Goal: Information Seeking & Learning: Learn about a topic

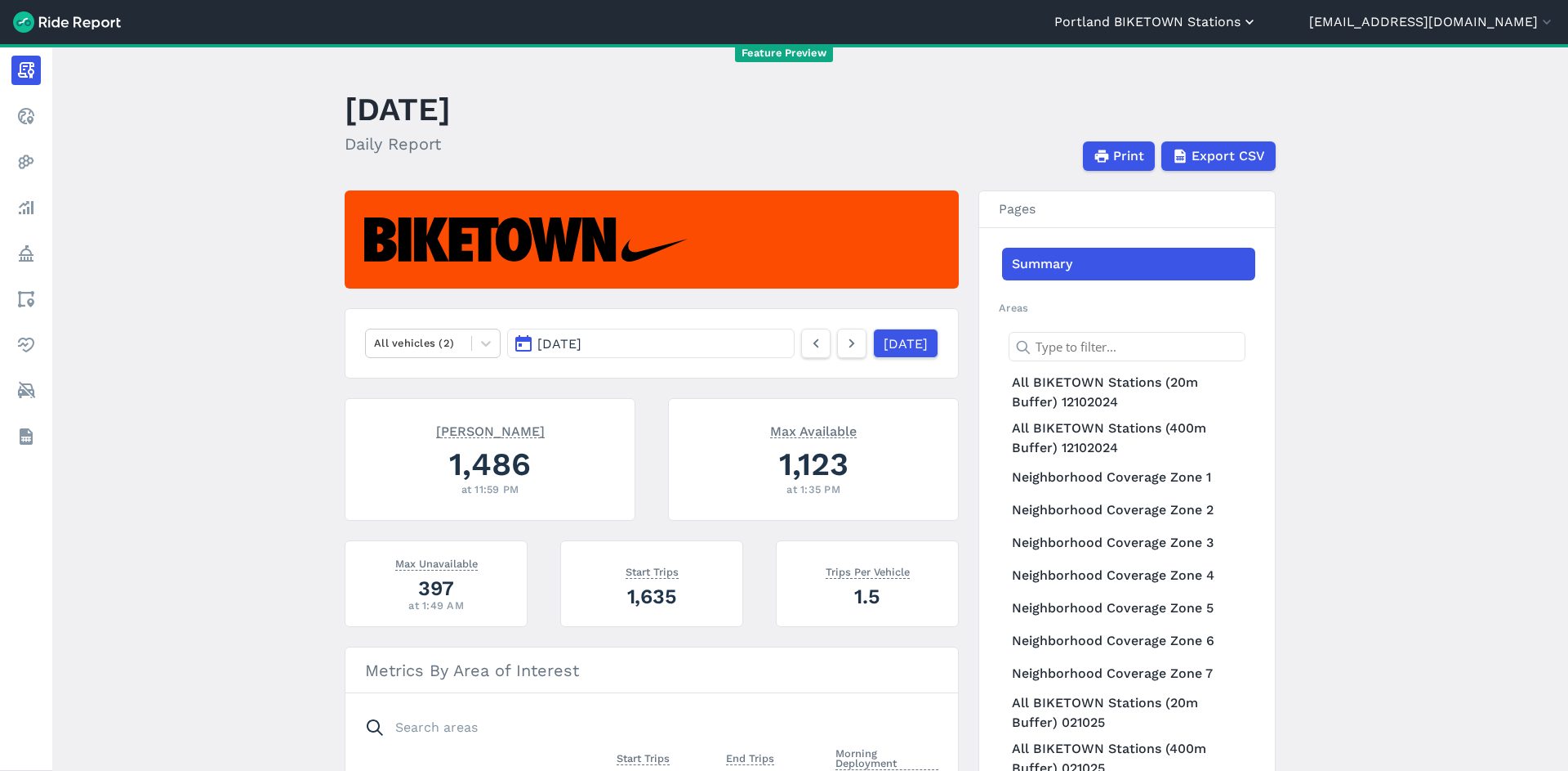
click at [1230, 30] on button "Portland BIKETOWN Stations" at bounding box center [1156, 22] width 203 height 20
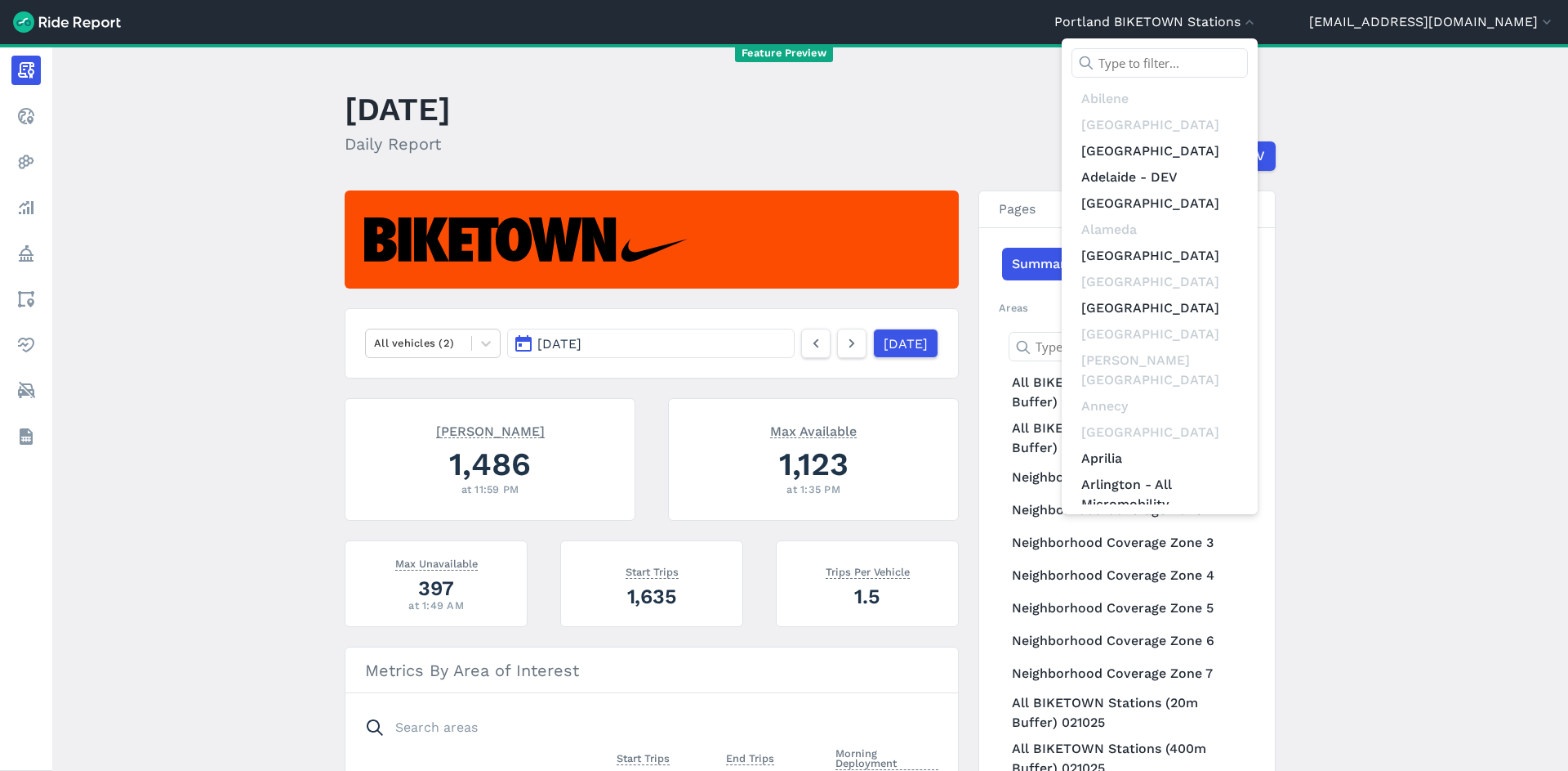
drag, startPoint x: 1199, startPoint y: 69, endPoint x: 1208, endPoint y: 71, distance: 9.2
click at [1199, 69] on input "text" at bounding box center [1160, 63] width 176 height 29
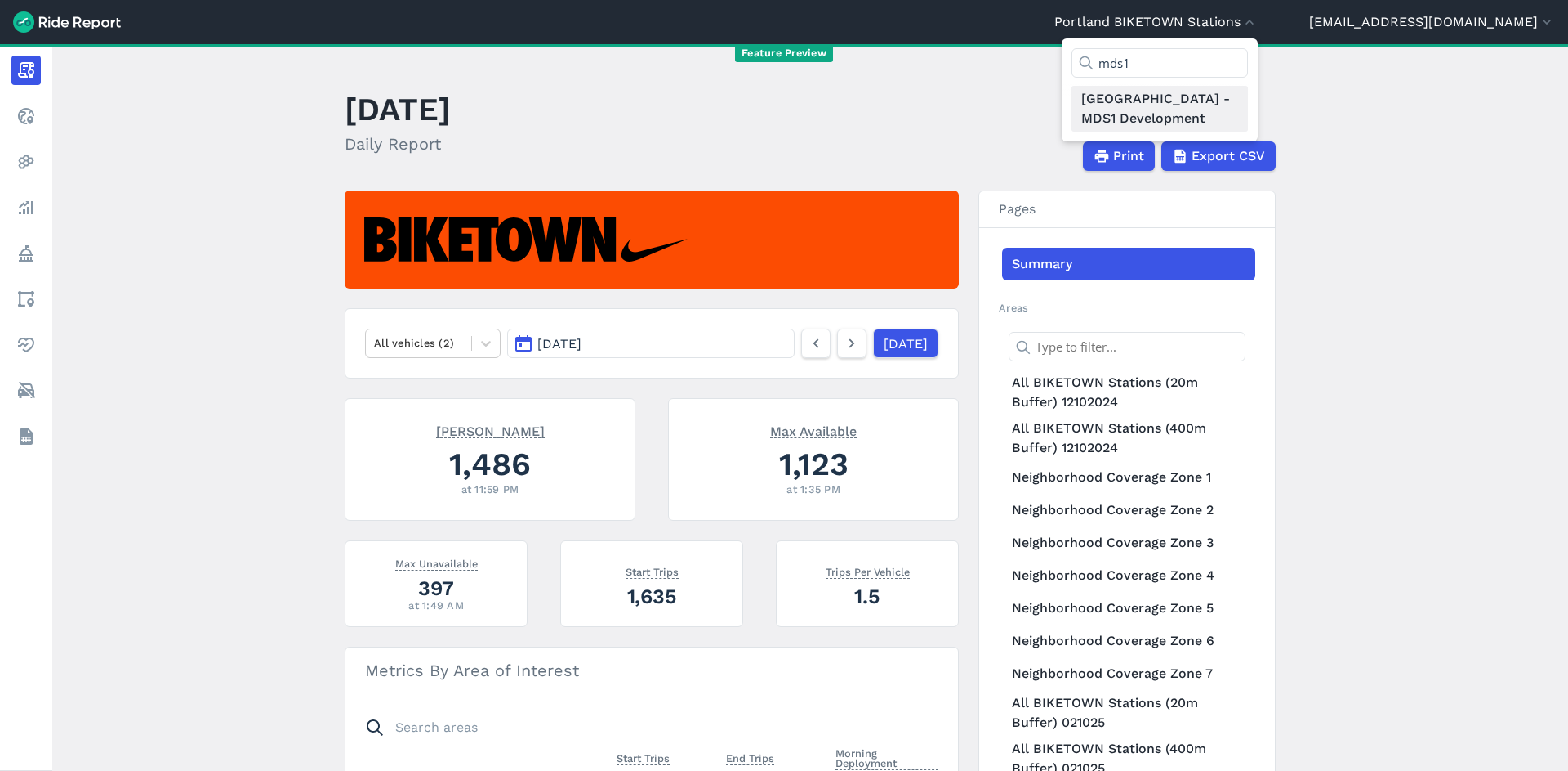
type input "mds1"
click at [1214, 119] on link "[GEOGRAPHIC_DATA] - MDS1 Development" at bounding box center [1160, 109] width 176 height 46
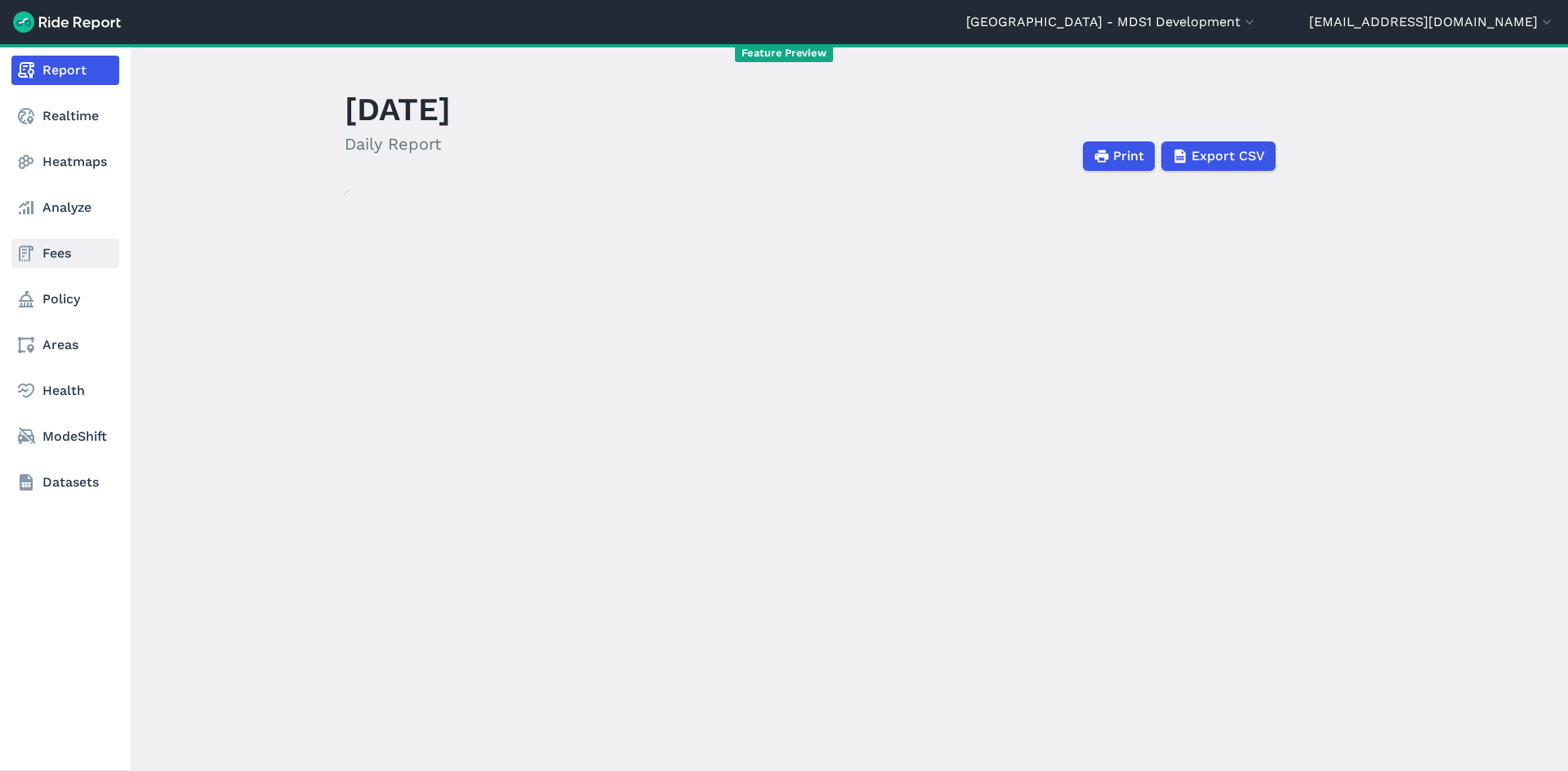
click at [51, 258] on link "Fees" at bounding box center [65, 253] width 108 height 29
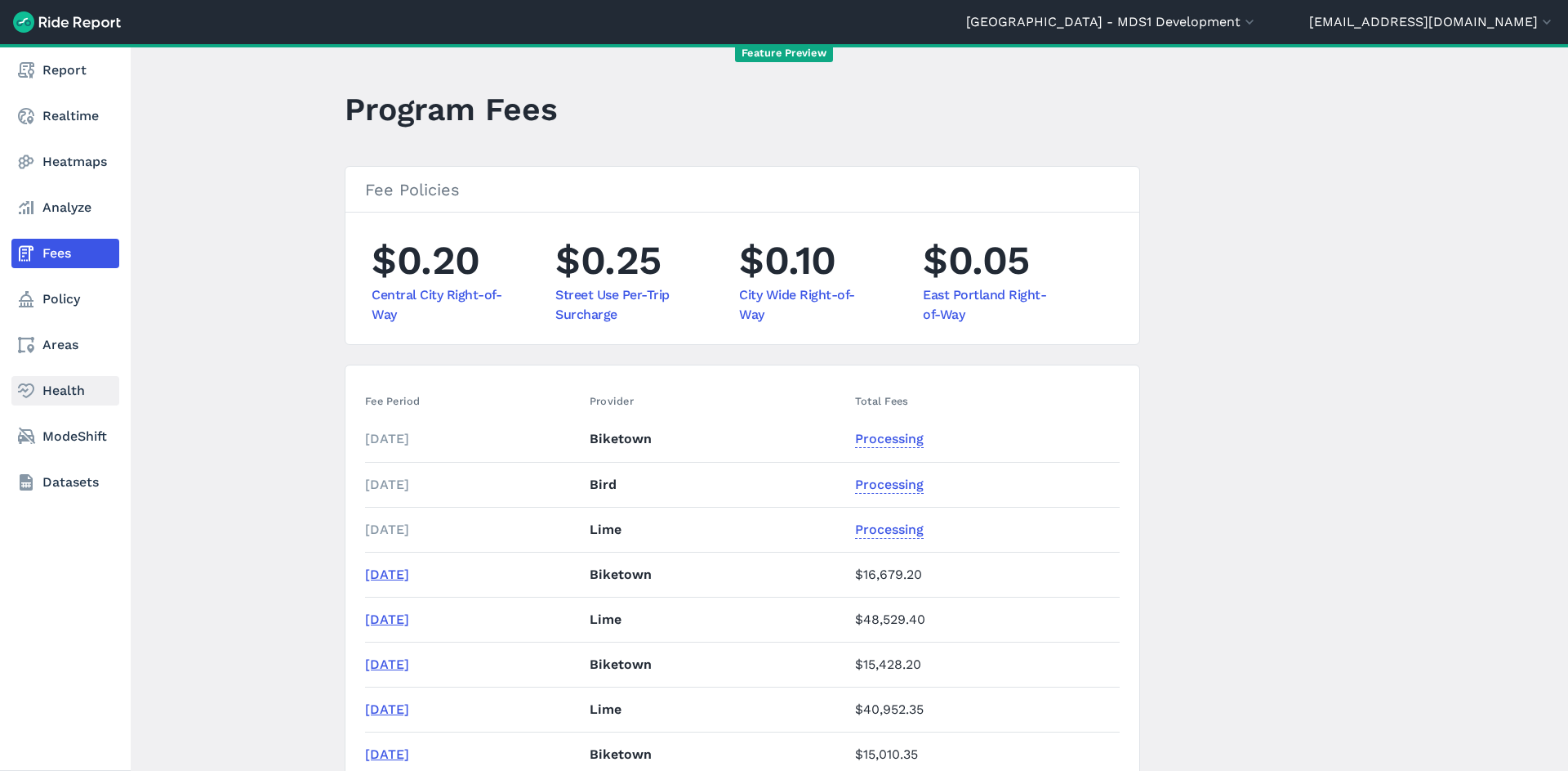
click at [63, 397] on link "Health" at bounding box center [65, 391] width 108 height 29
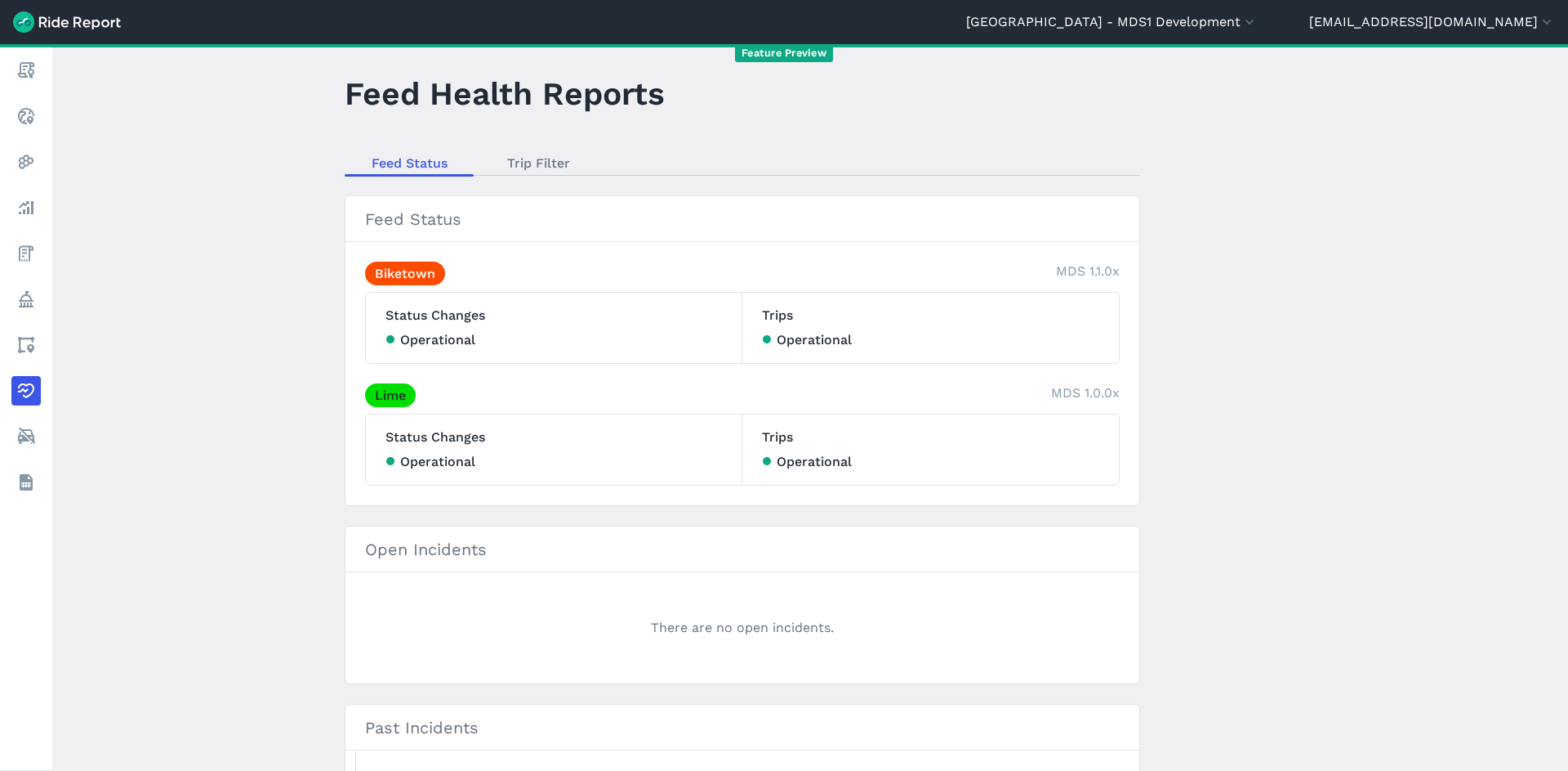
scroll to position [16, 0]
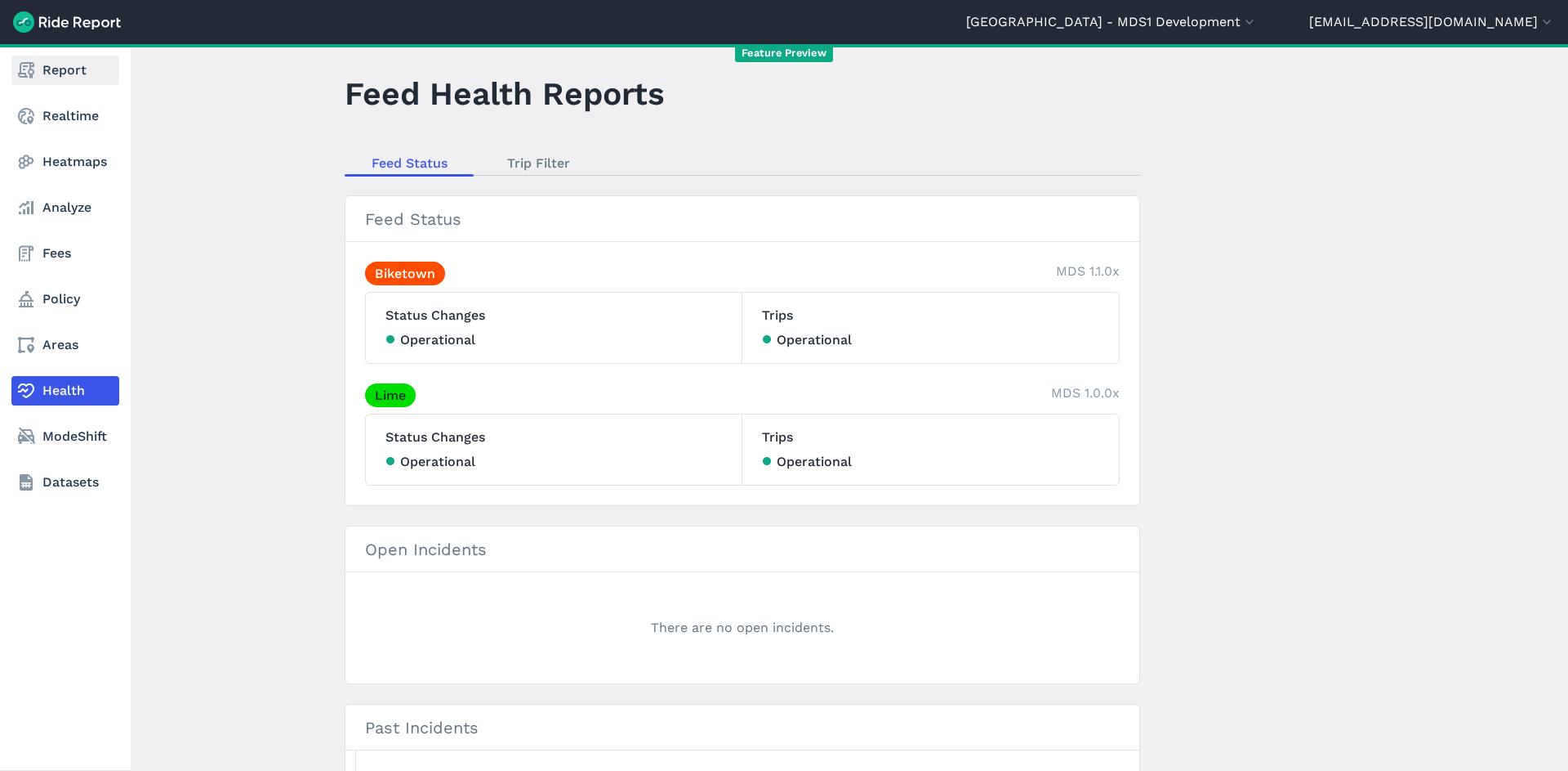
click at [61, 77] on link "Report" at bounding box center [65, 70] width 108 height 29
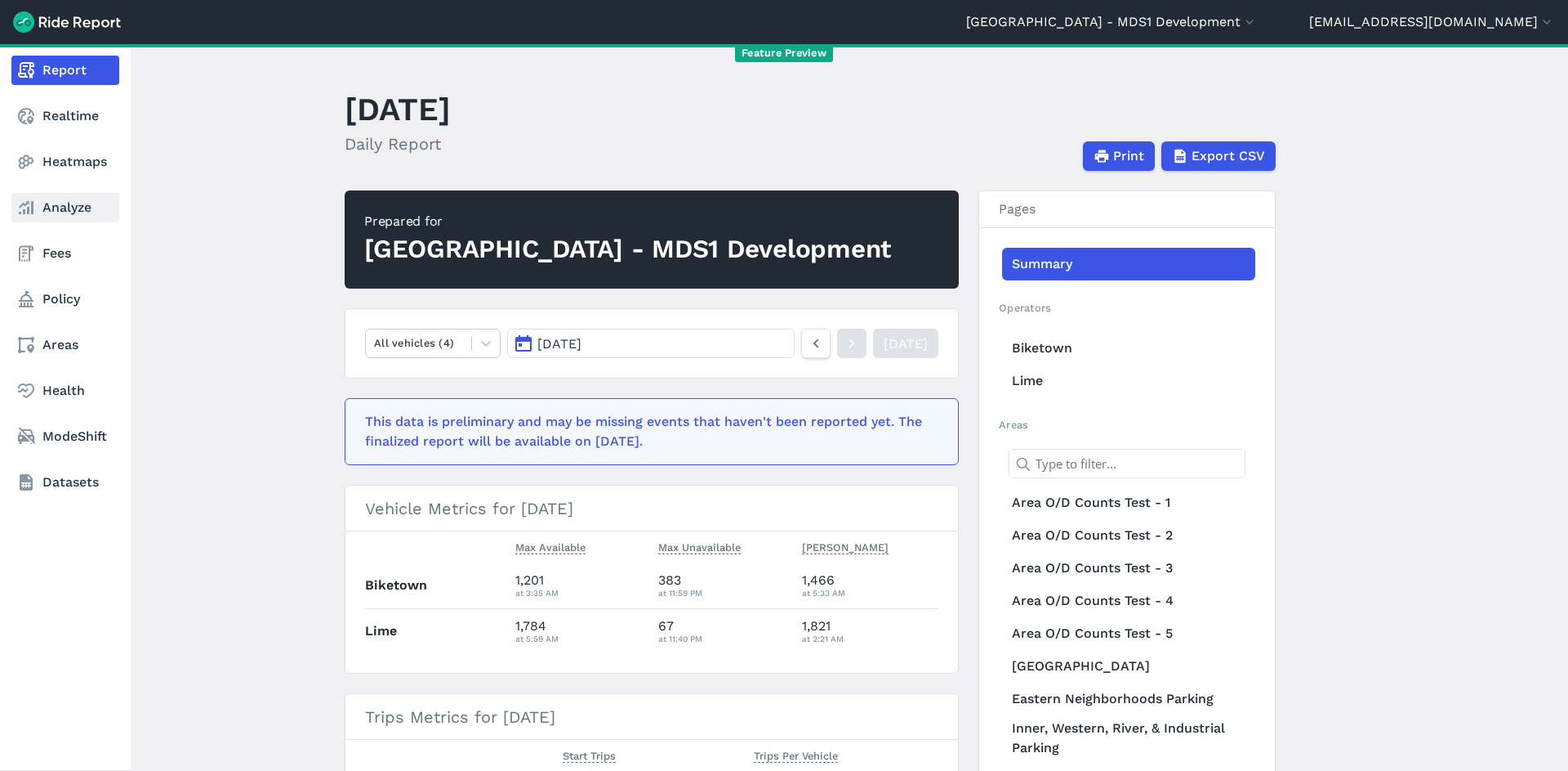
click at [81, 210] on link "Analyze" at bounding box center [65, 208] width 108 height 29
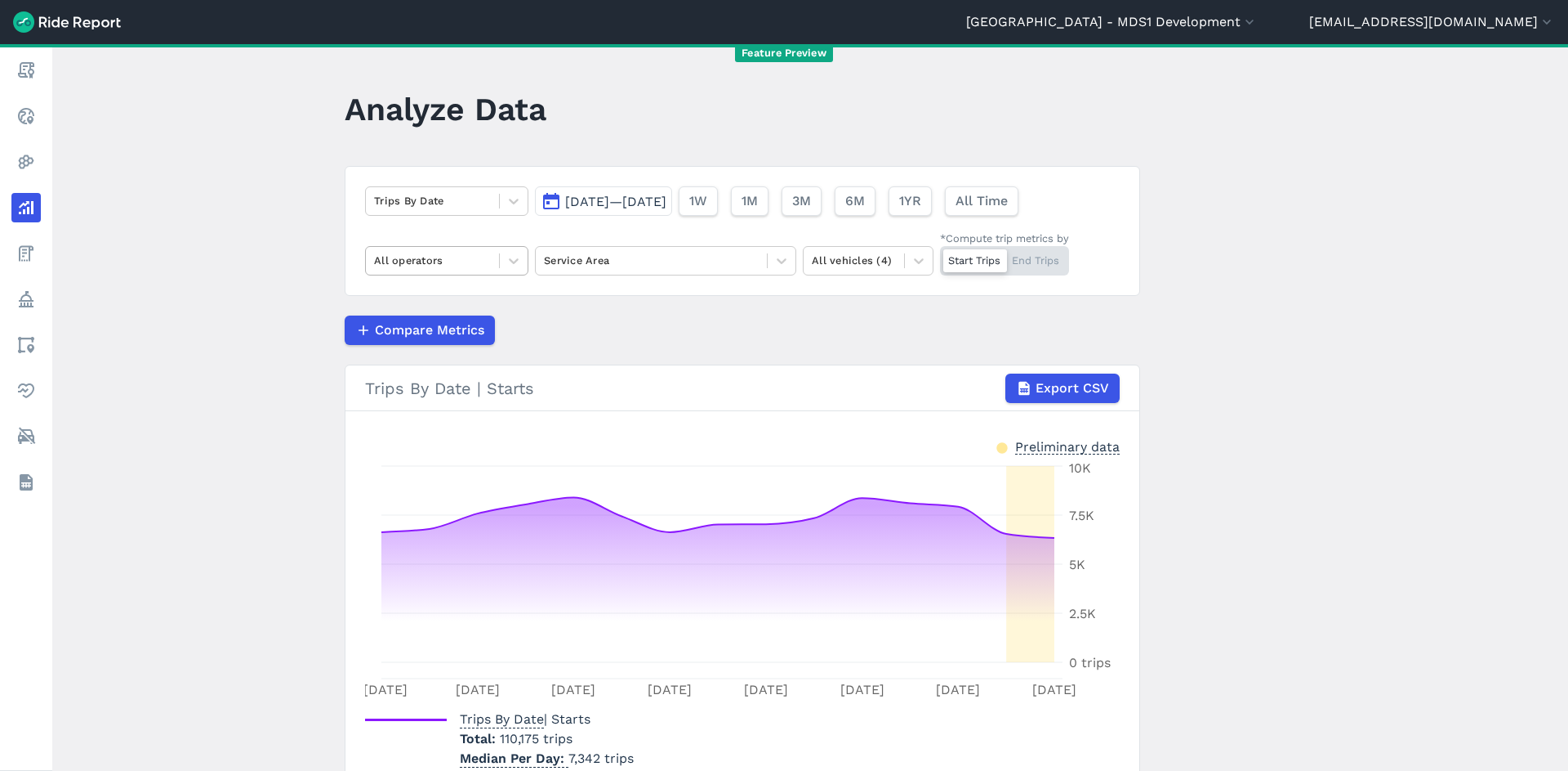
click at [491, 262] on div "All operators" at bounding box center [432, 260] width 133 height 25
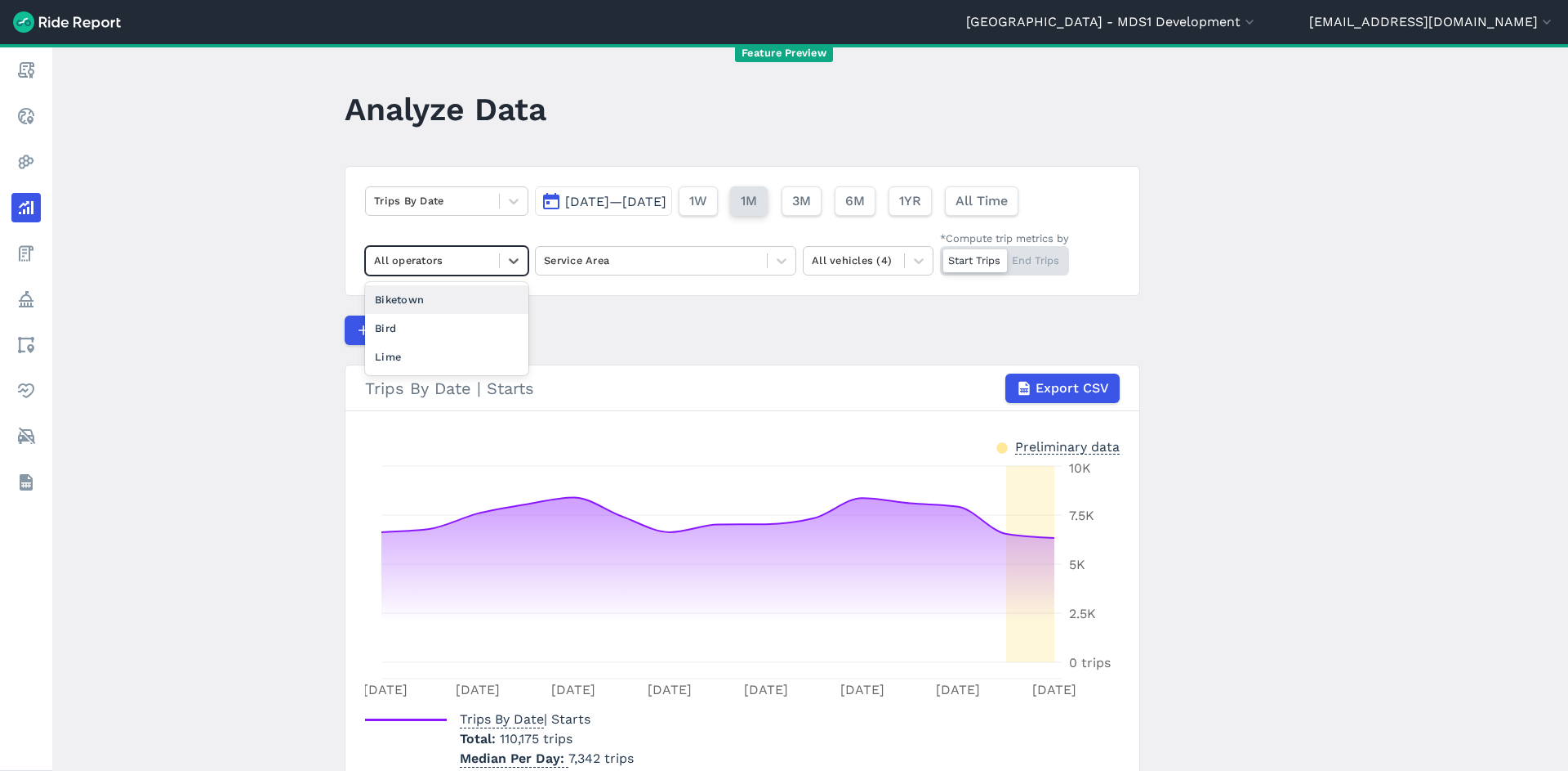
click at [768, 186] on button "1M" at bounding box center [749, 201] width 38 height 29
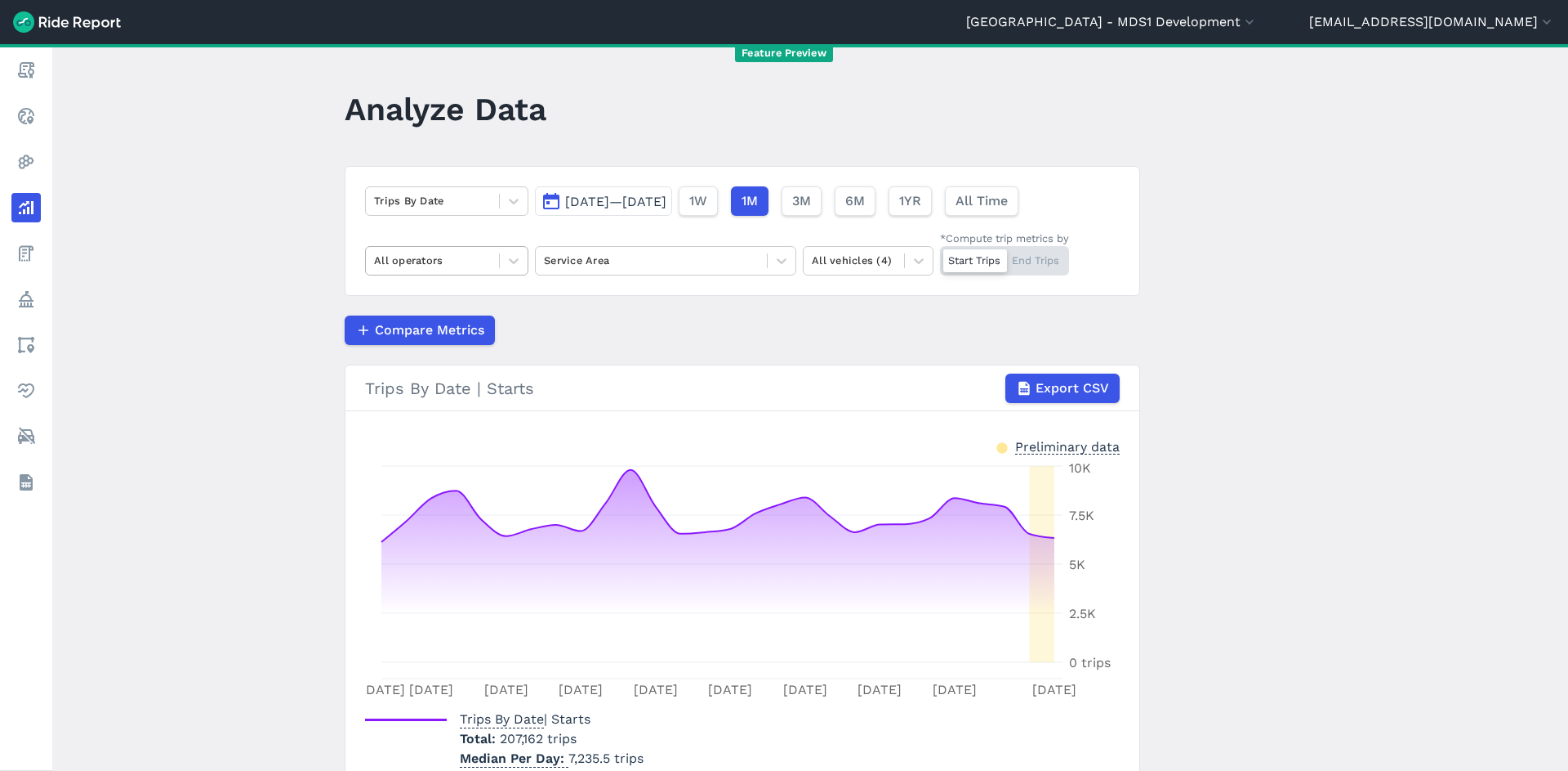
click at [404, 256] on div at bounding box center [432, 260] width 117 height 19
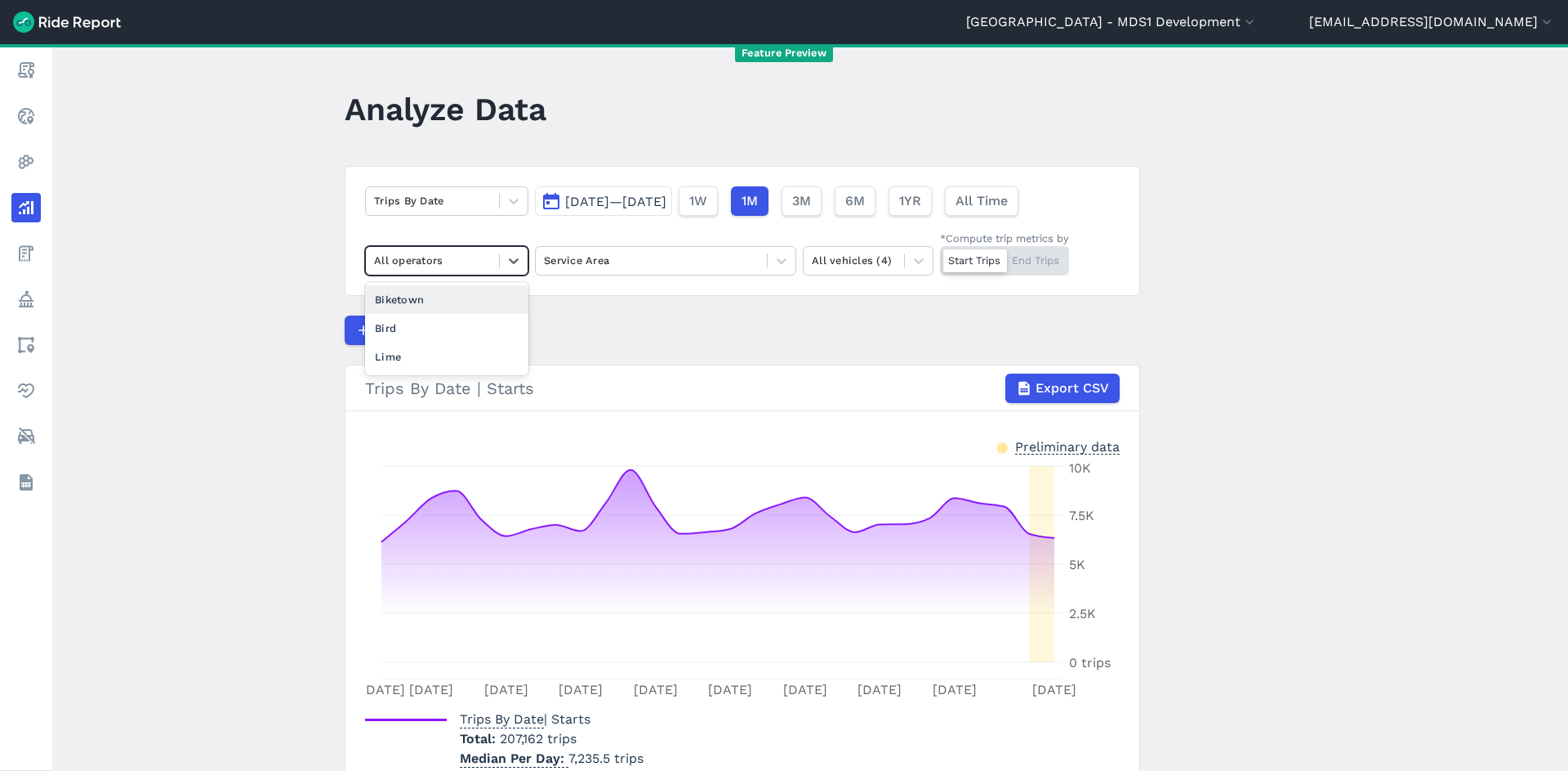
click at [415, 305] on div "Biketown" at bounding box center [447, 299] width 163 height 29
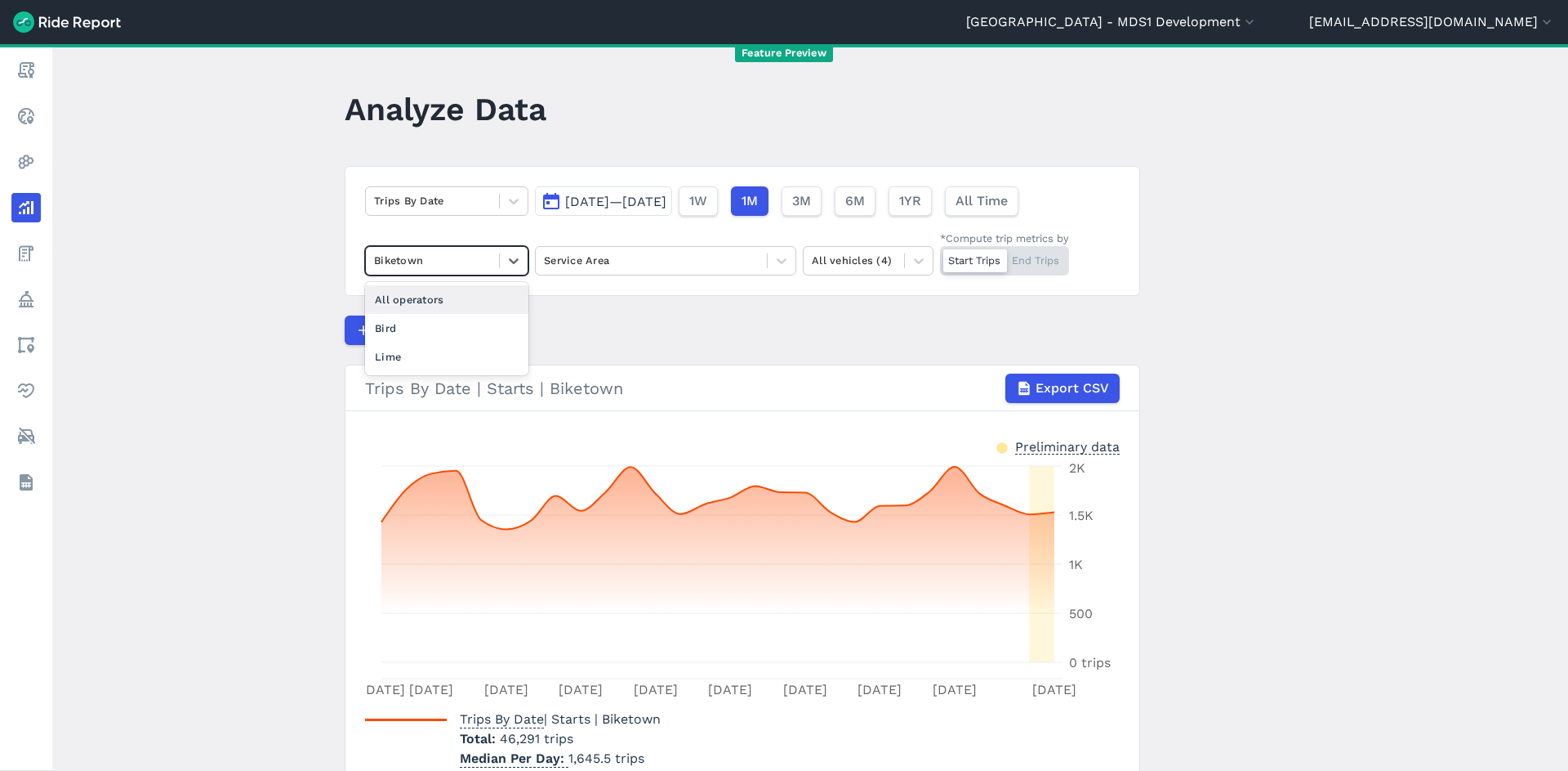
click at [423, 254] on div at bounding box center [432, 260] width 117 height 19
click at [403, 326] on div "Bird" at bounding box center [447, 328] width 163 height 29
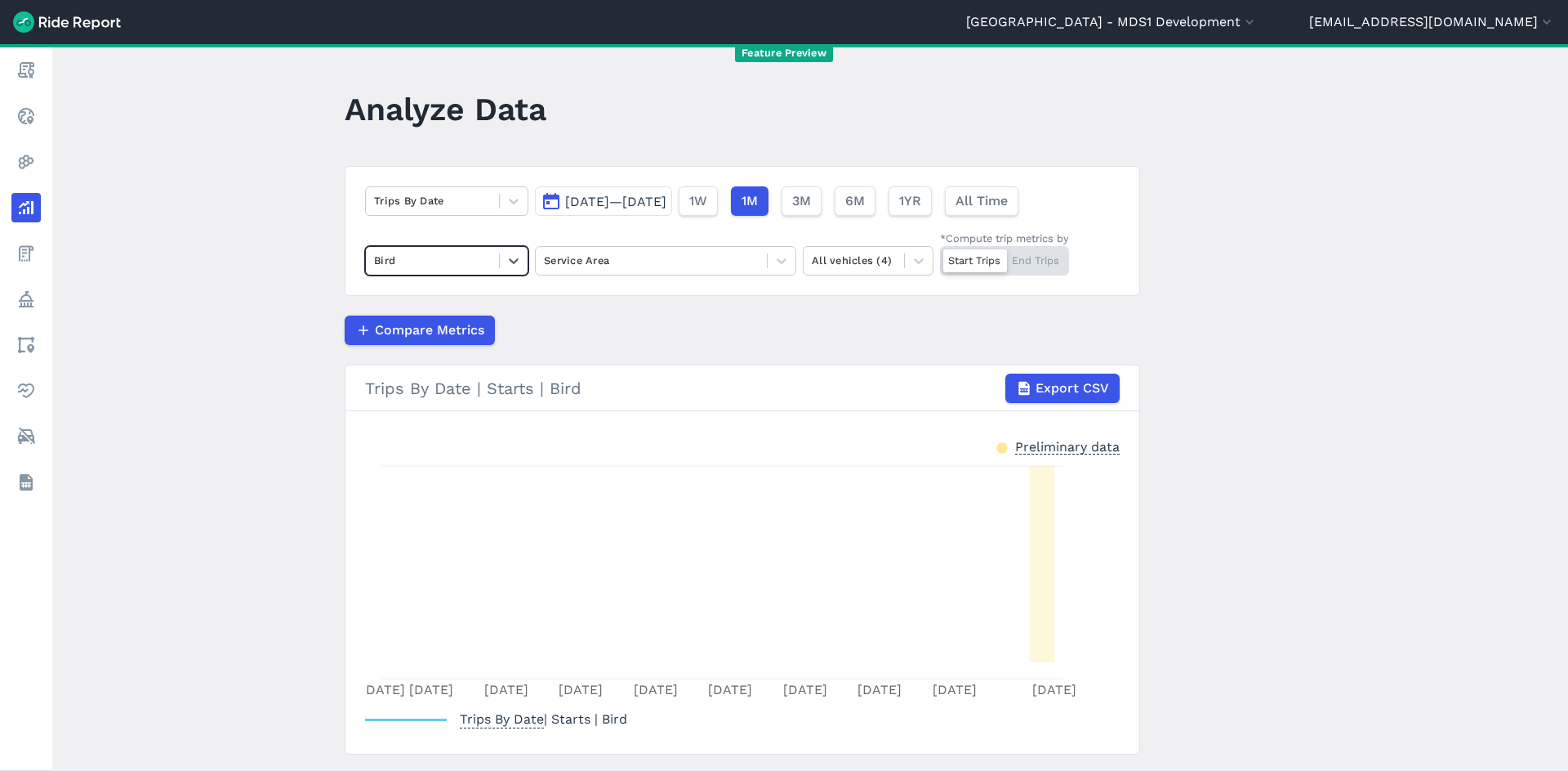
click at [418, 267] on div at bounding box center [432, 260] width 117 height 19
click at [409, 354] on div "Lime" at bounding box center [447, 356] width 163 height 29
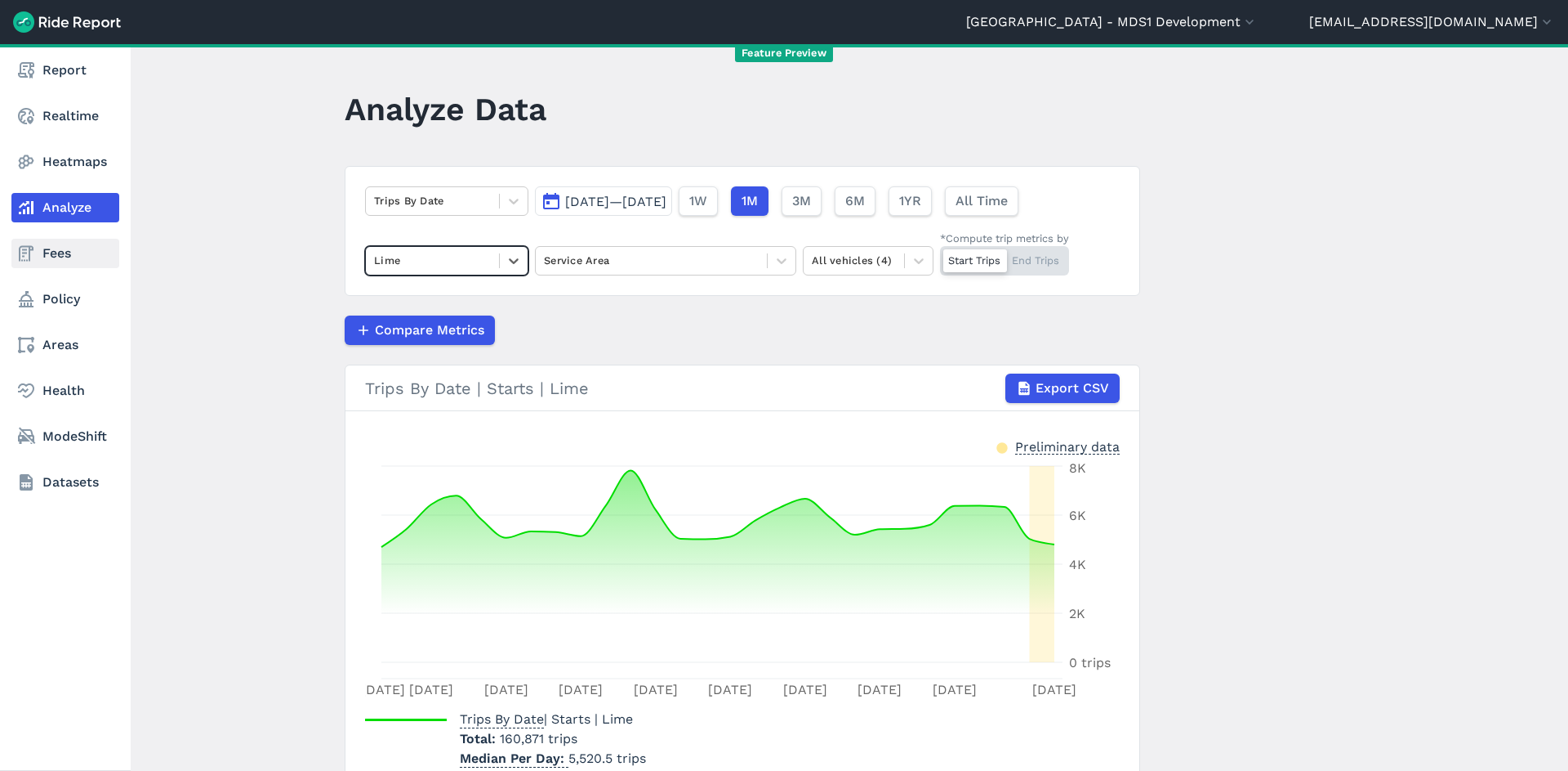
click at [64, 260] on link "Fees" at bounding box center [65, 253] width 108 height 29
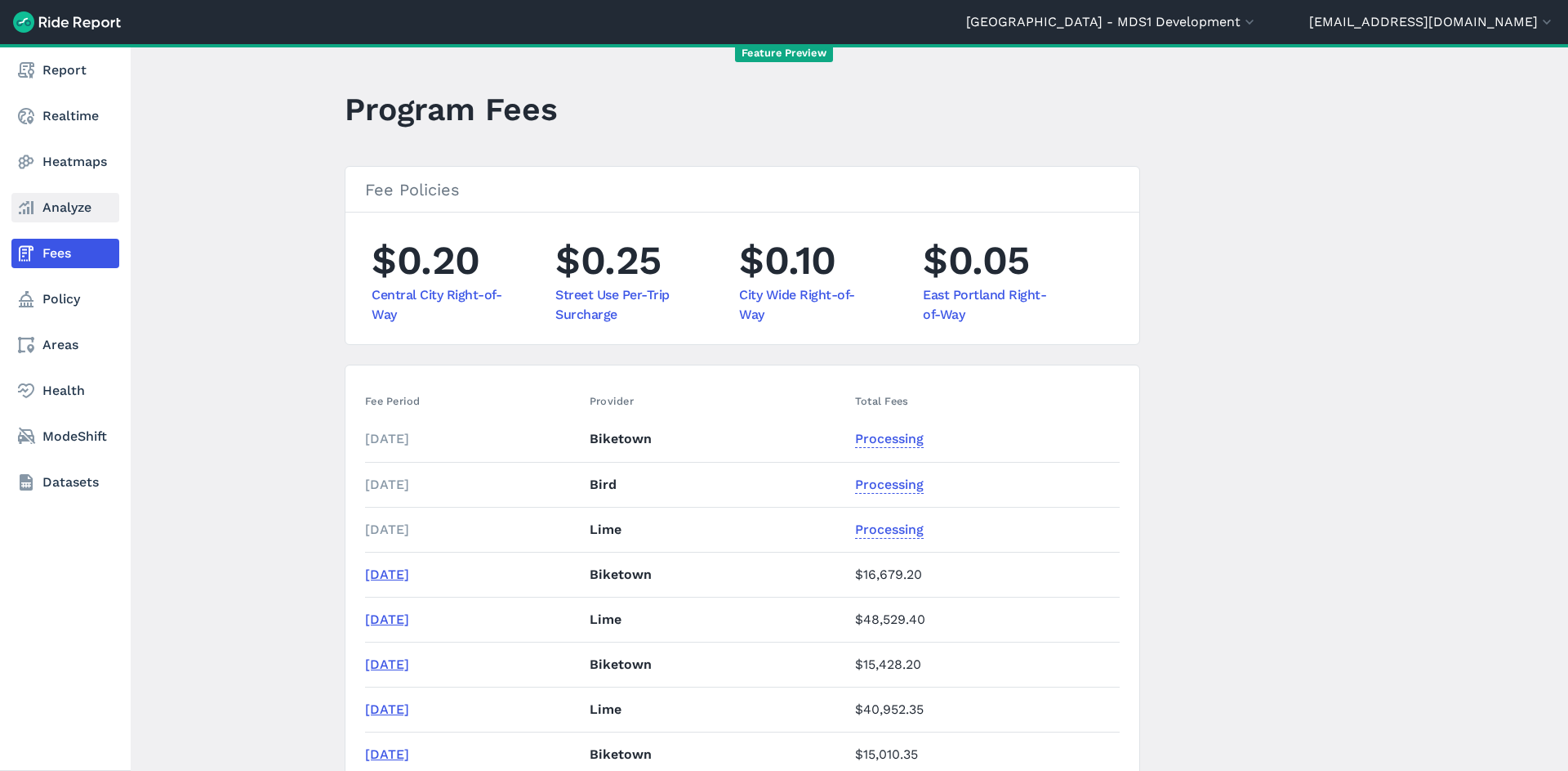
click at [34, 211] on use at bounding box center [26, 208] width 15 height 13
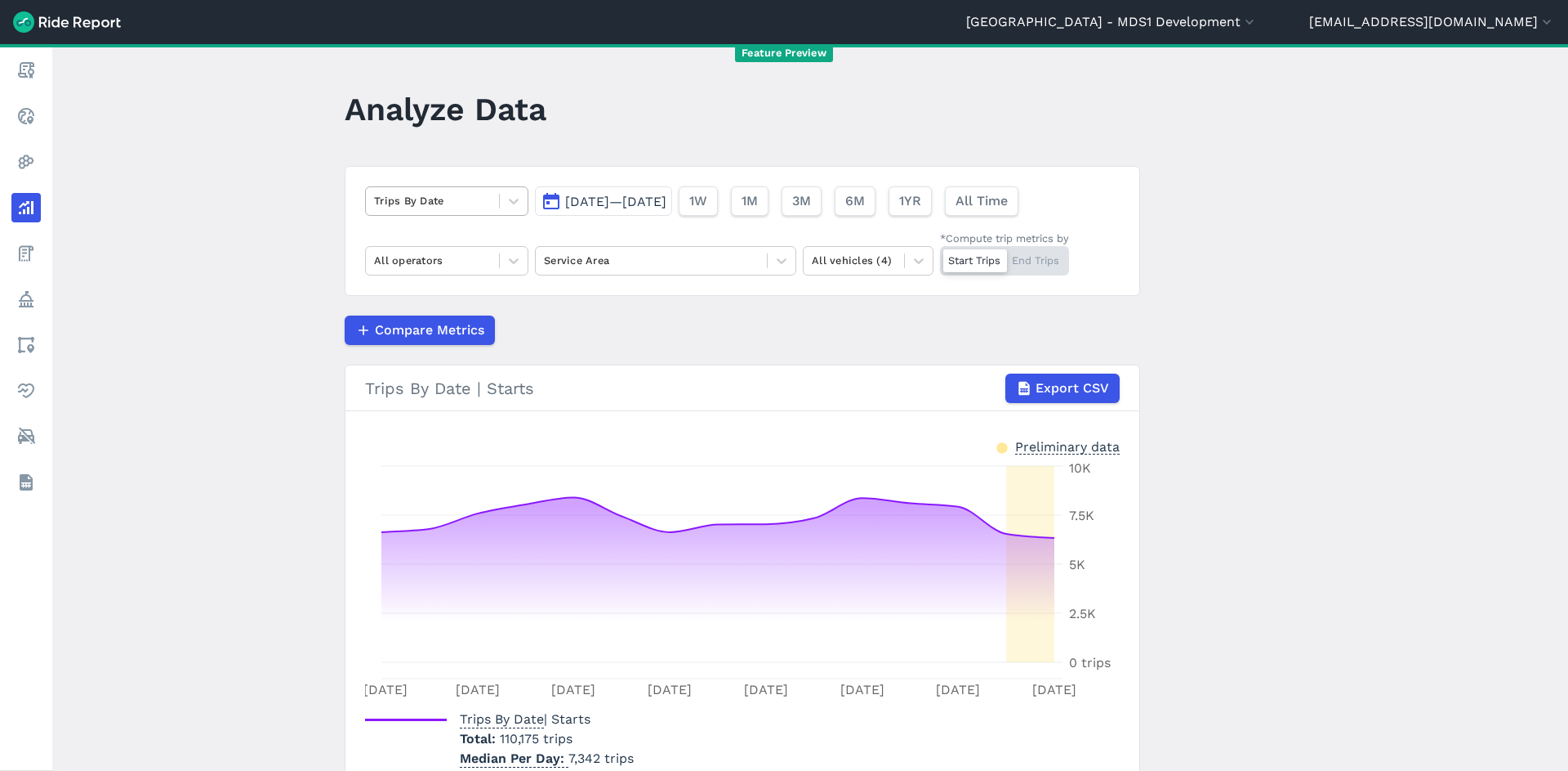
click at [410, 202] on div at bounding box center [432, 200] width 117 height 19
drag, startPoint x: 437, startPoint y: 247, endPoint x: 440, endPoint y: 263, distance: 16.3
click at [437, 247] on div "All operators" at bounding box center [447, 261] width 163 height 29
click at [444, 359] on div "Lime" at bounding box center [447, 356] width 163 height 29
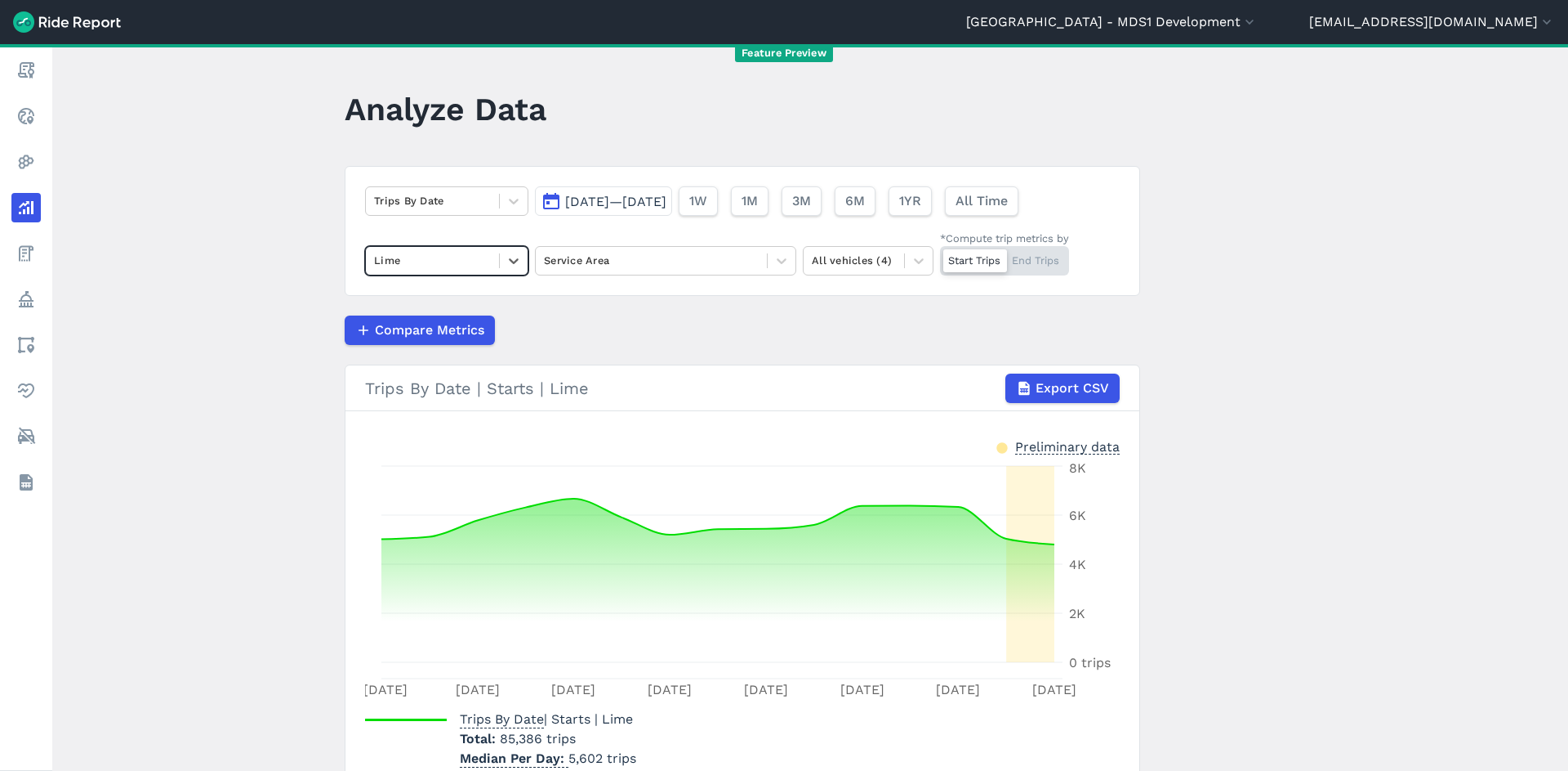
click at [799, 219] on div "Trips By Date Aug 19, 2025—Sep 2, 2025 1W 1M 3M 6M 1YR All Time option Lime, se…" at bounding box center [743, 231] width 796 height 130
click at [829, 208] on div "1W 1M 3M 6M 1YR All Time" at bounding box center [849, 201] width 340 height 29
click at [768, 206] on button "1M" at bounding box center [749, 201] width 38 height 29
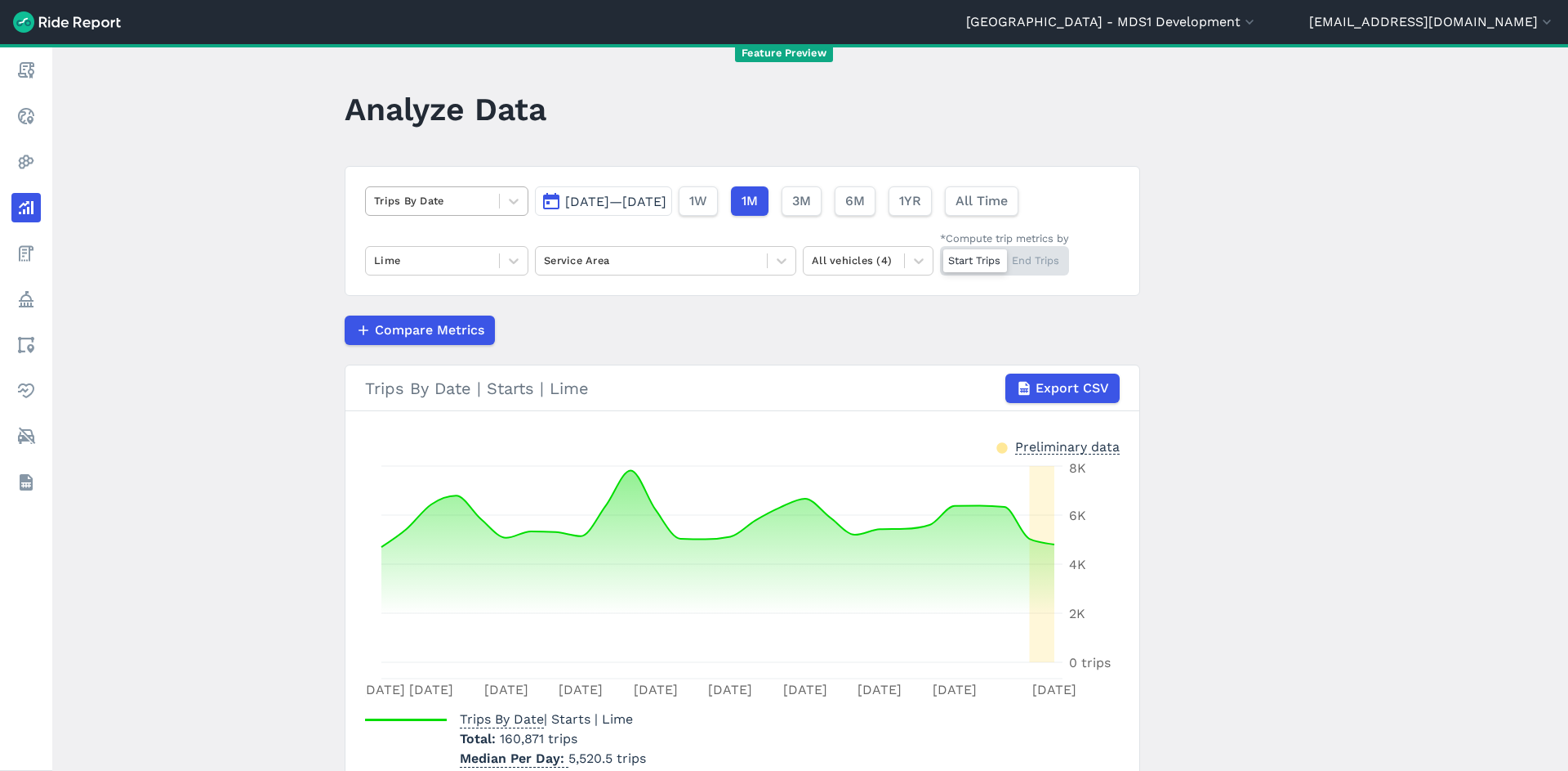
click at [453, 200] on div at bounding box center [432, 200] width 117 height 19
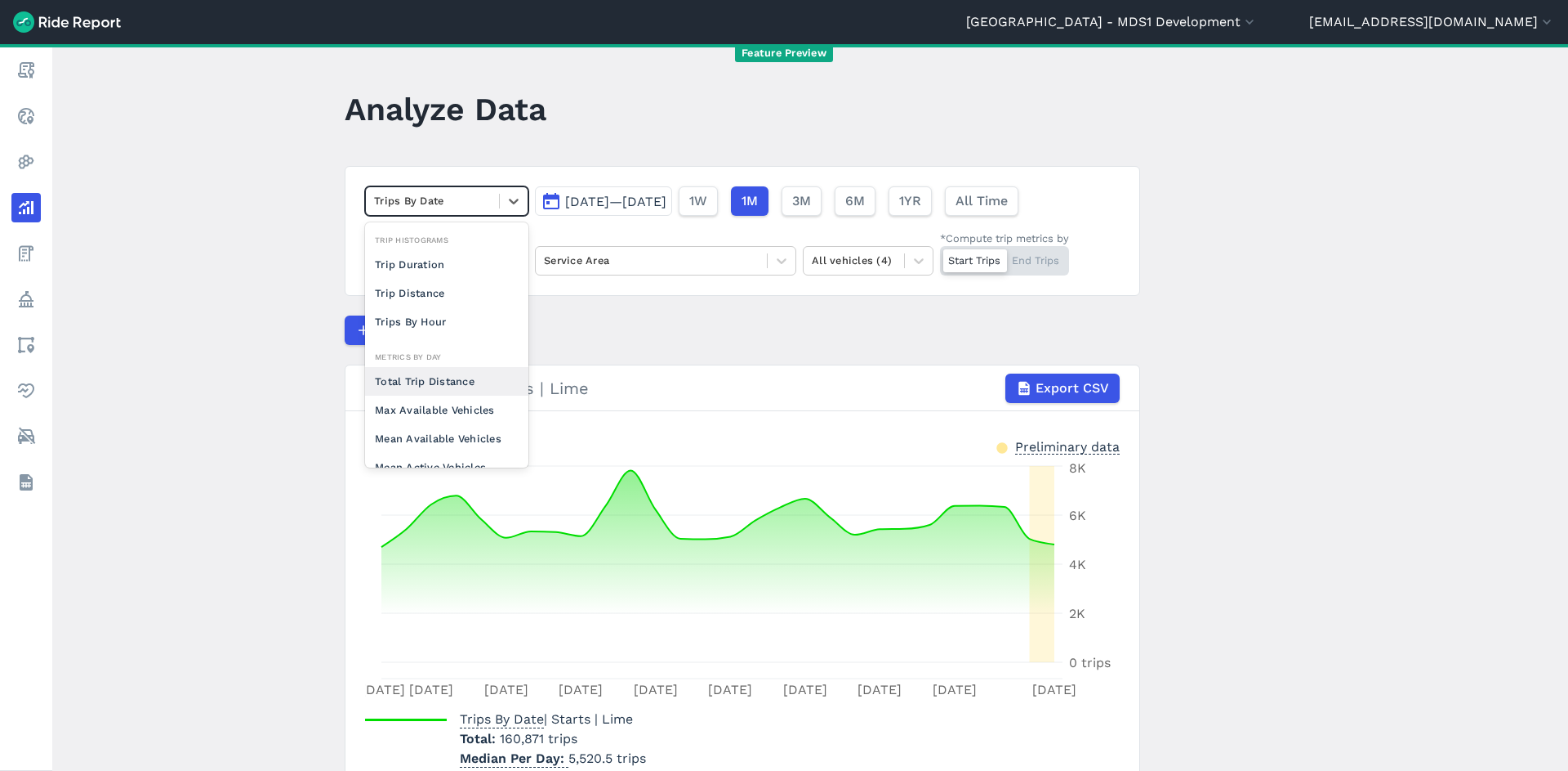
click at [439, 381] on div "Total Trip Distance" at bounding box center [447, 381] width 163 height 29
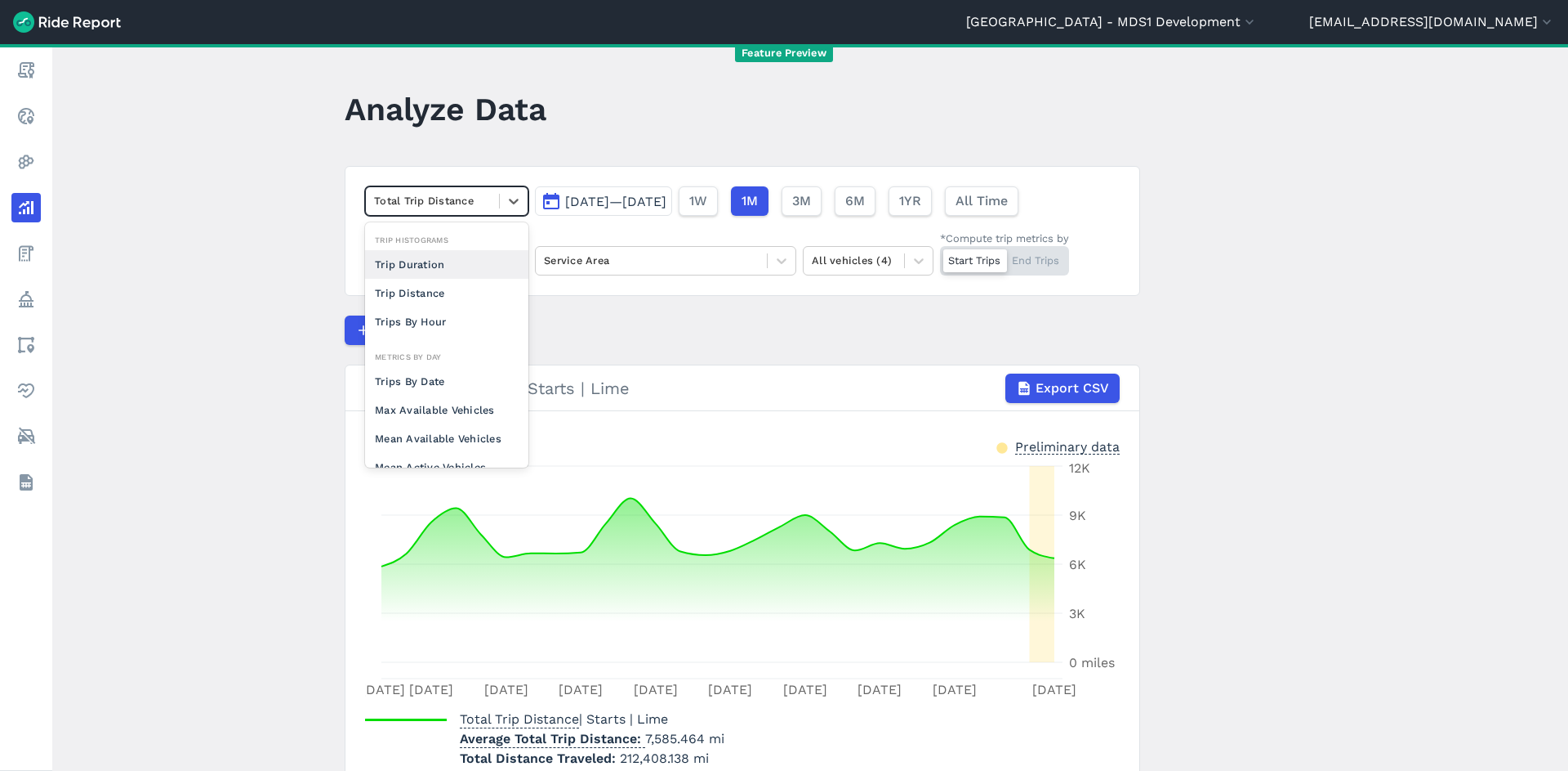
click at [448, 204] on div at bounding box center [432, 200] width 117 height 19
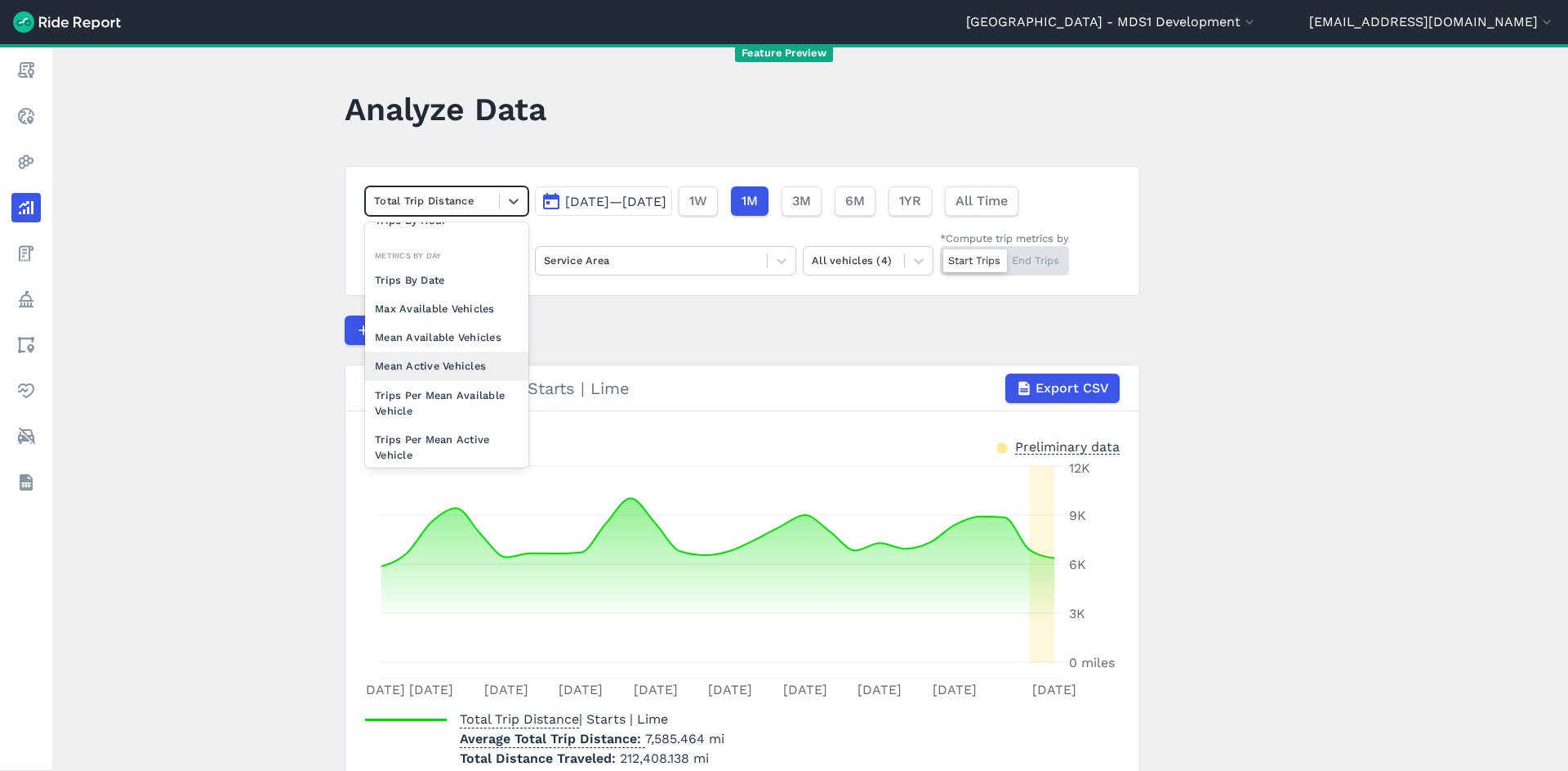
scroll to position [127, 0]
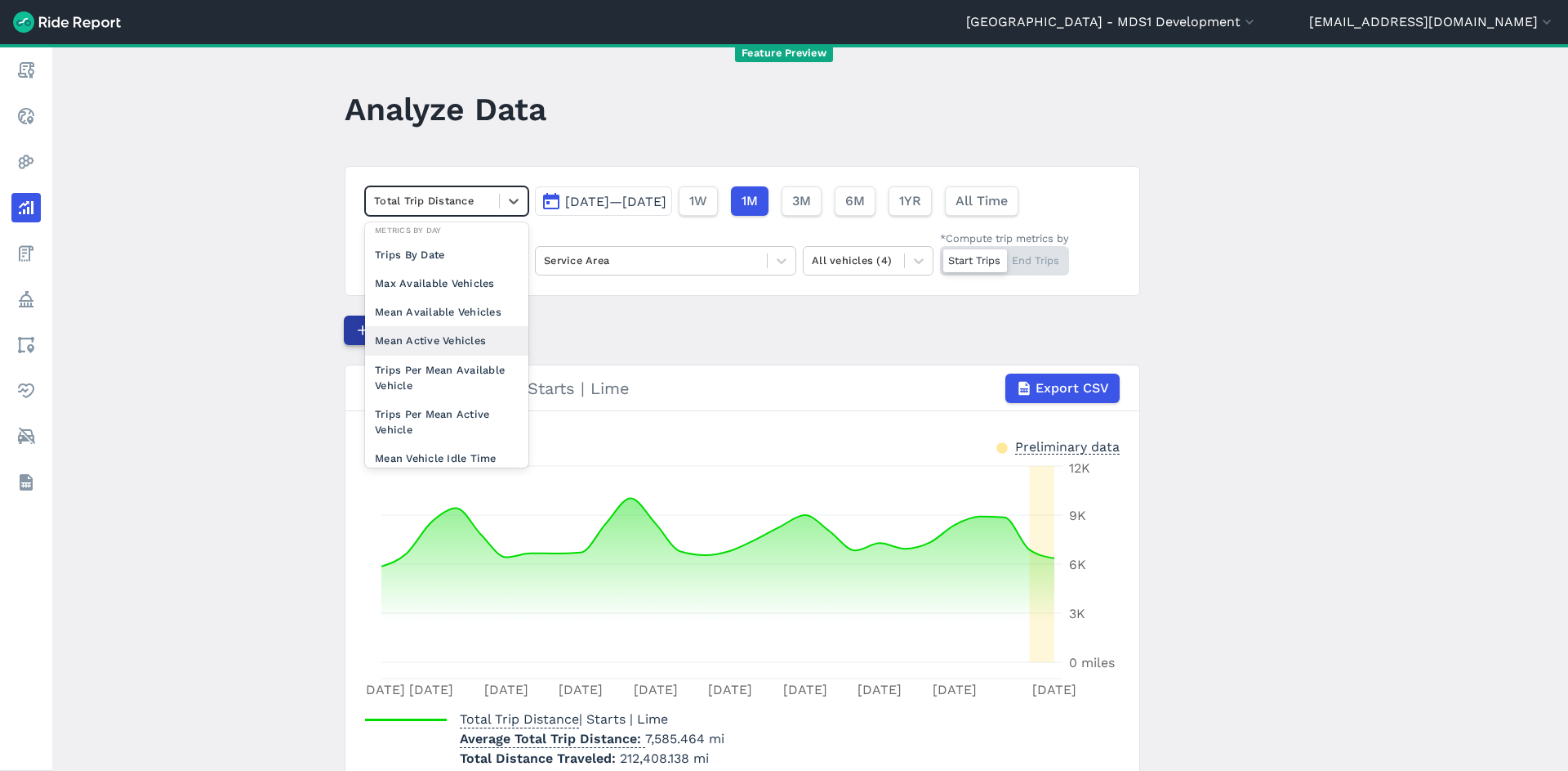
click at [447, 336] on div "Mean Active Vehicles" at bounding box center [447, 340] width 163 height 29
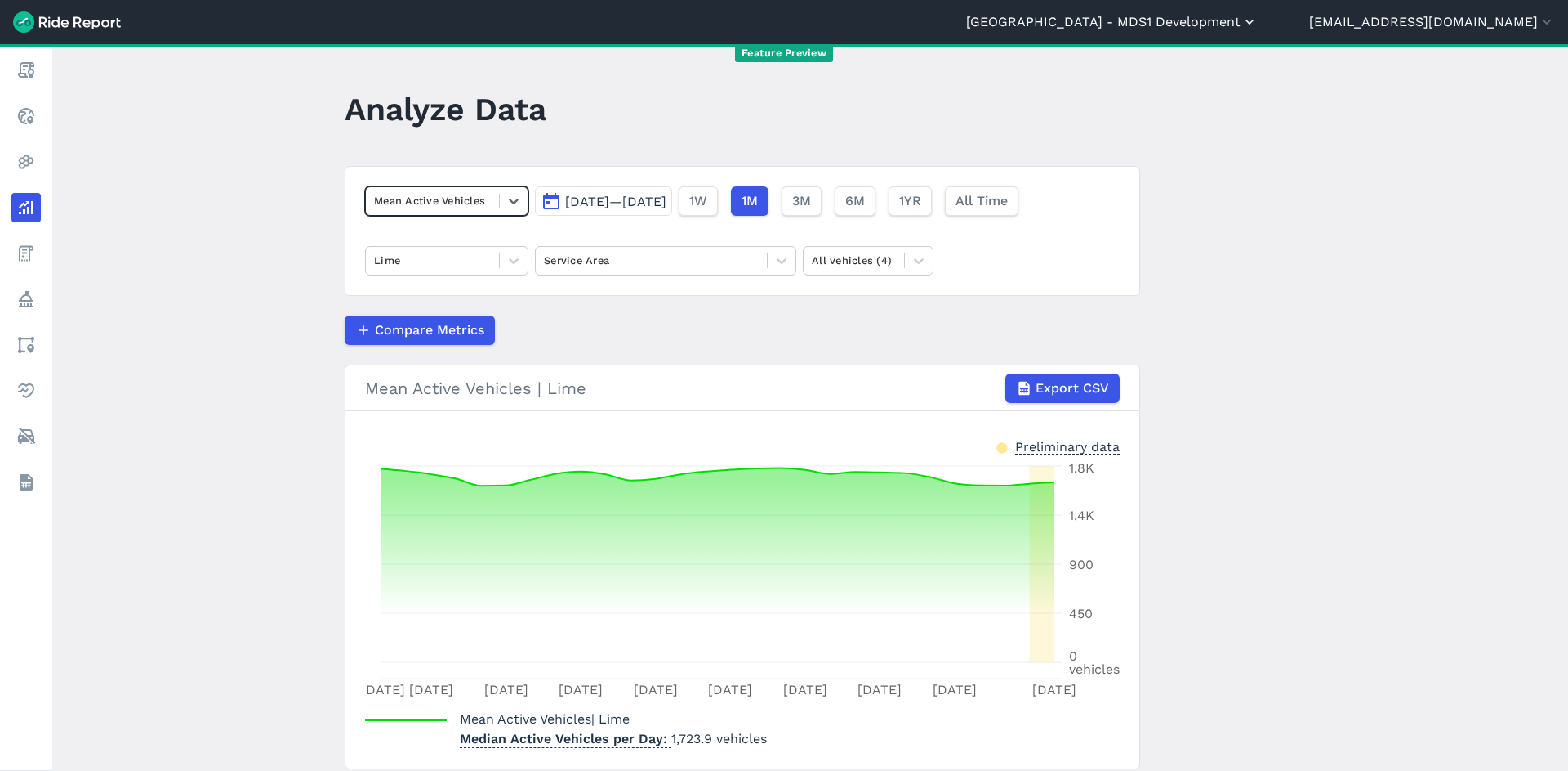
click at [1182, 26] on button "[GEOGRAPHIC_DATA] - MDS1 Development" at bounding box center [1112, 22] width 292 height 20
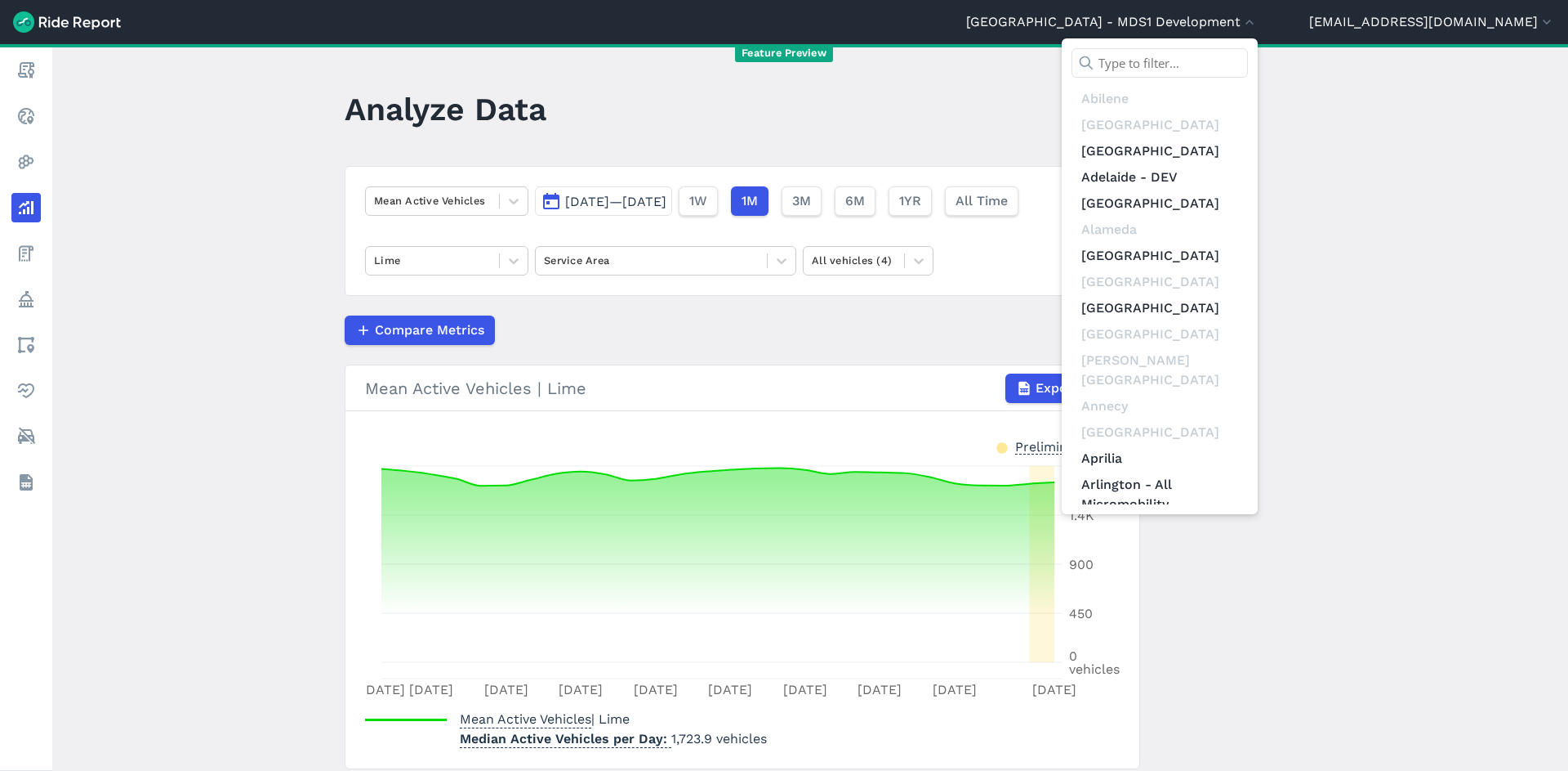
click at [1095, 65] on icon at bounding box center [1087, 63] width 16 height 16
click at [1201, 62] on input "text" at bounding box center [1160, 63] width 176 height 29
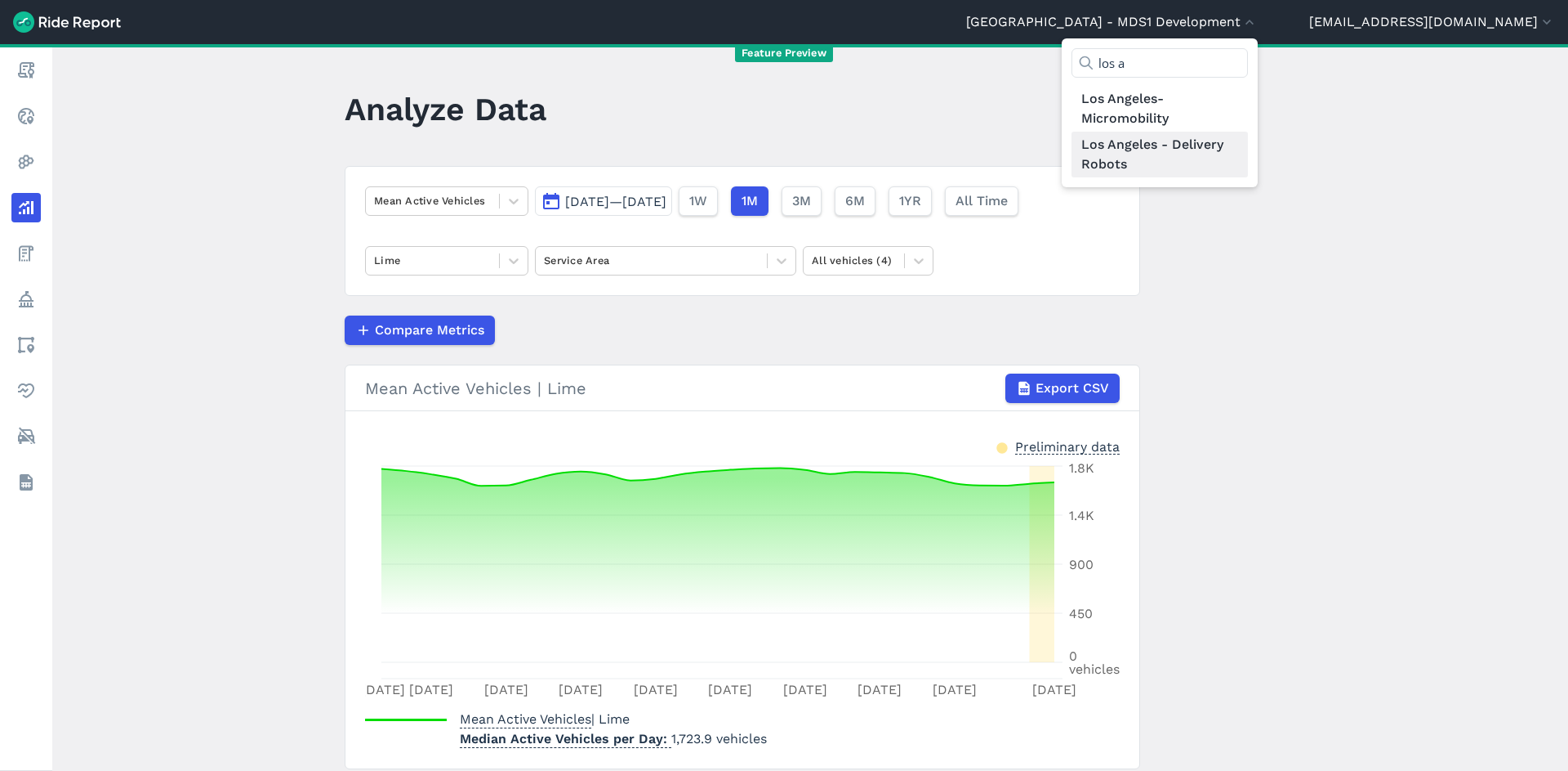
type input "los a"
click at [1249, 165] on link "Los Angeles - Delivery Robots" at bounding box center [1160, 155] width 176 height 46
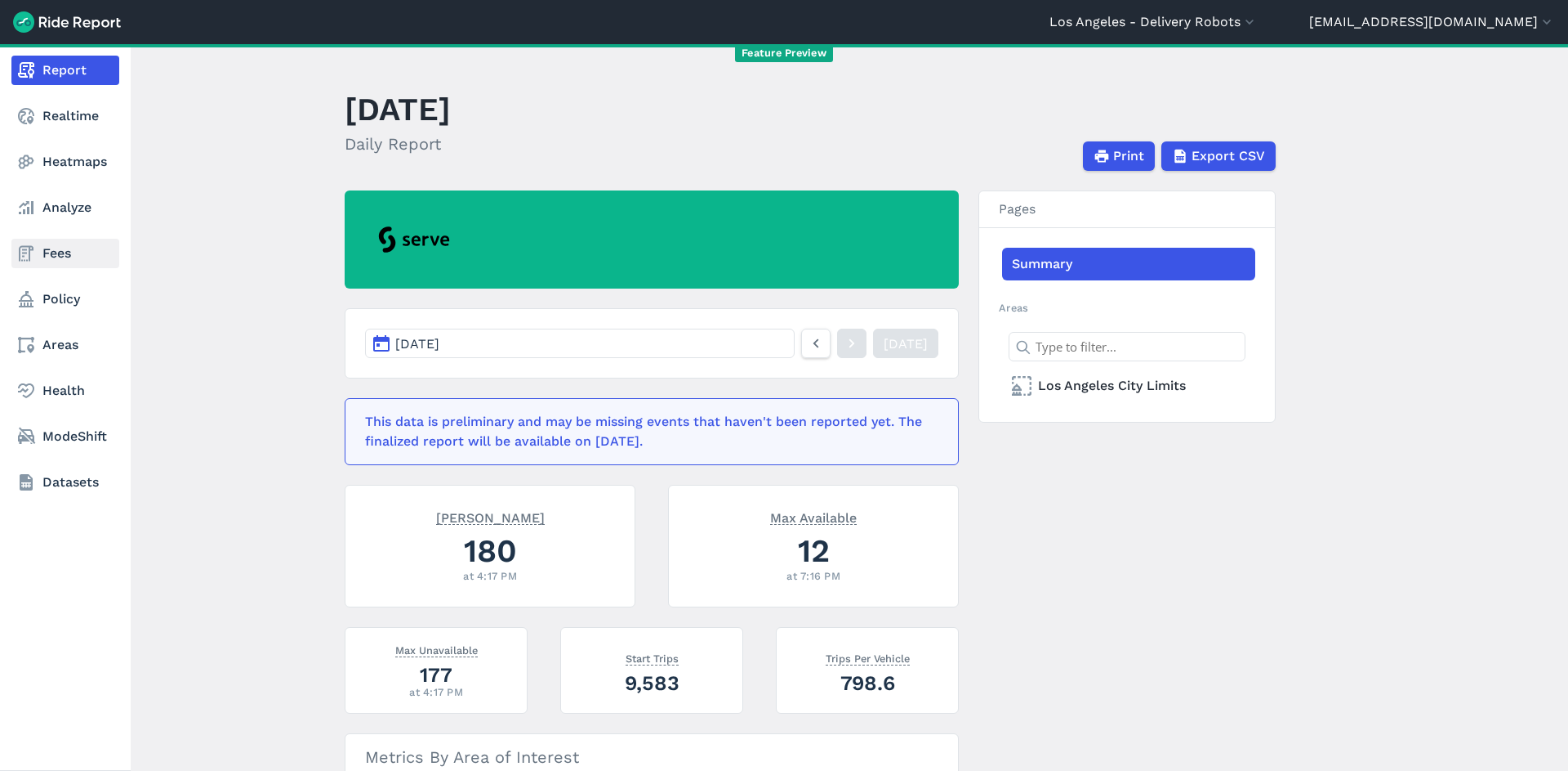
click at [83, 257] on link "Fees" at bounding box center [65, 253] width 108 height 29
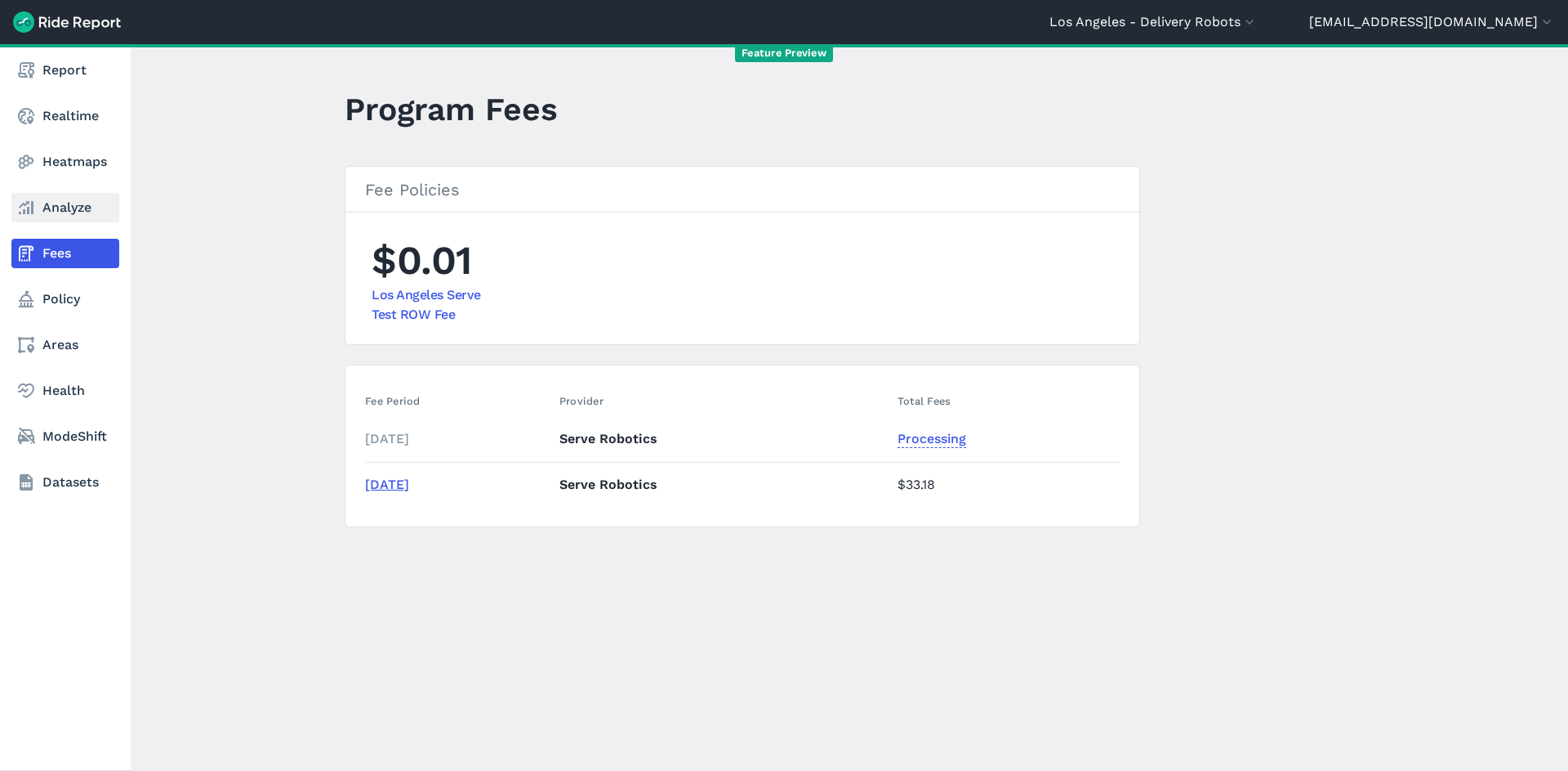
click at [74, 201] on link "Analyze" at bounding box center [65, 208] width 108 height 29
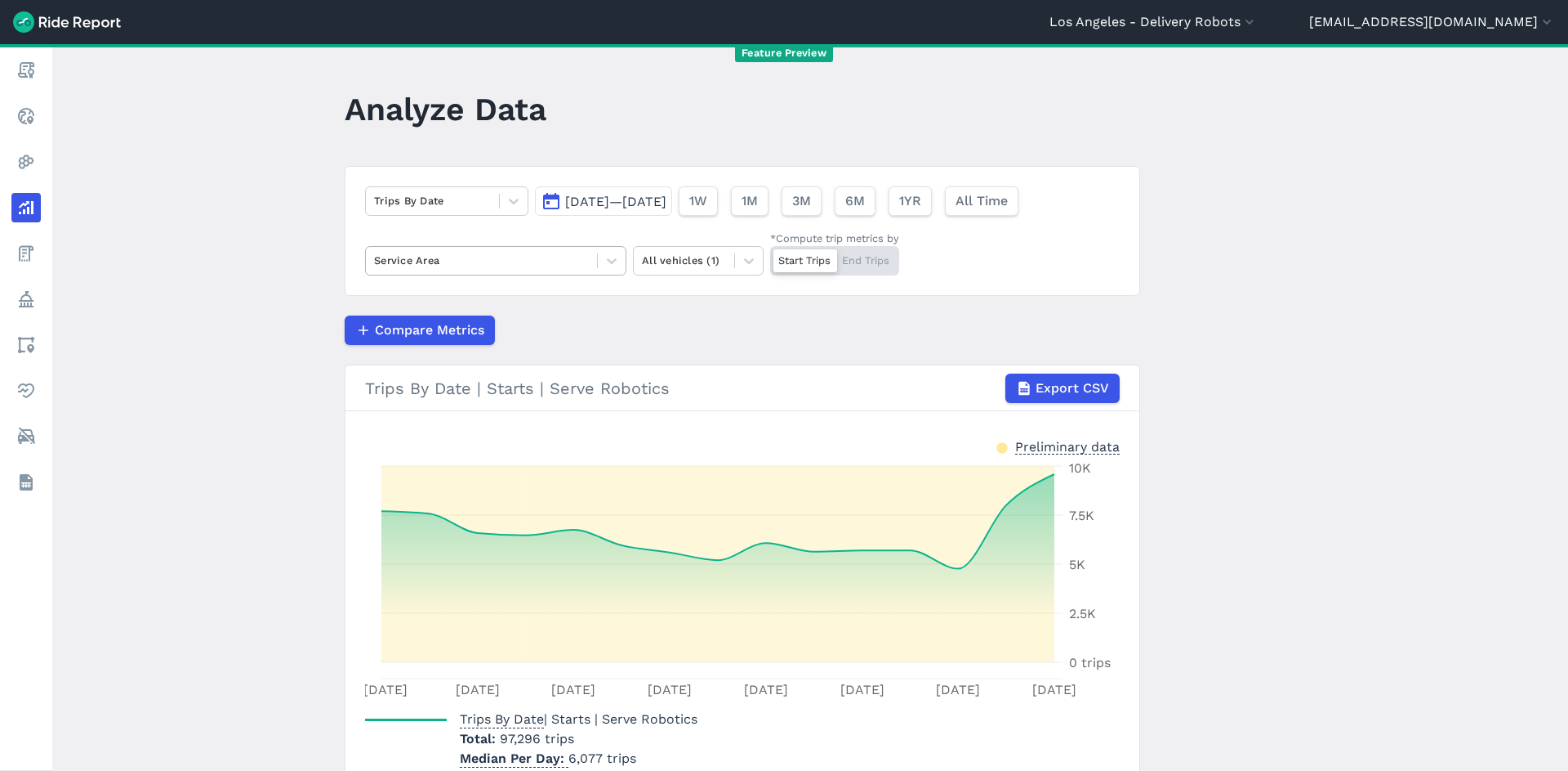
click at [486, 256] on div at bounding box center [481, 260] width 215 height 19
click at [482, 264] on div at bounding box center [481, 260] width 215 height 19
click at [768, 200] on button "1M" at bounding box center [749, 201] width 38 height 29
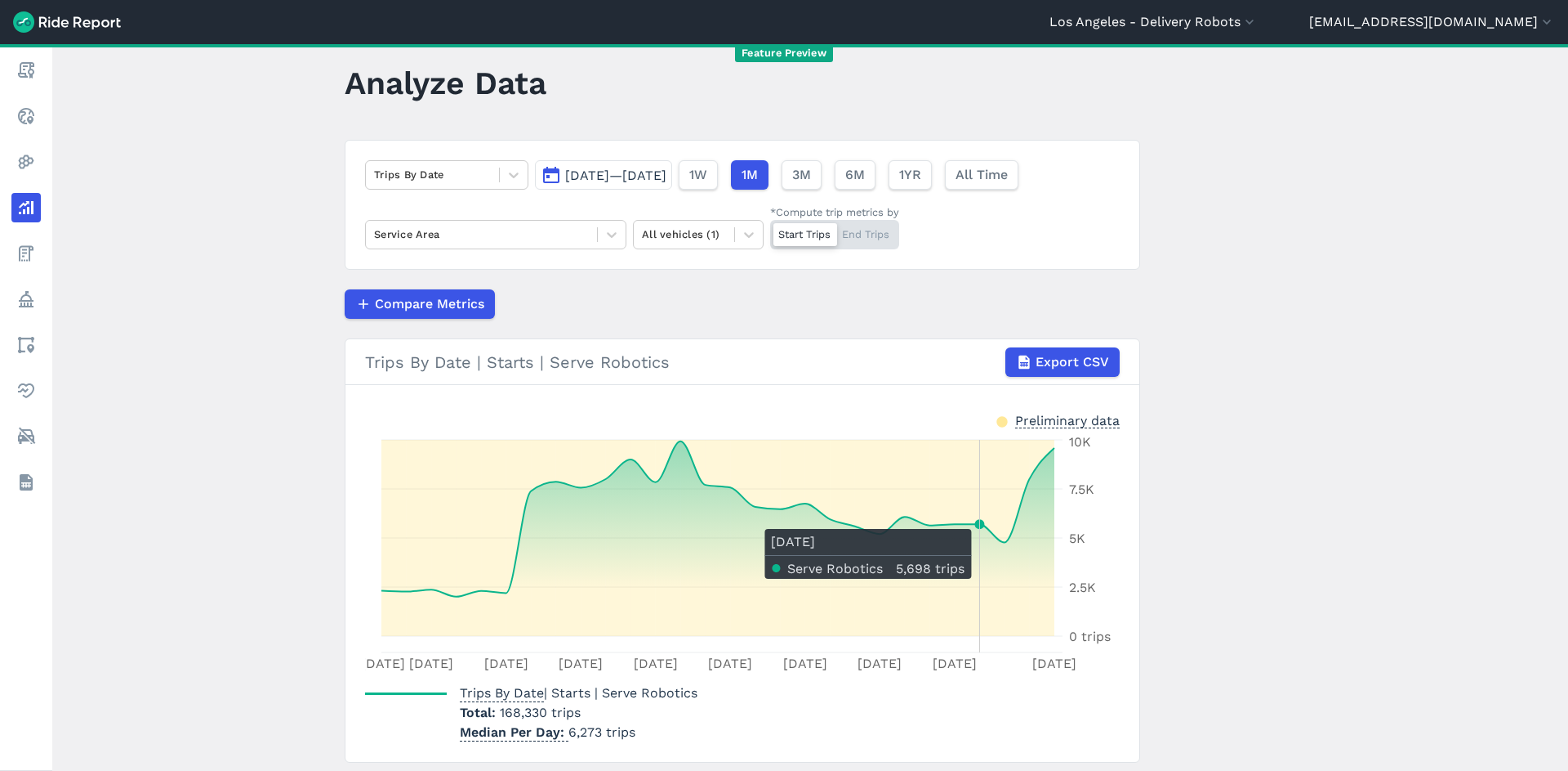
scroll to position [78, 0]
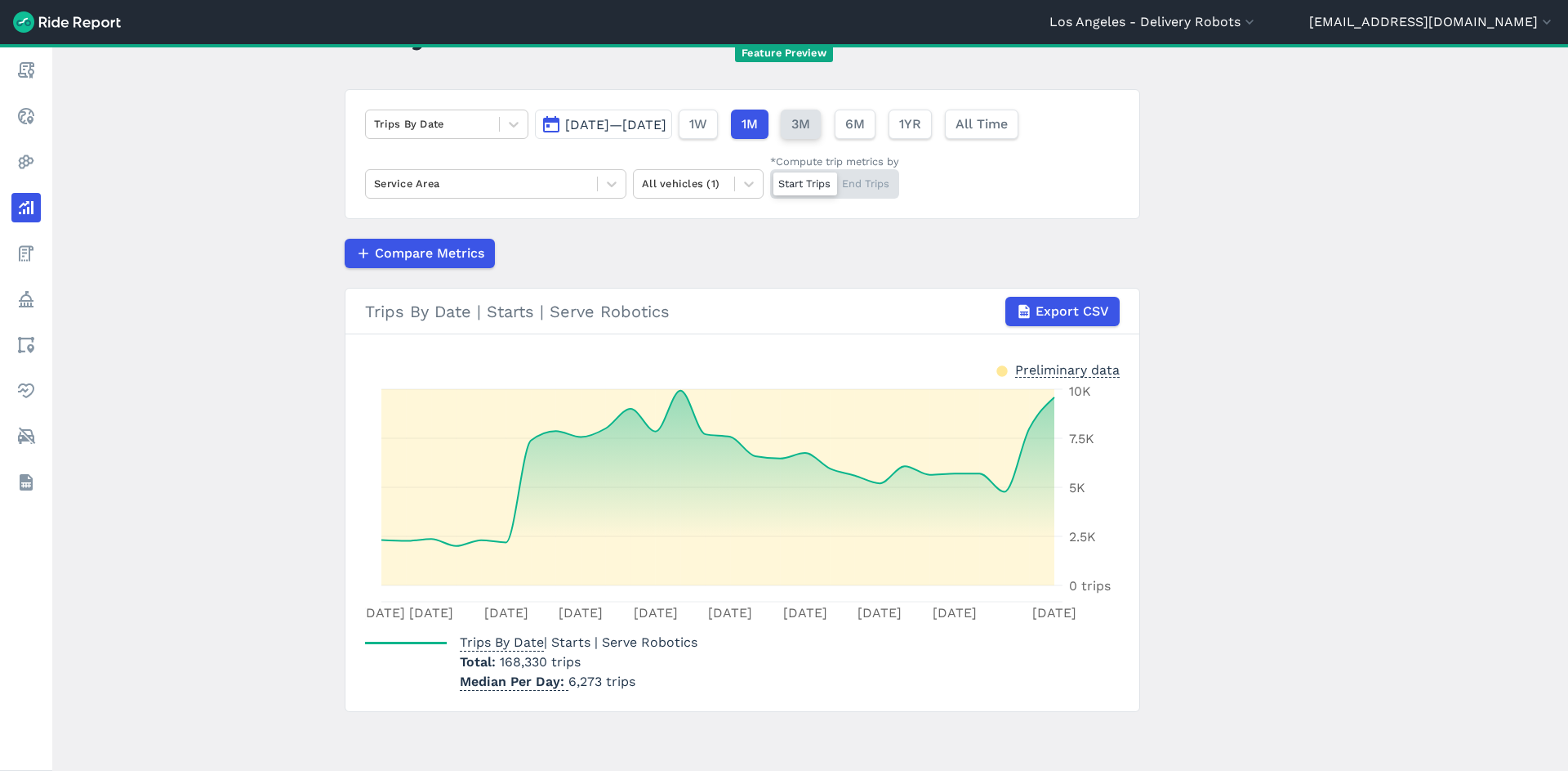
click at [821, 114] on button "3M" at bounding box center [801, 124] width 40 height 29
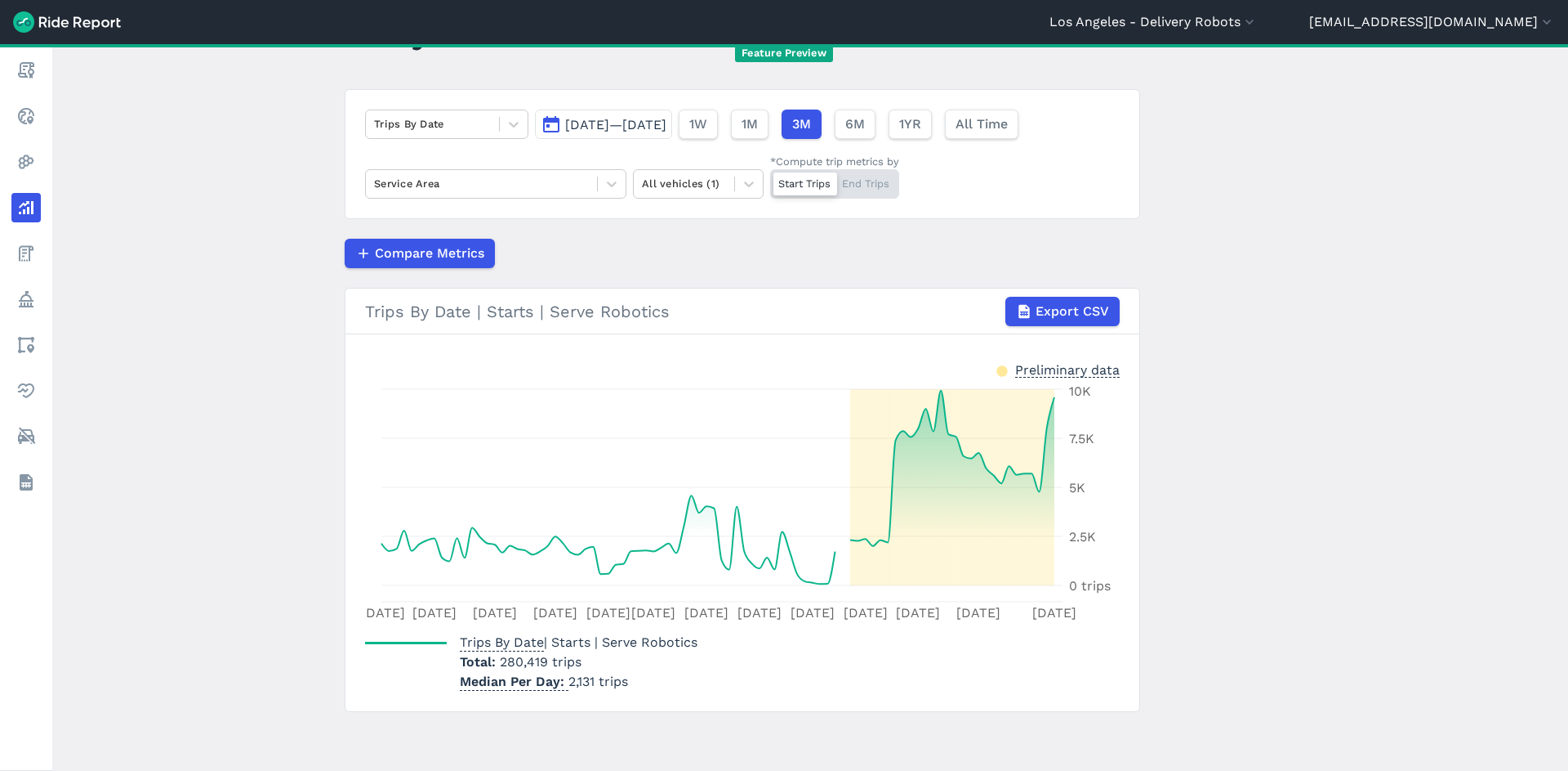
click at [21, 58] on div "Feature Preview" at bounding box center [784, 53] width 1568 height 18
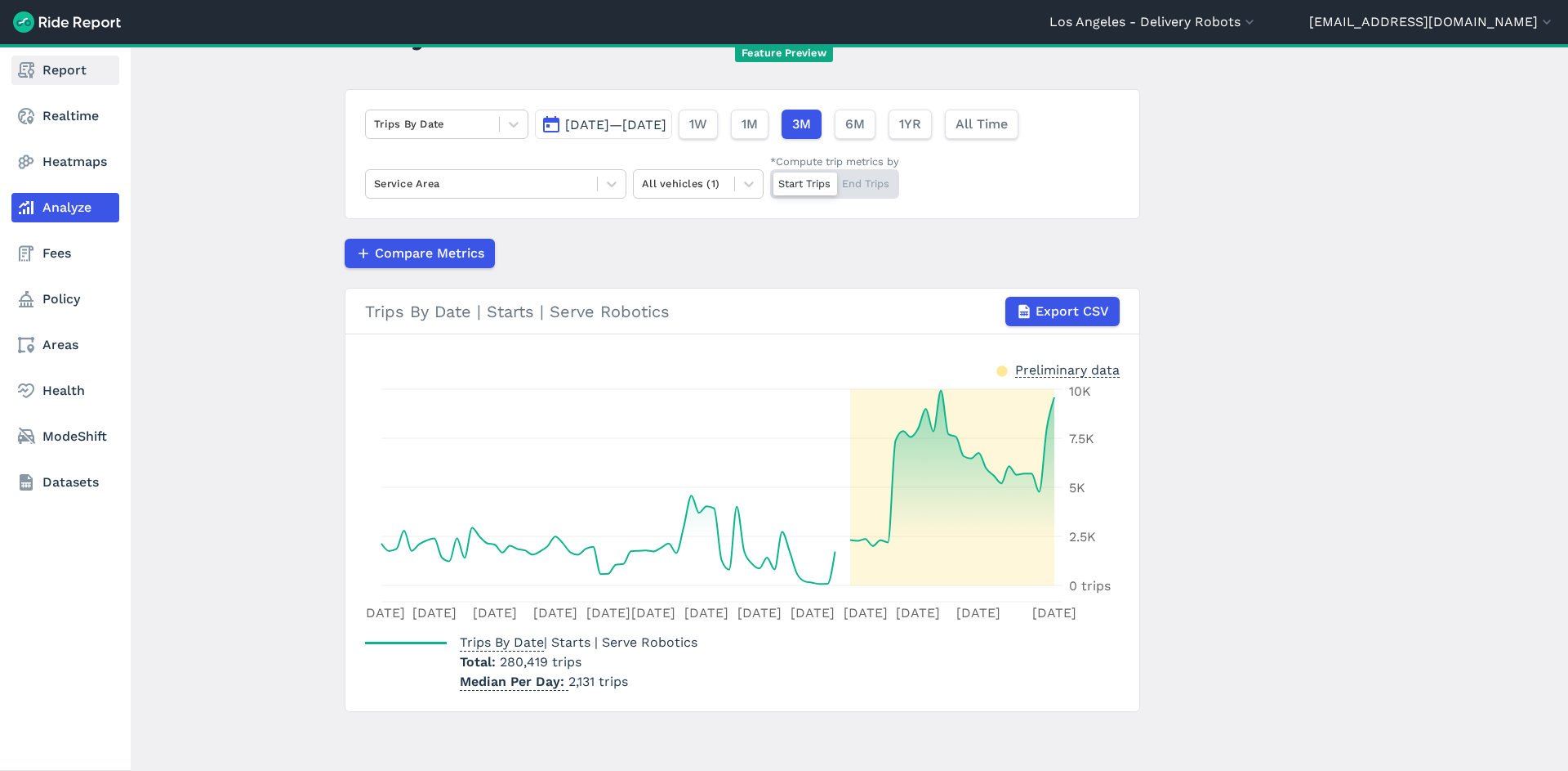
click at [31, 65] on use at bounding box center [26, 70] width 16 height 16
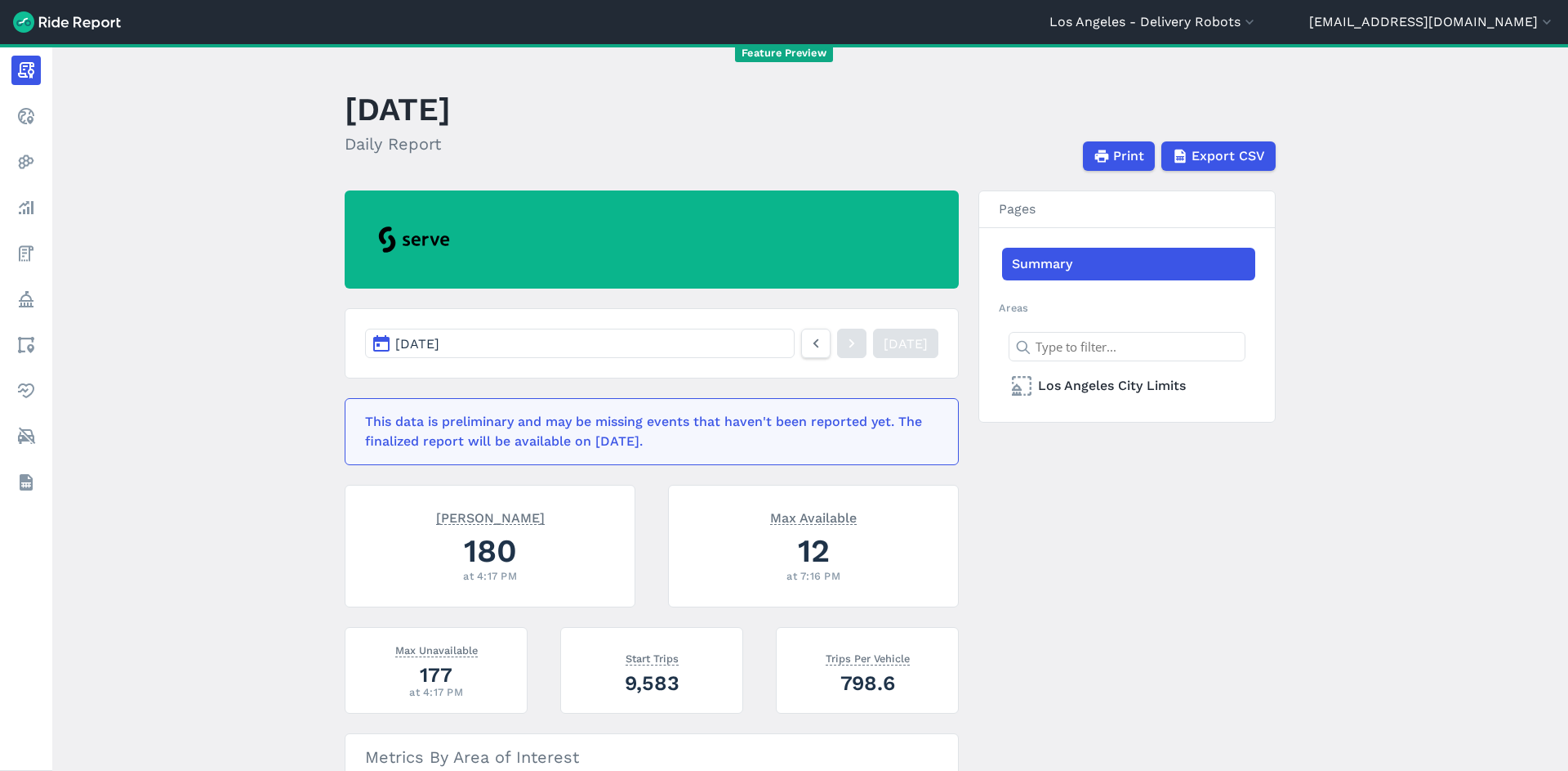
click at [503, 331] on button "[DATE]" at bounding box center [580, 343] width 430 height 29
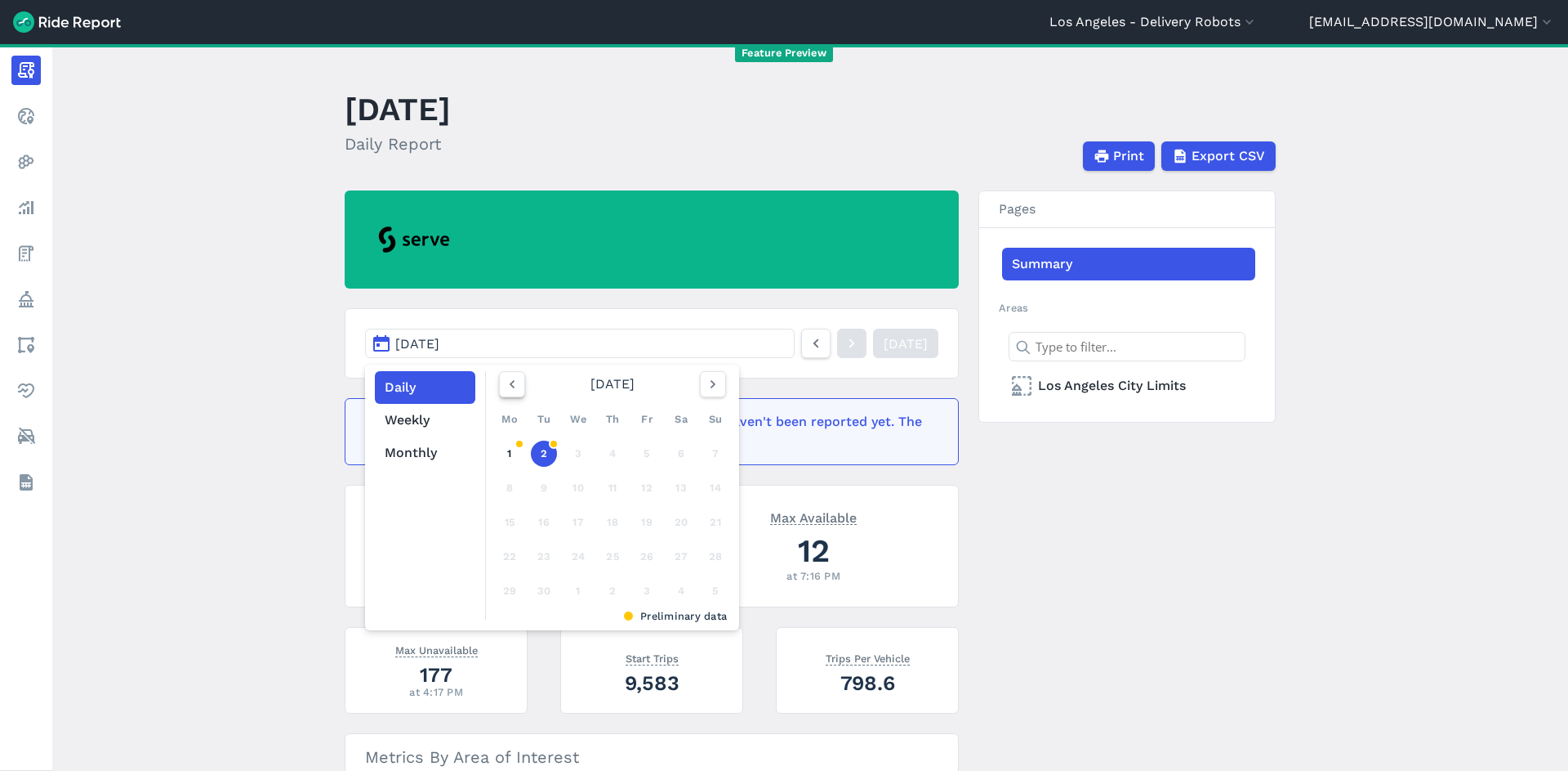
click at [504, 387] on icon "button" at bounding box center [512, 384] width 16 height 16
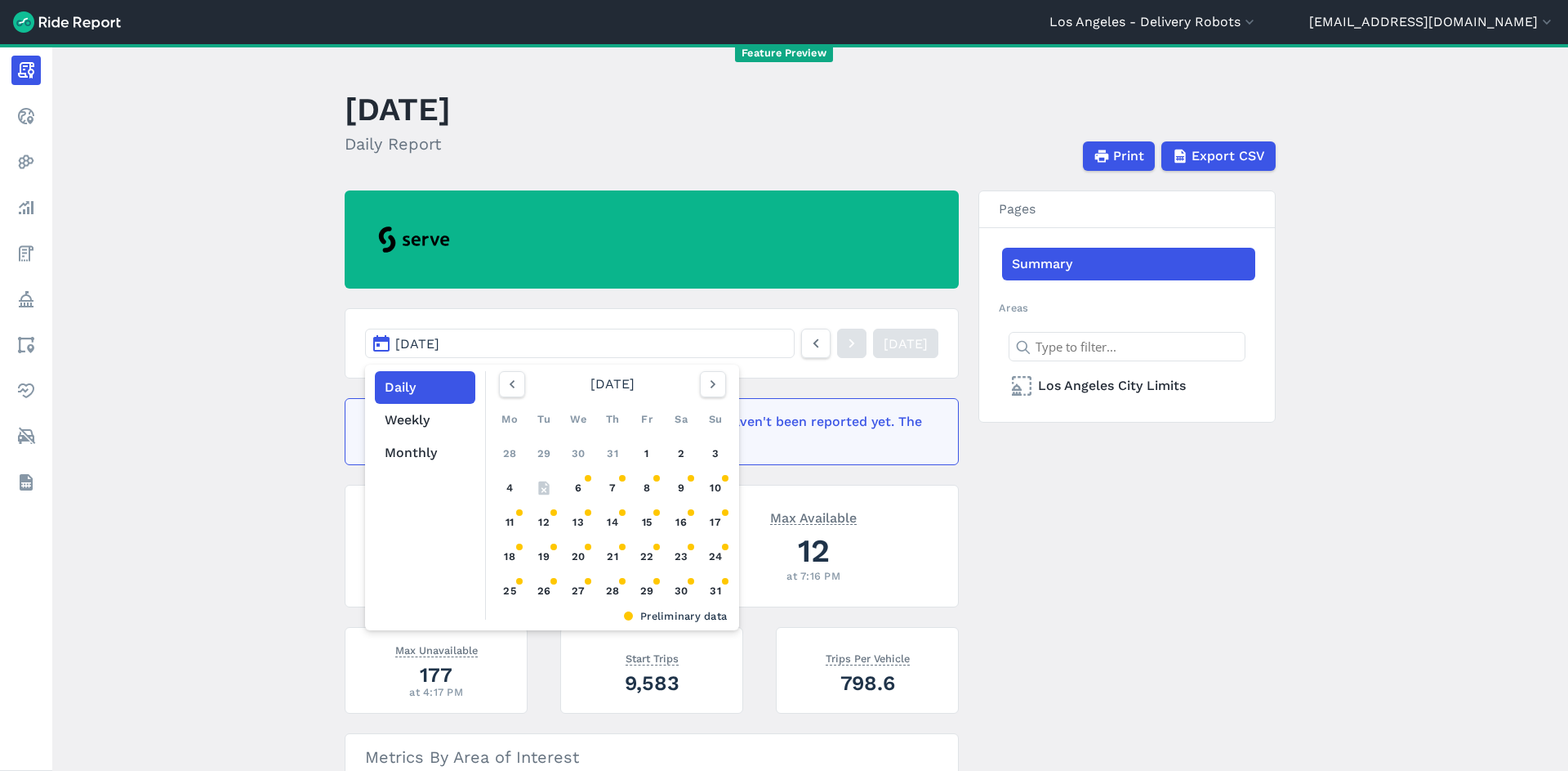
click at [499, 371] on button "button" at bounding box center [512, 384] width 26 height 26
click at [704, 271] on h2 at bounding box center [652, 240] width 614 height 98
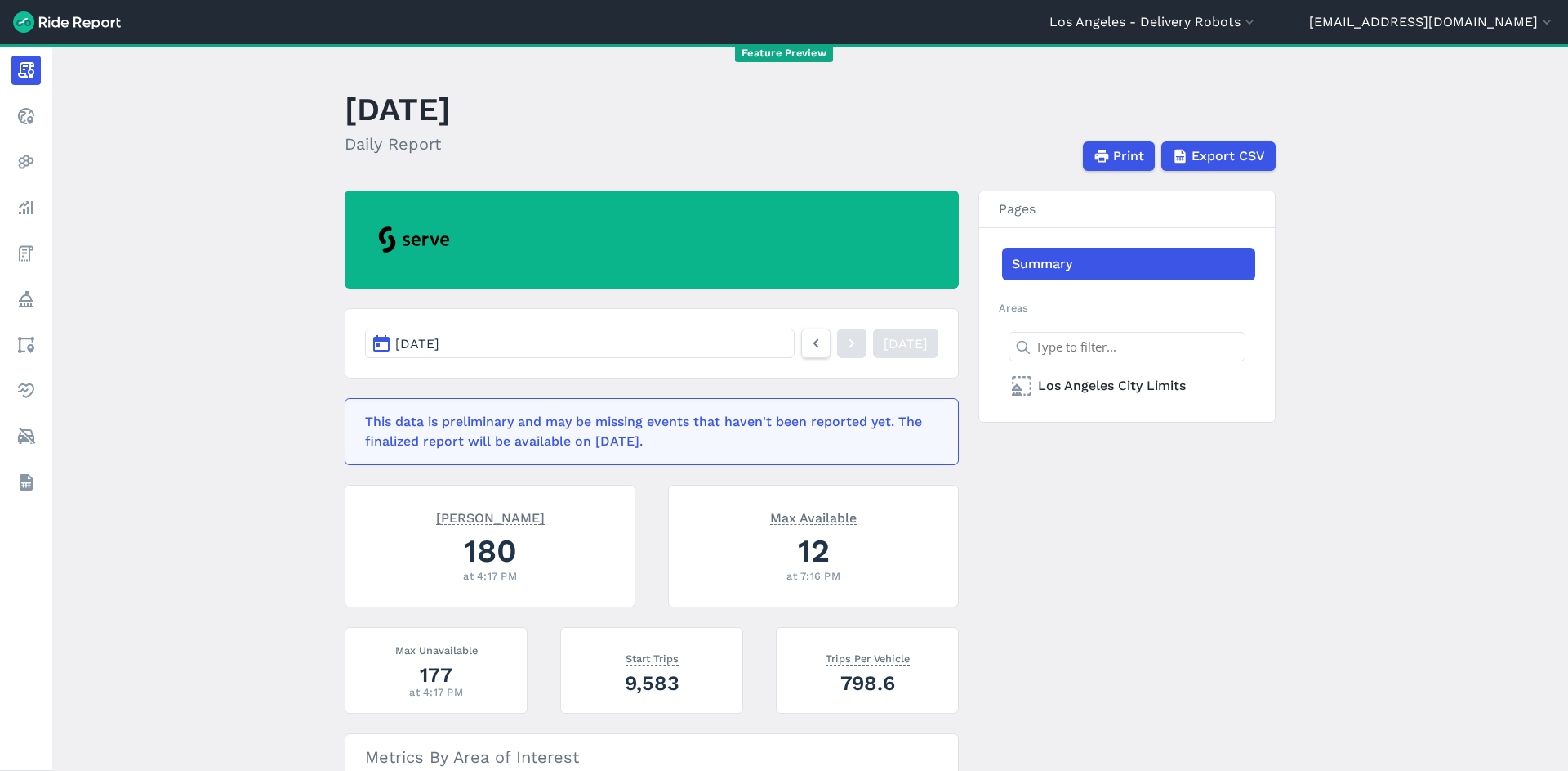
click at [486, 354] on button "[DATE]" at bounding box center [580, 343] width 430 height 29
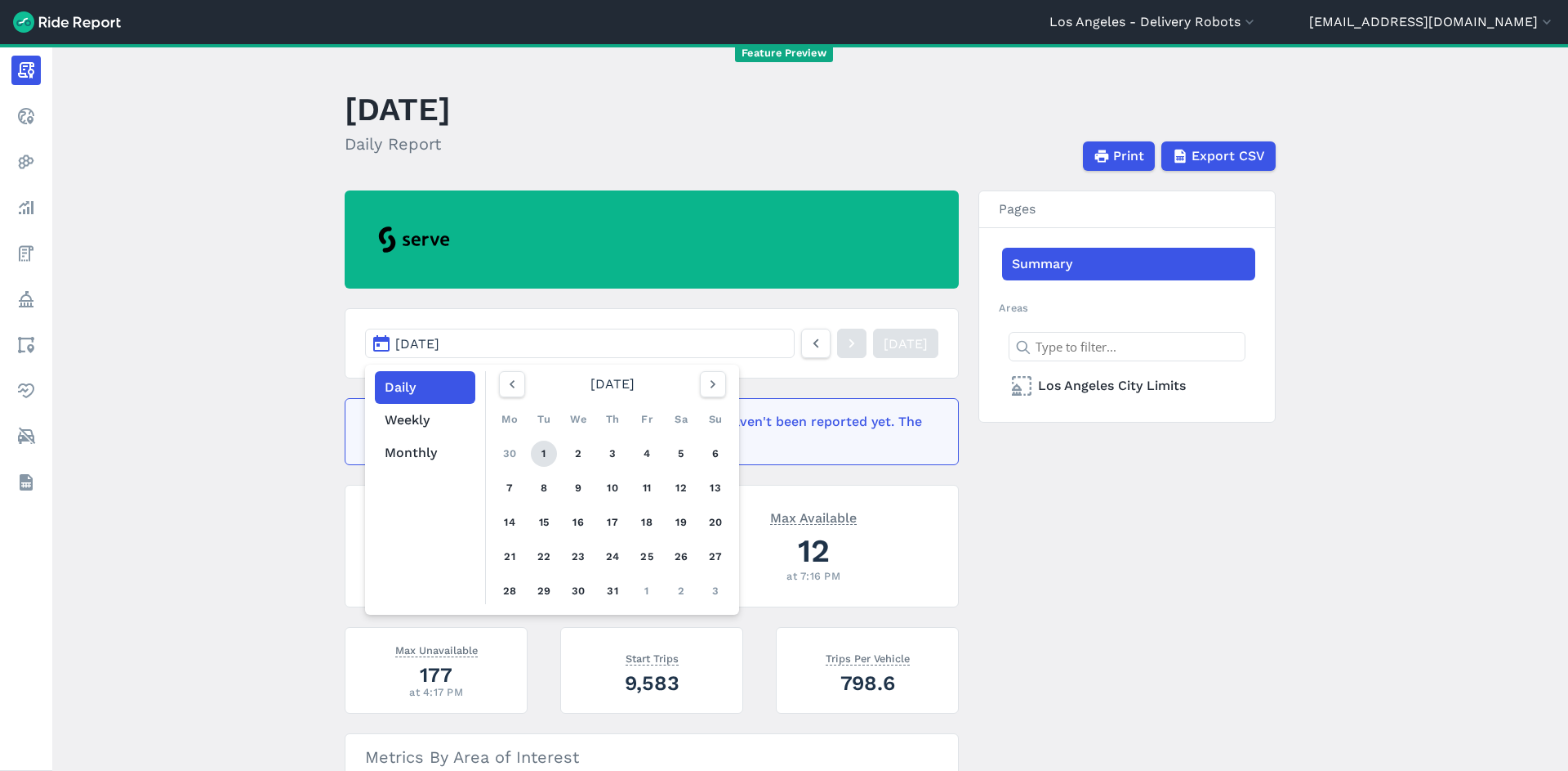
click at [533, 457] on link "1" at bounding box center [544, 454] width 26 height 26
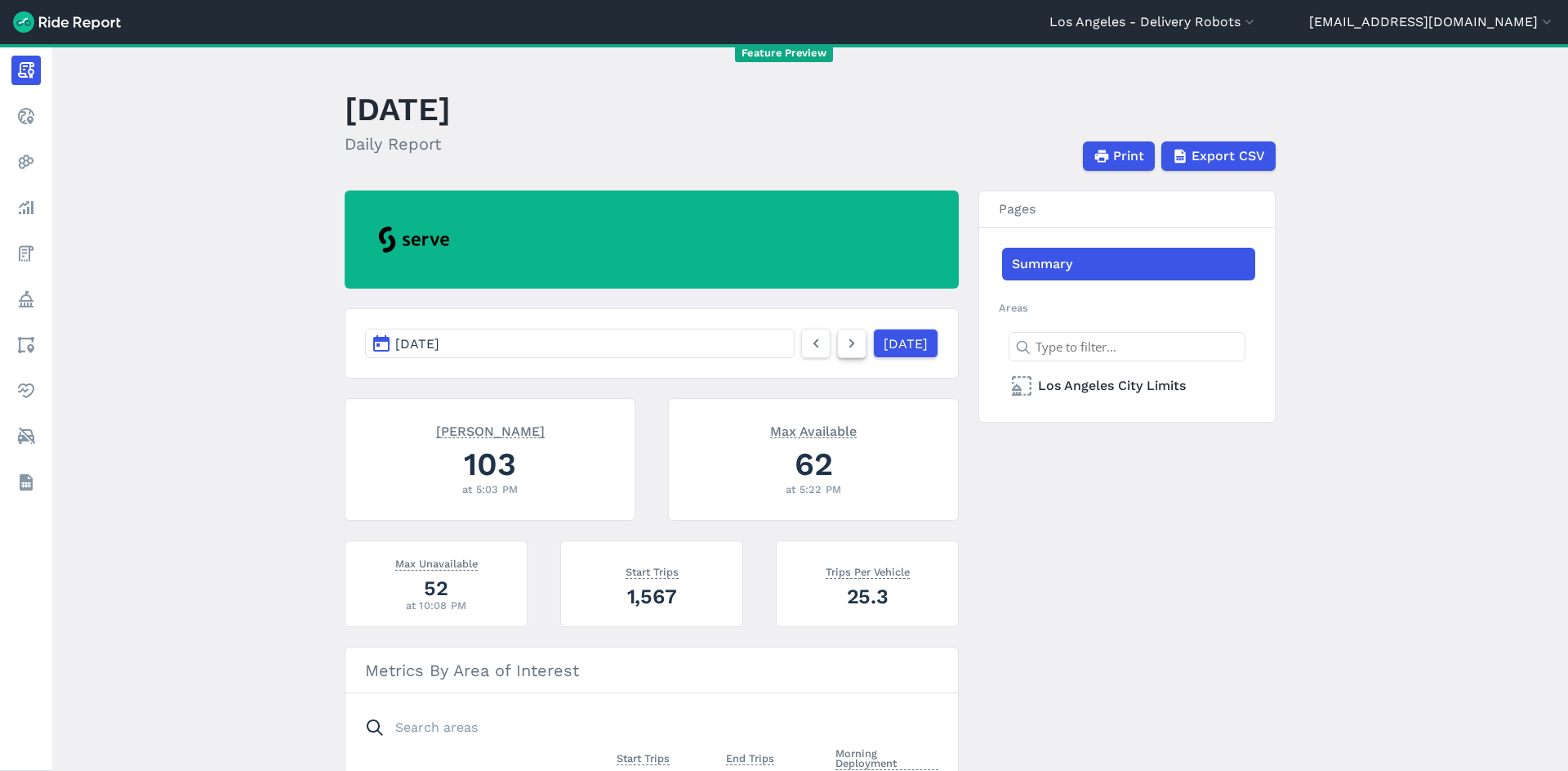
click at [843, 351] on icon at bounding box center [852, 343] width 18 height 20
click at [843, 353] on icon at bounding box center [852, 343] width 18 height 20
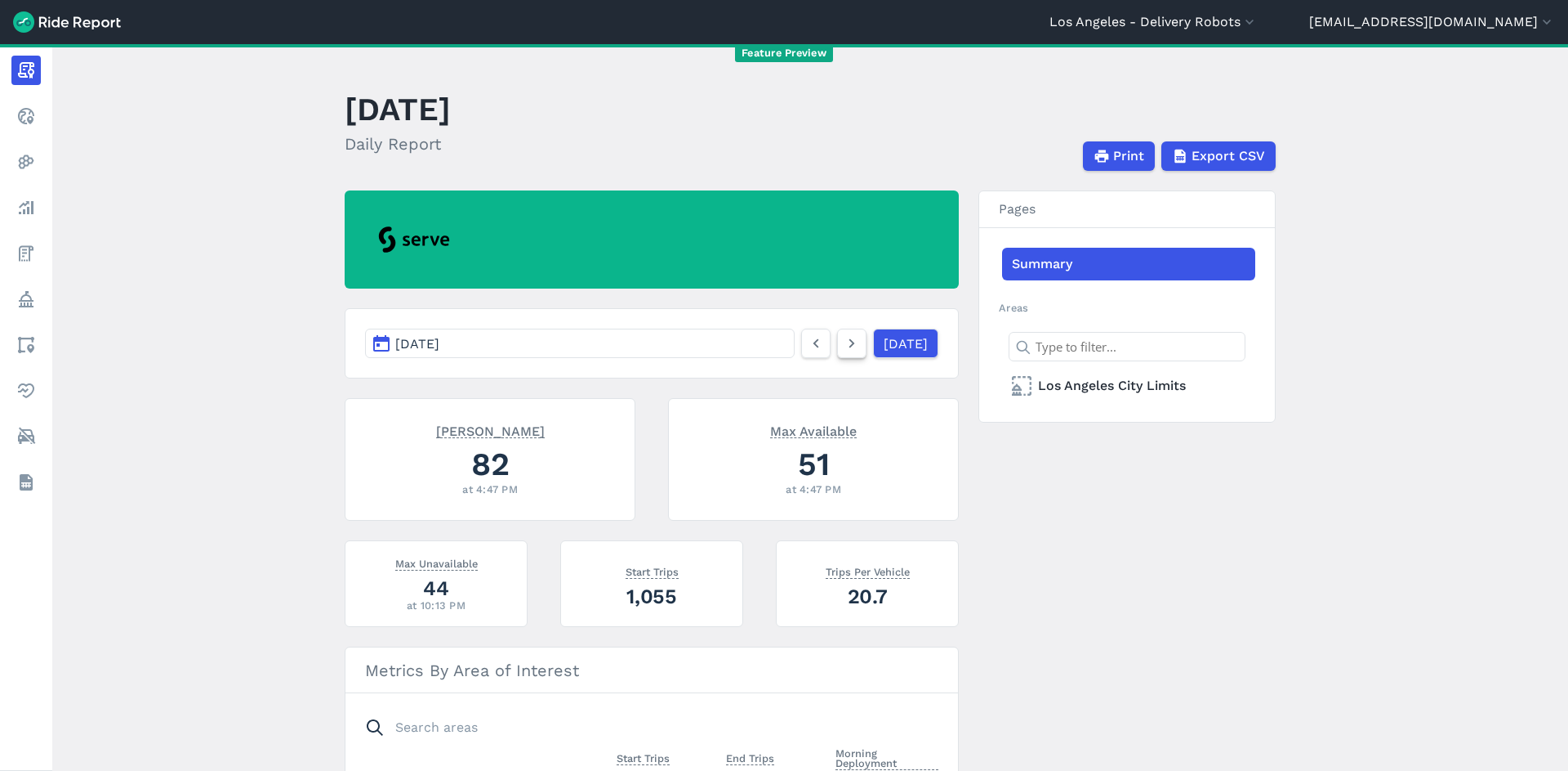
click at [843, 353] on icon at bounding box center [852, 343] width 18 height 20
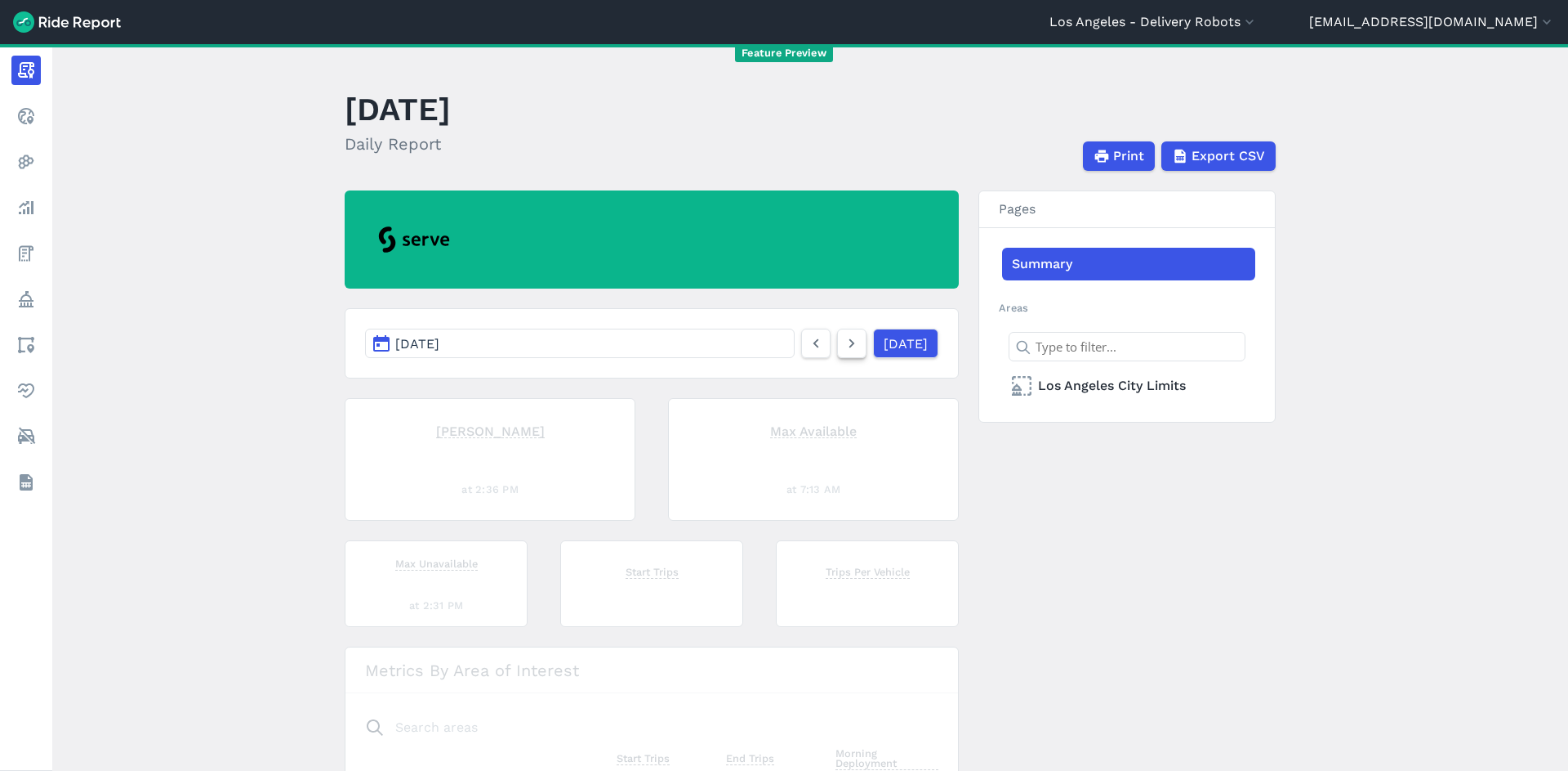
click at [843, 353] on icon at bounding box center [852, 343] width 18 height 20
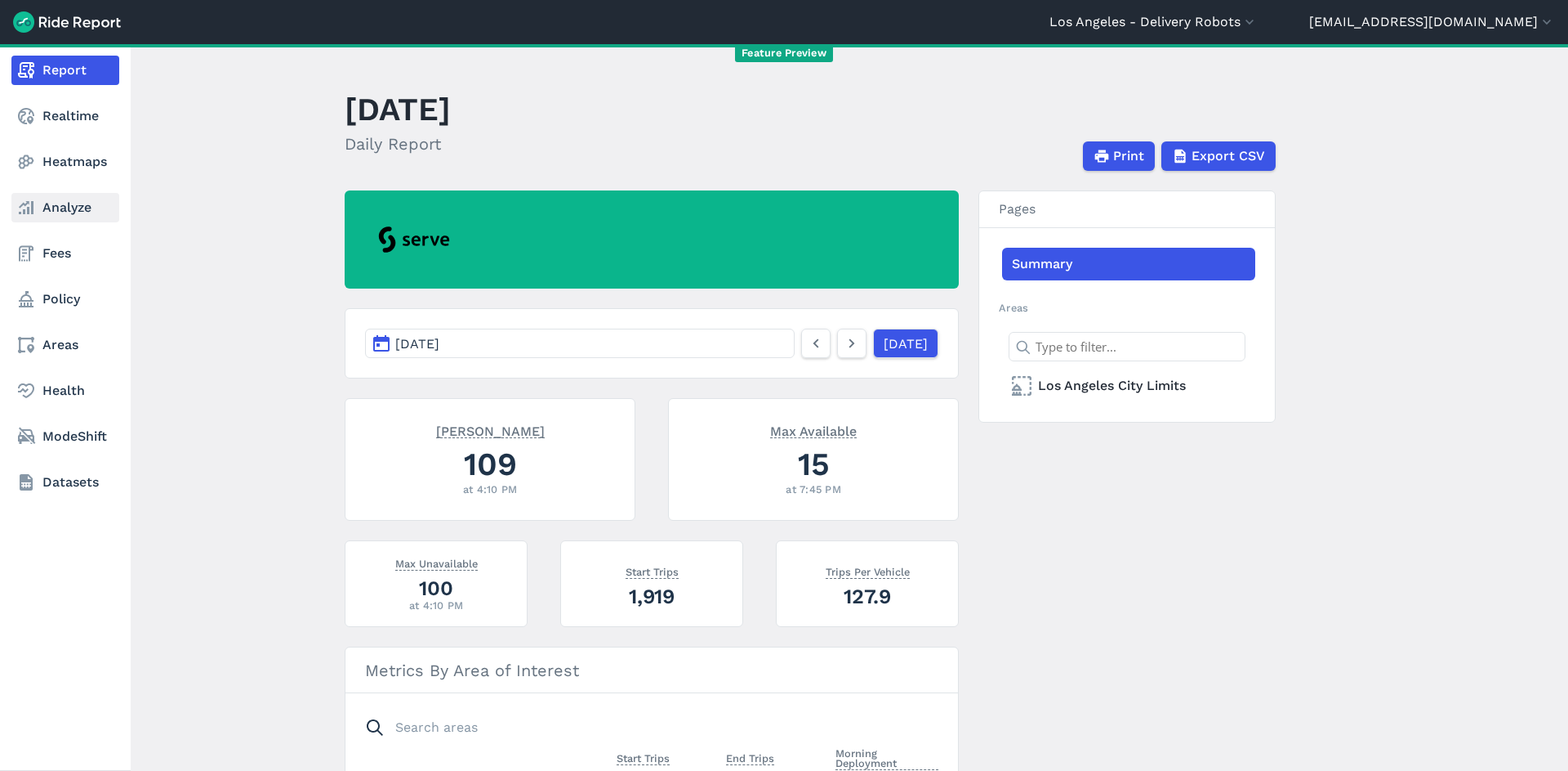
click at [87, 217] on link "Analyze" at bounding box center [65, 208] width 108 height 29
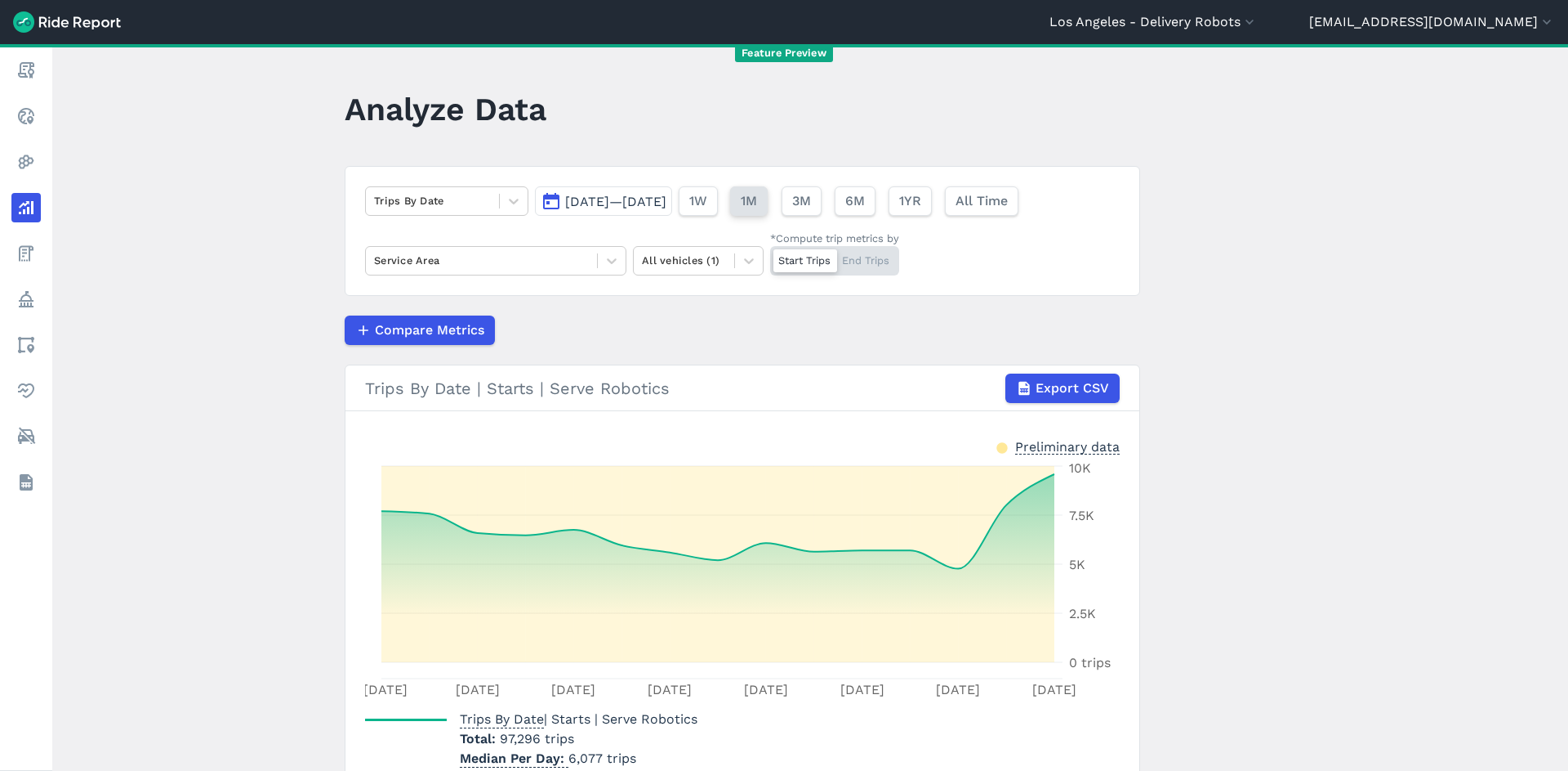
click at [768, 202] on button "1M" at bounding box center [749, 201] width 38 height 29
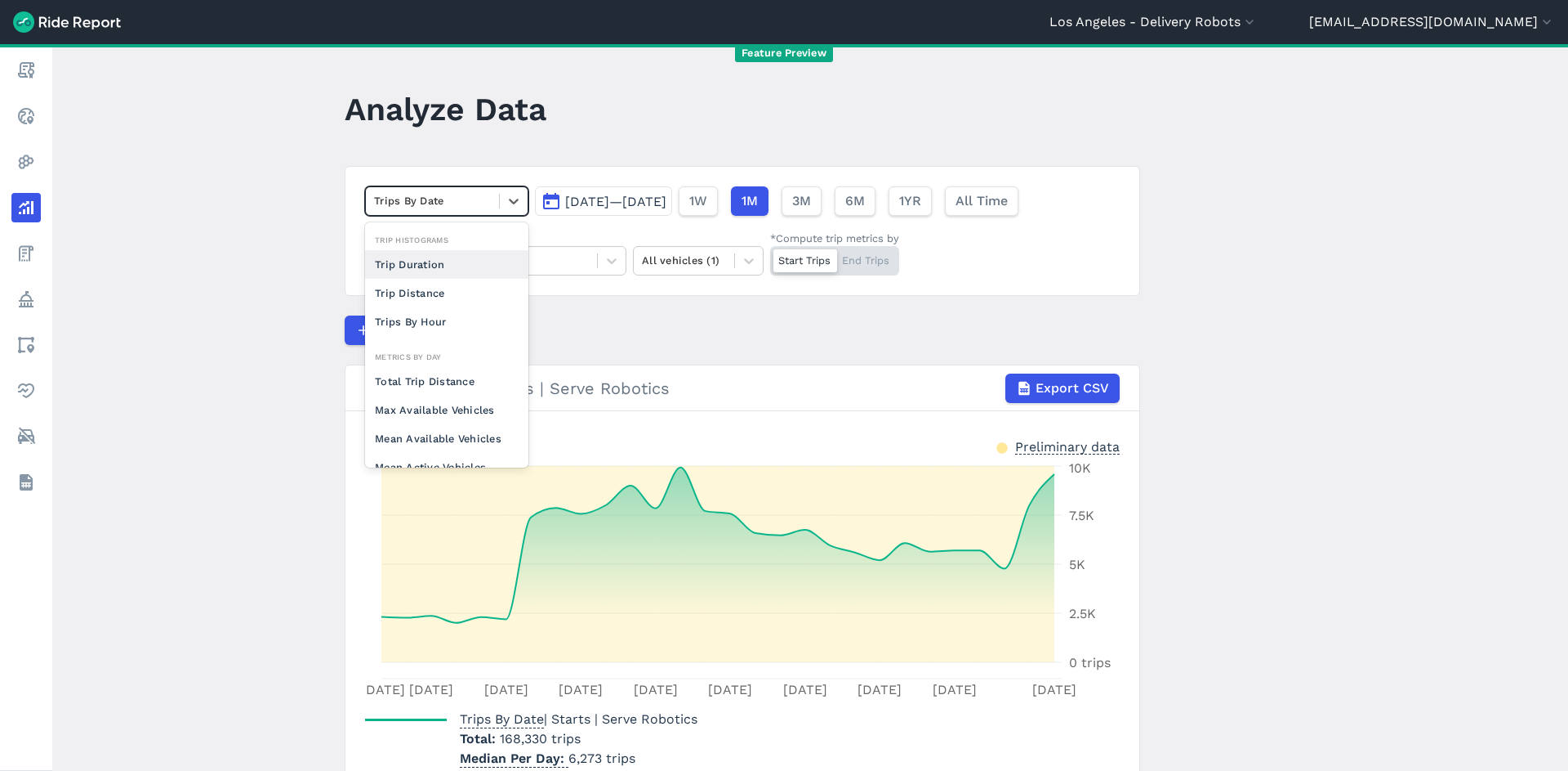
click at [431, 196] on div at bounding box center [432, 200] width 117 height 19
click at [431, 198] on div at bounding box center [432, 200] width 117 height 19
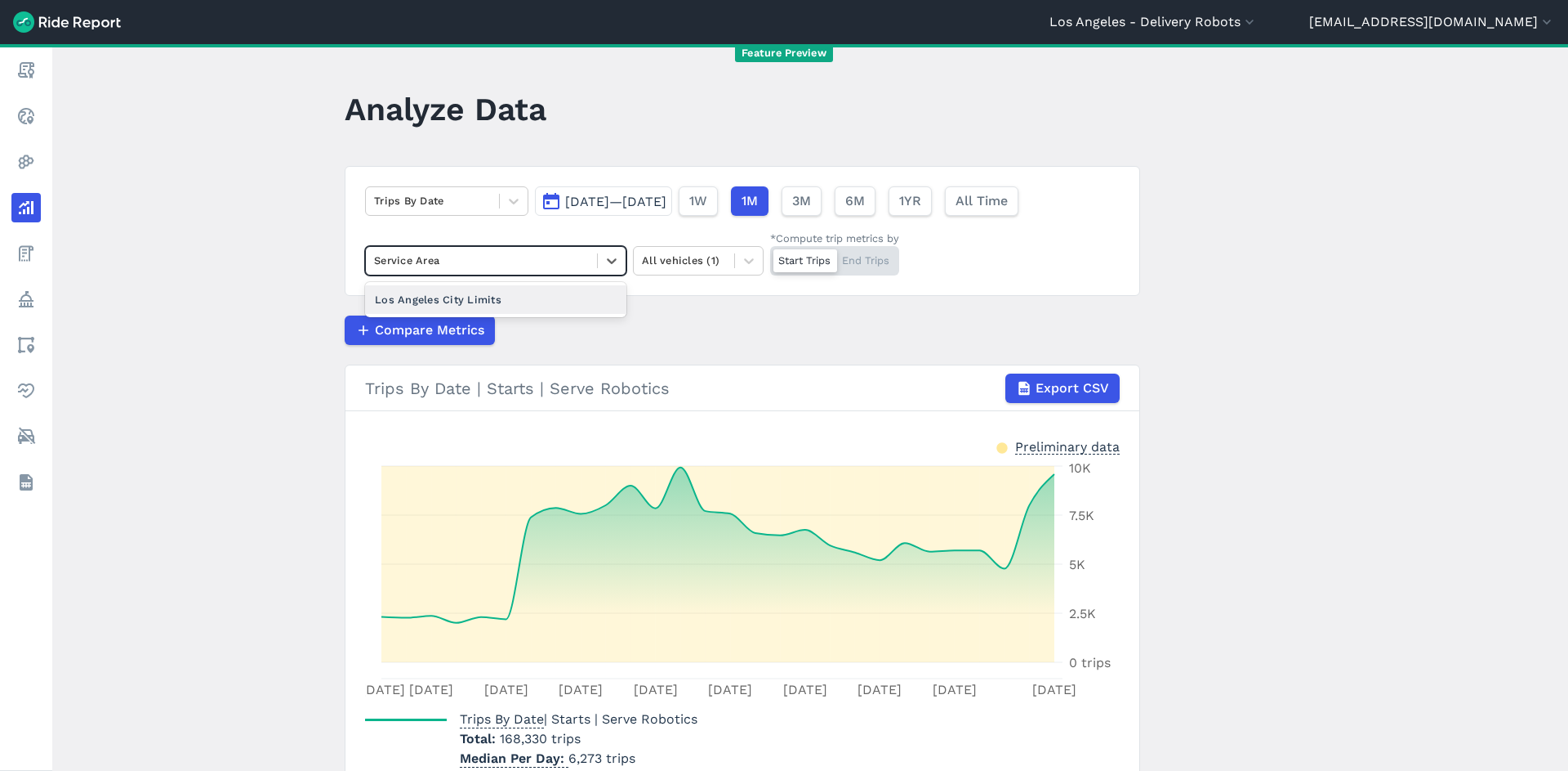
click at [470, 260] on div at bounding box center [481, 260] width 215 height 19
click at [462, 219] on div "Trips By Date Aug 6, 2025—Sep 2, 2025 1W 1M 3M 6M 1YR All Time Service Area All…" at bounding box center [743, 231] width 796 height 130
click at [462, 216] on div "Trips By Date Aug 6, 2025—Sep 2, 2025 1W 1M 3M 6M 1YR All Time Service Area All…" at bounding box center [743, 231] width 796 height 130
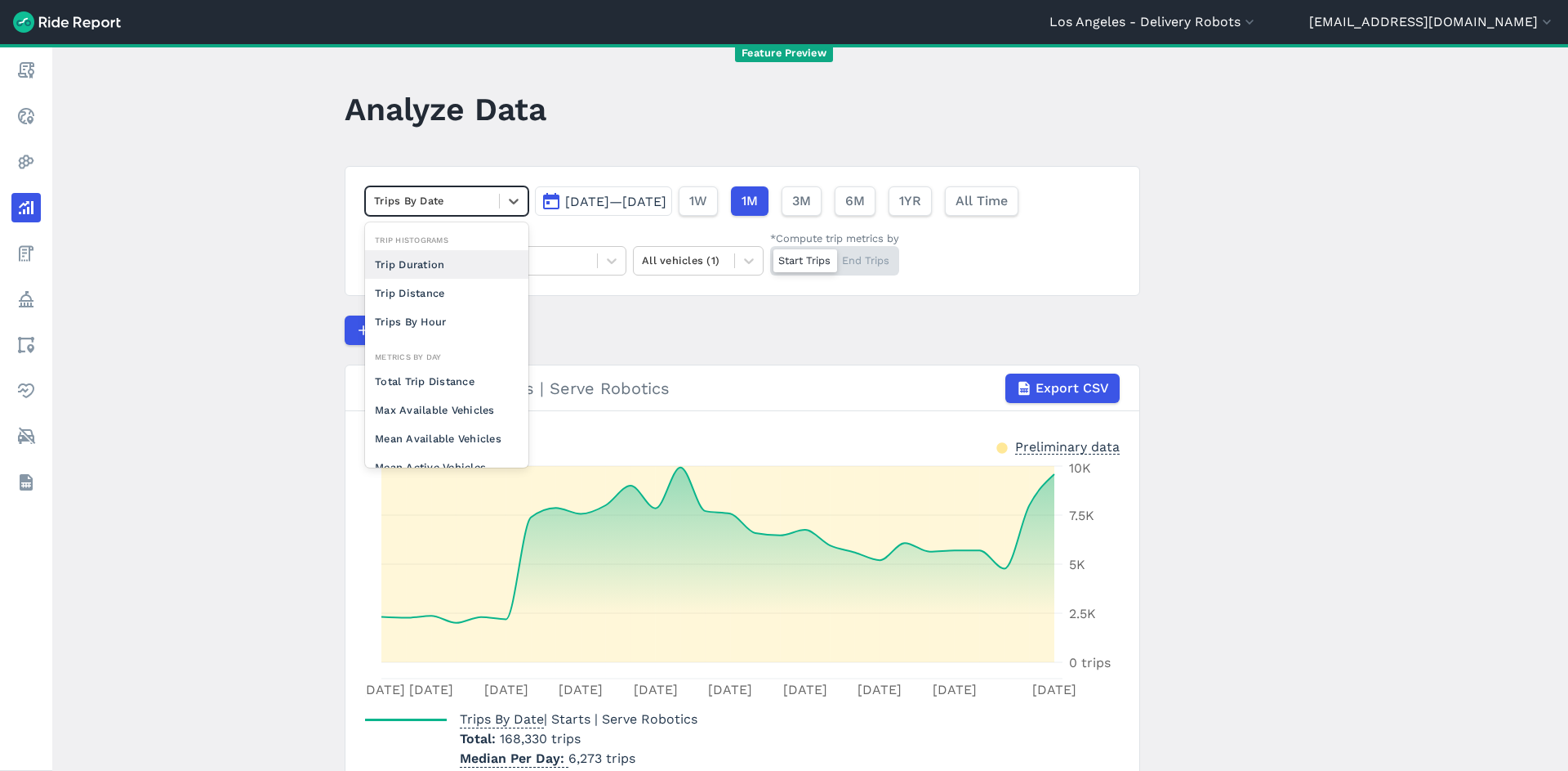
click at [461, 210] on div at bounding box center [432, 200] width 117 height 19
click at [459, 415] on div "Trips Per Mean Active Vehicle" at bounding box center [447, 406] width 163 height 44
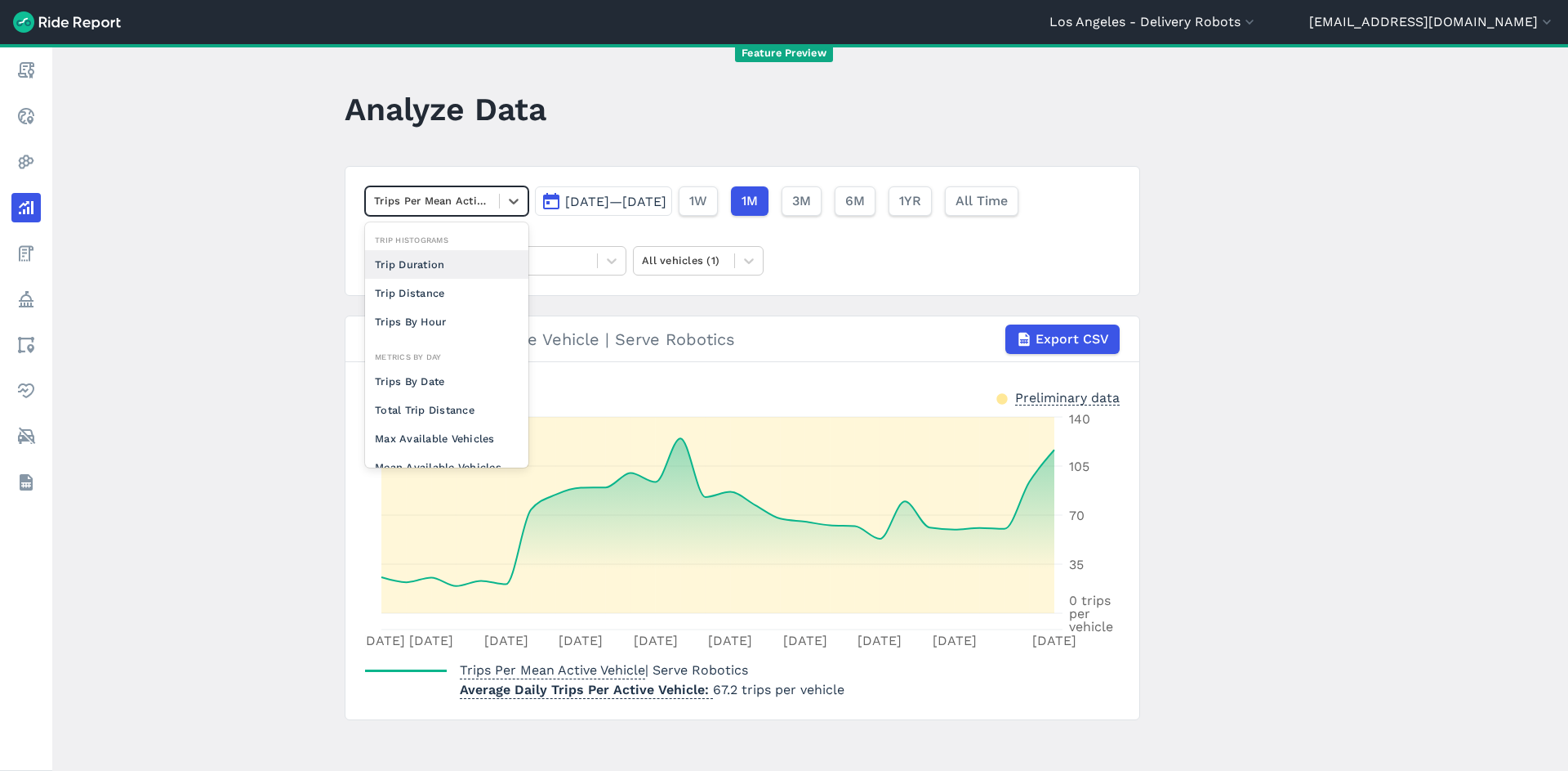
click at [457, 208] on div at bounding box center [432, 200] width 117 height 19
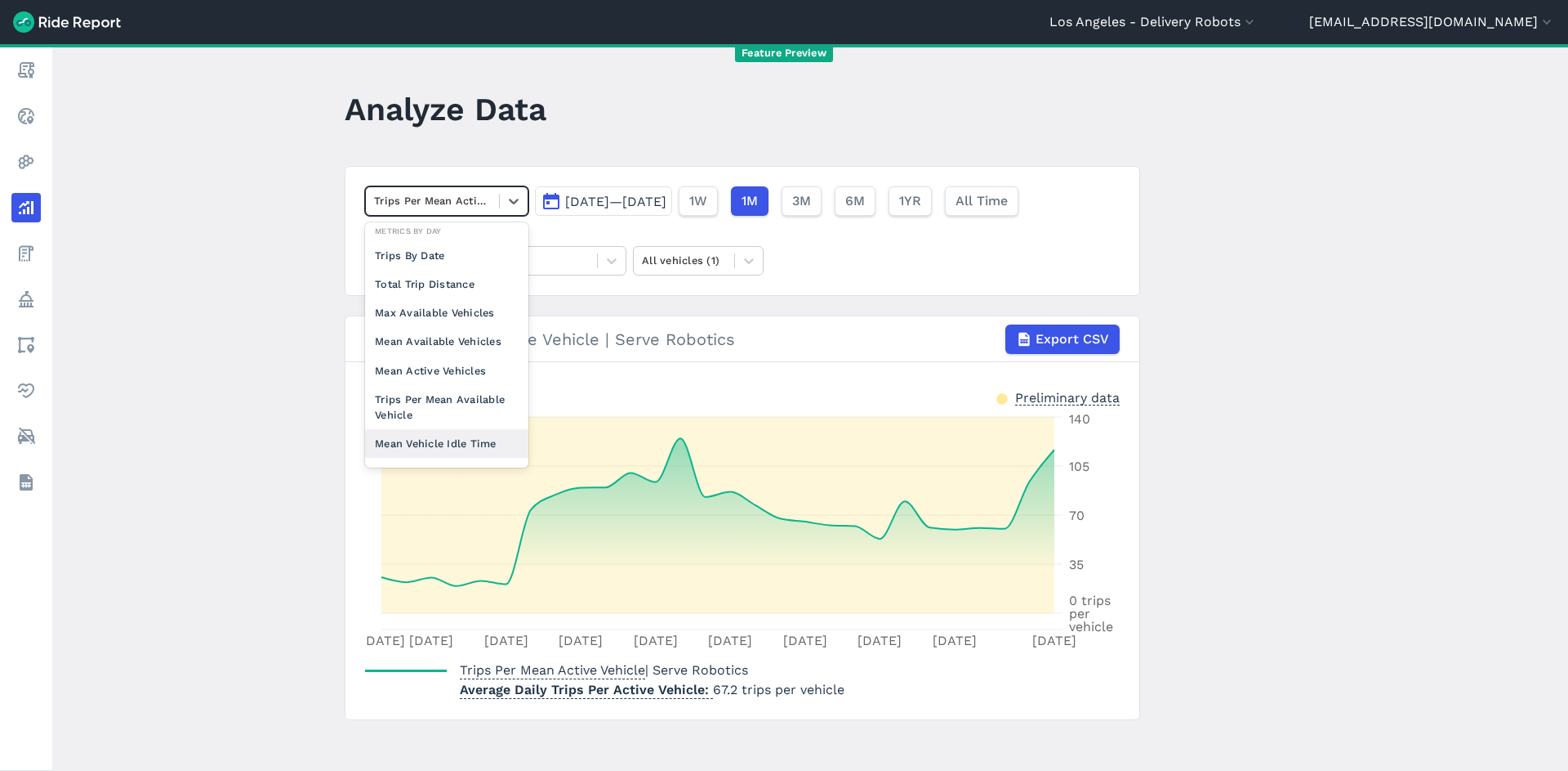
click at [417, 449] on div "Mean Vehicle Idle Time" at bounding box center [447, 443] width 163 height 29
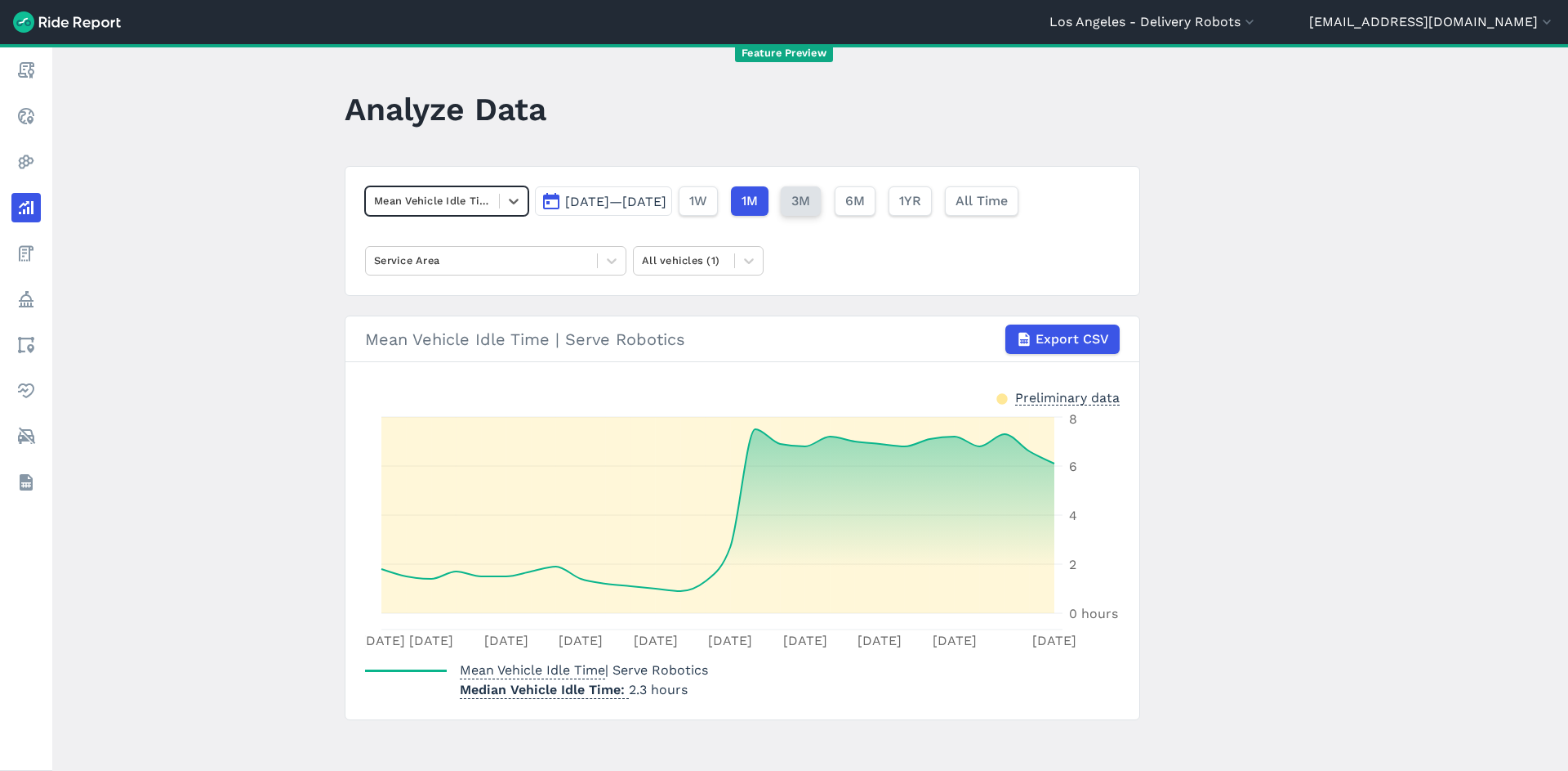
click at [821, 201] on button "3M" at bounding box center [801, 201] width 40 height 29
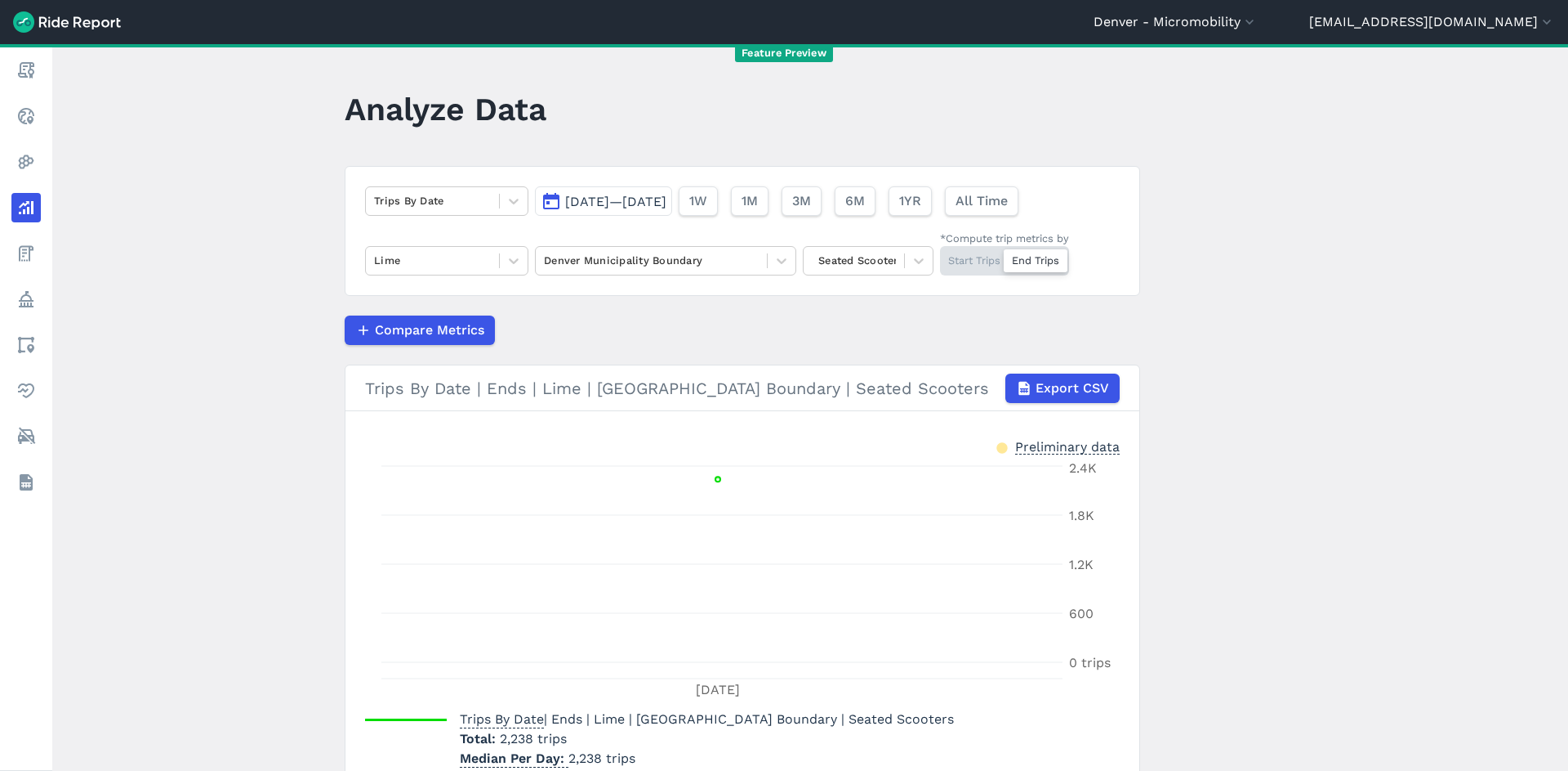
click at [613, 120] on header "Analyze Data" at bounding box center [753, 114] width 815 height 63
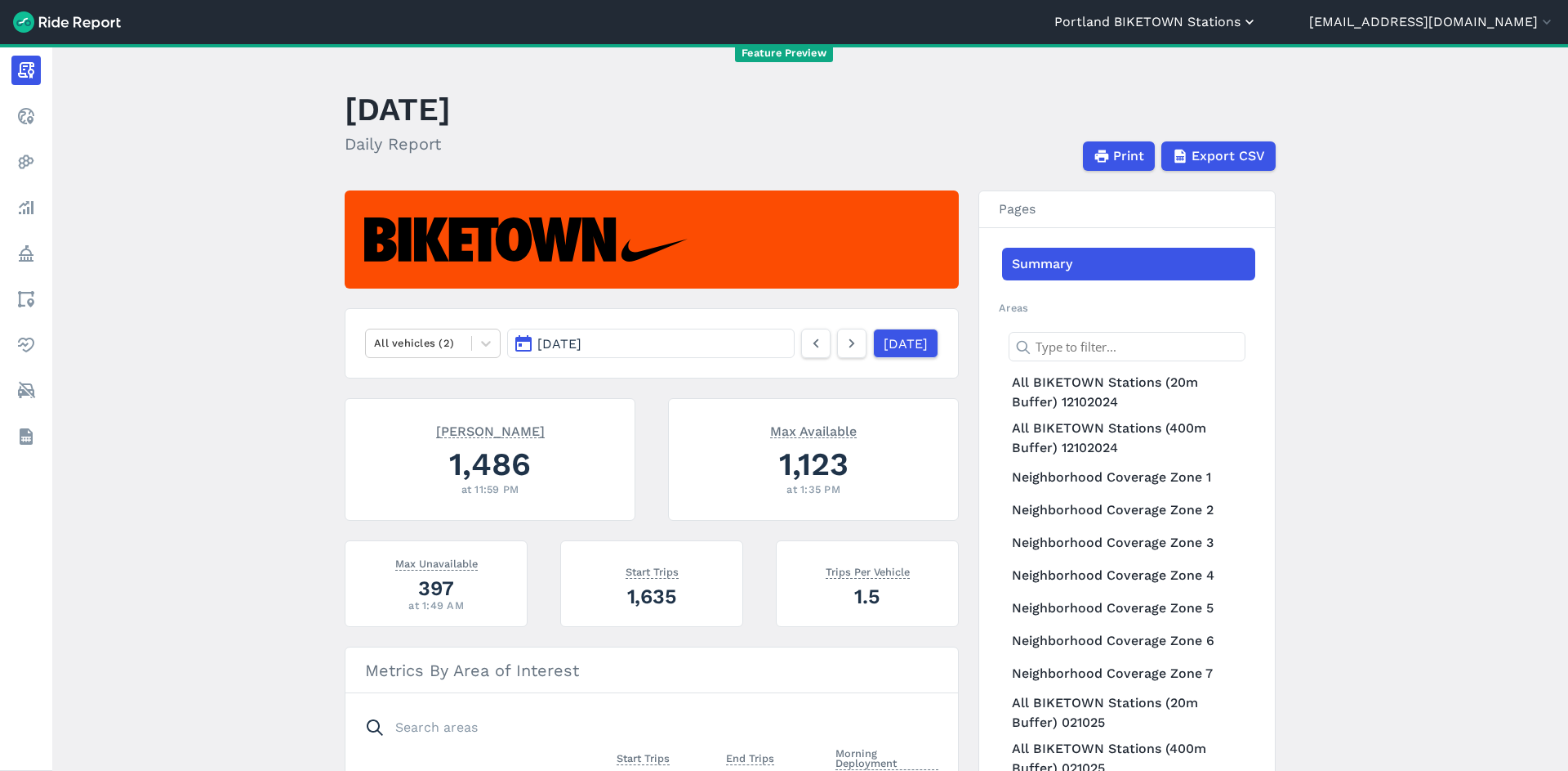
click at [1237, 24] on button "Portland BIKETOWN Stations" at bounding box center [1156, 22] width 203 height 20
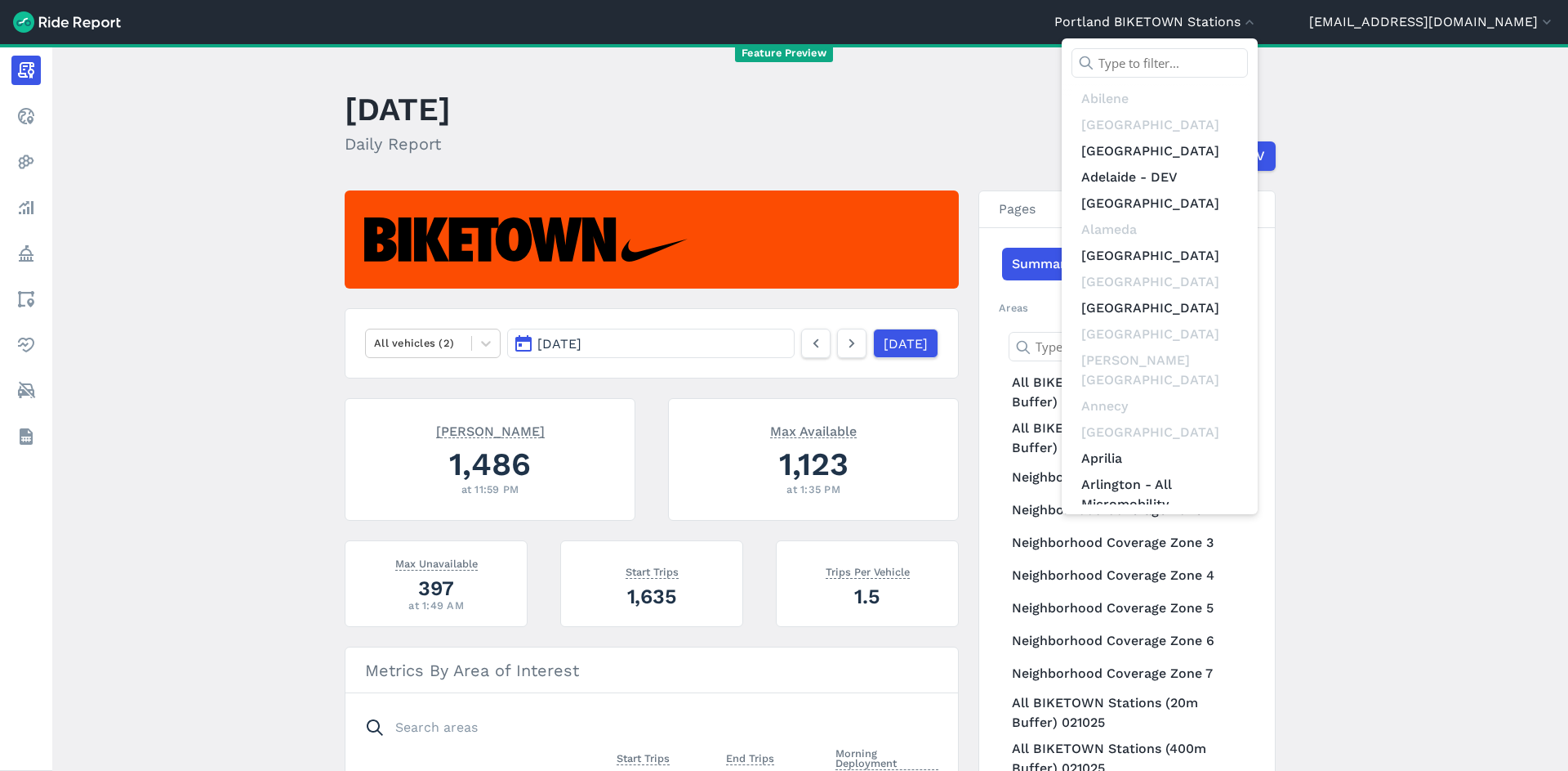
click at [1214, 61] on input "text" at bounding box center [1160, 63] width 176 height 29
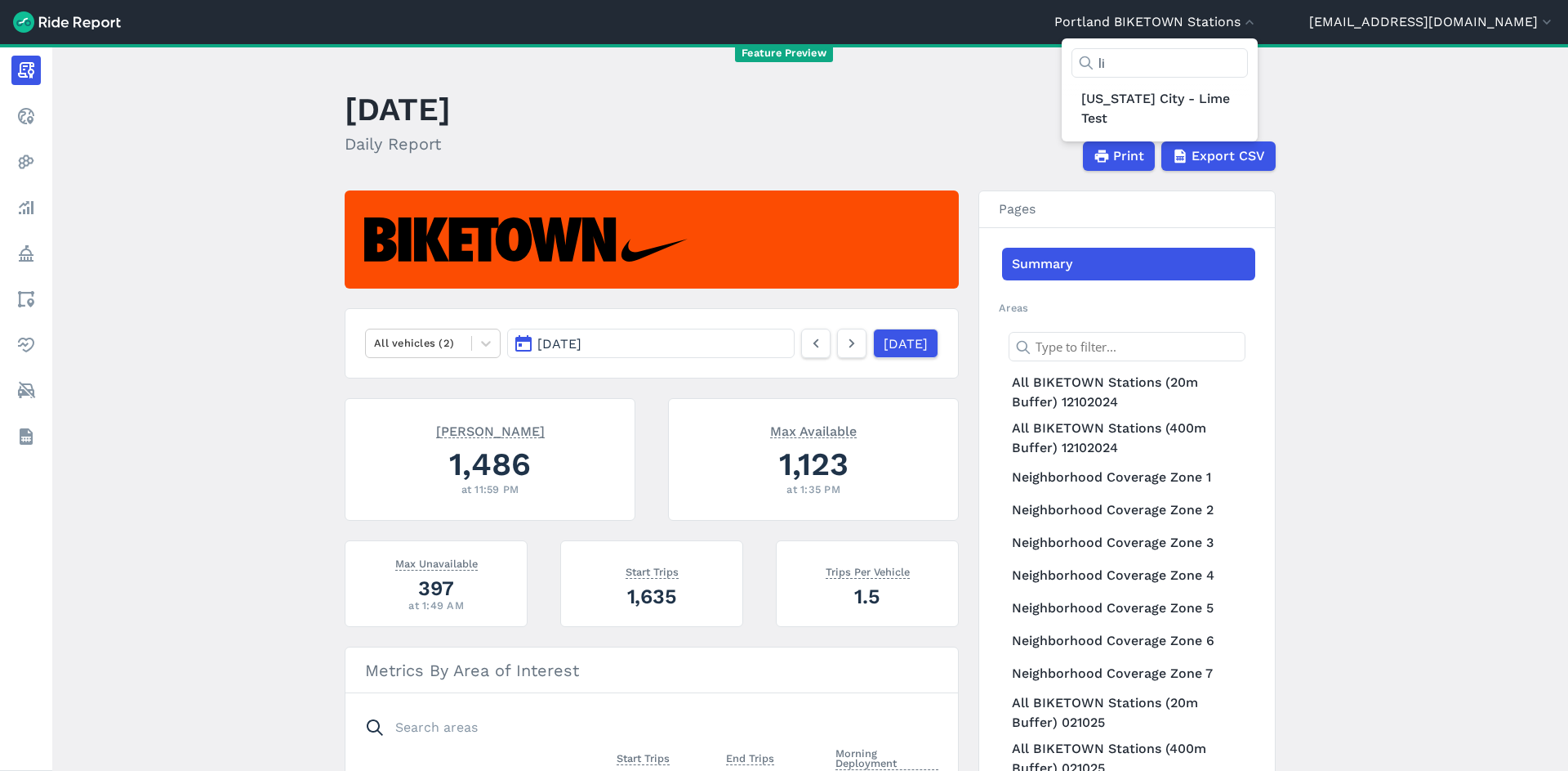
type input "l"
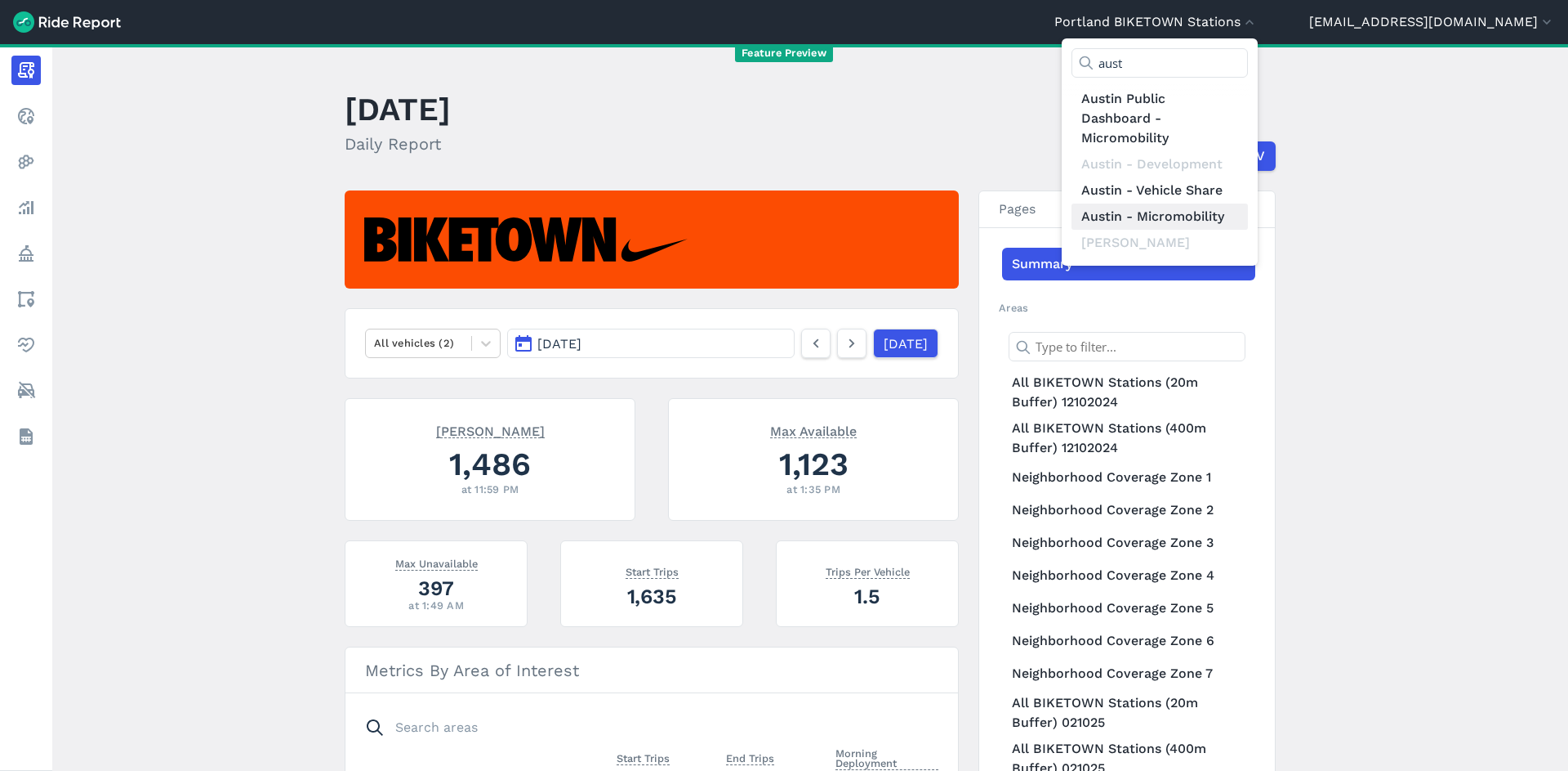
type input "aust"
click at [1249, 212] on link "Austin - Micromobility" at bounding box center [1160, 217] width 176 height 26
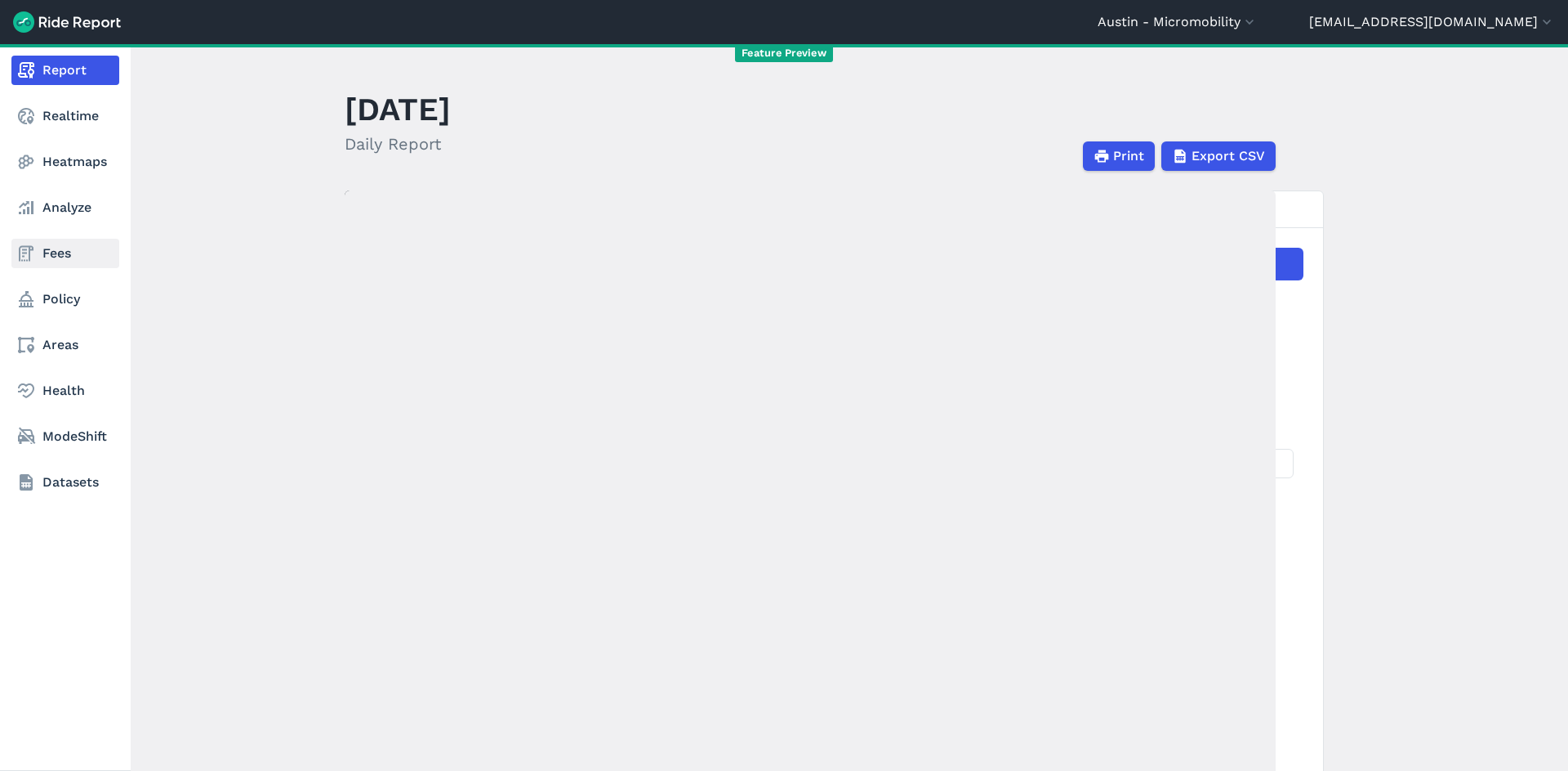
click at [63, 247] on link "Fees" at bounding box center [65, 253] width 108 height 29
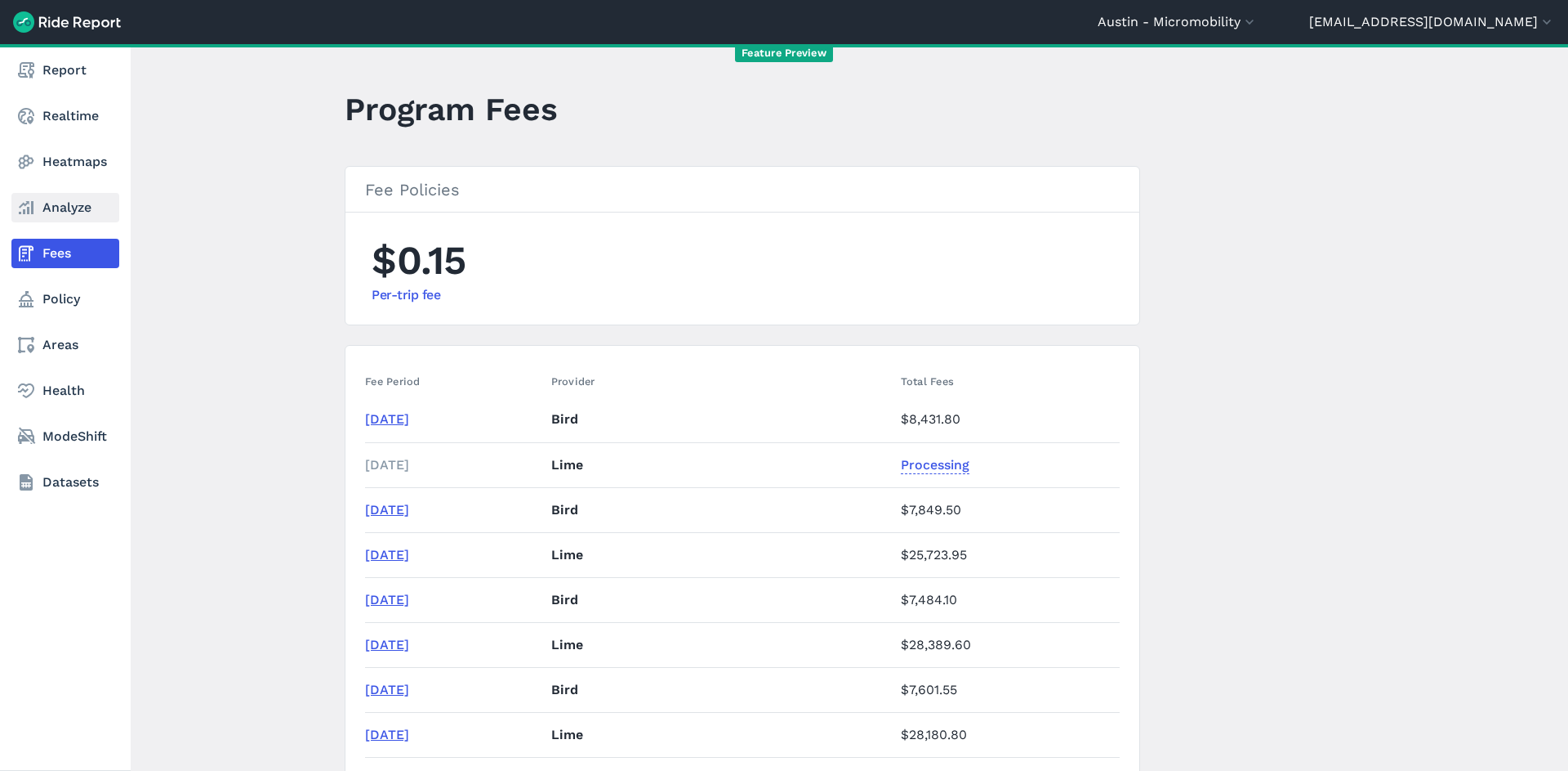
click at [43, 214] on link "Analyze" at bounding box center [65, 208] width 108 height 29
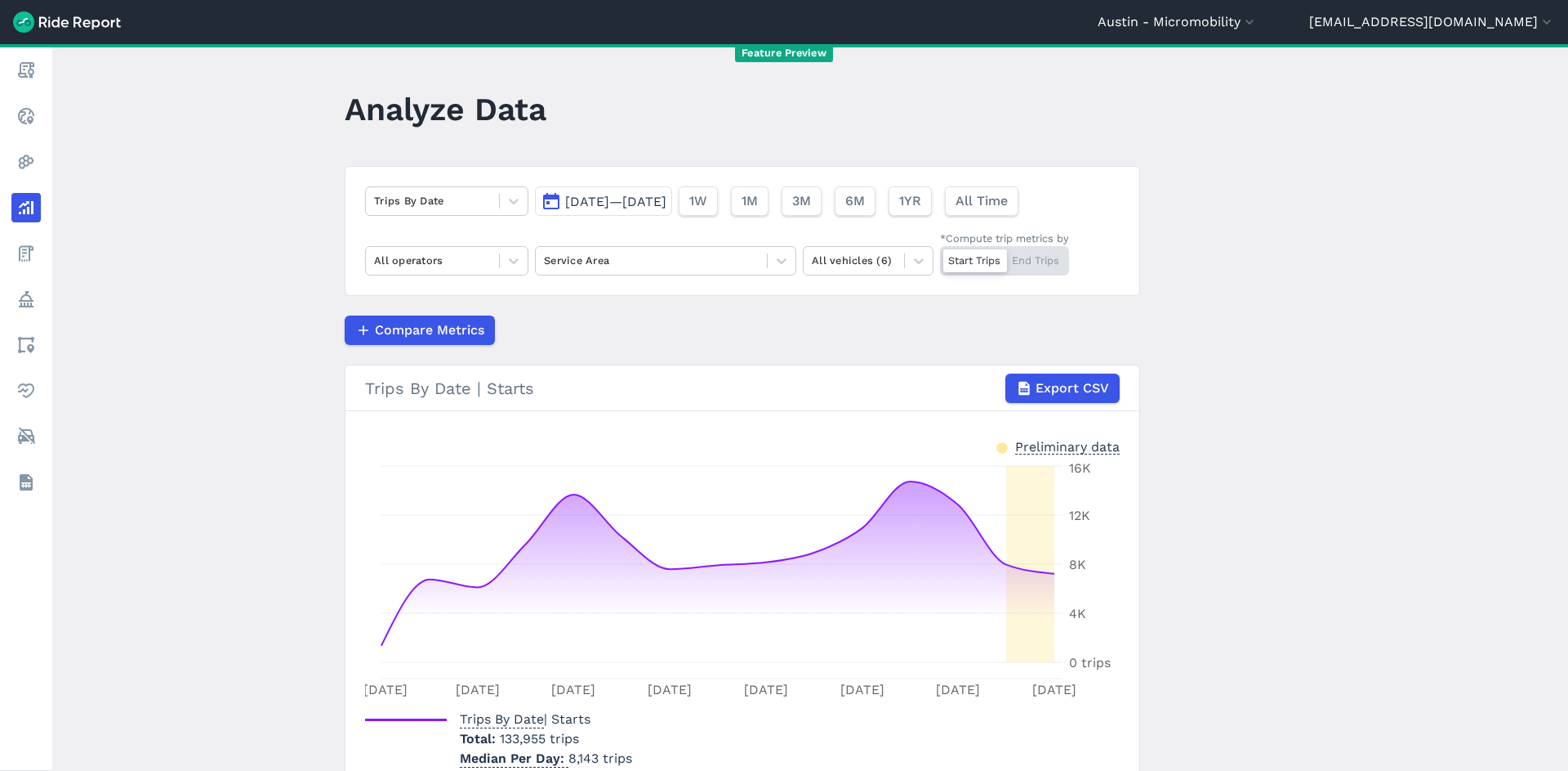
click at [667, 199] on span "[DATE]—[DATE]" at bounding box center [616, 201] width 101 height 16
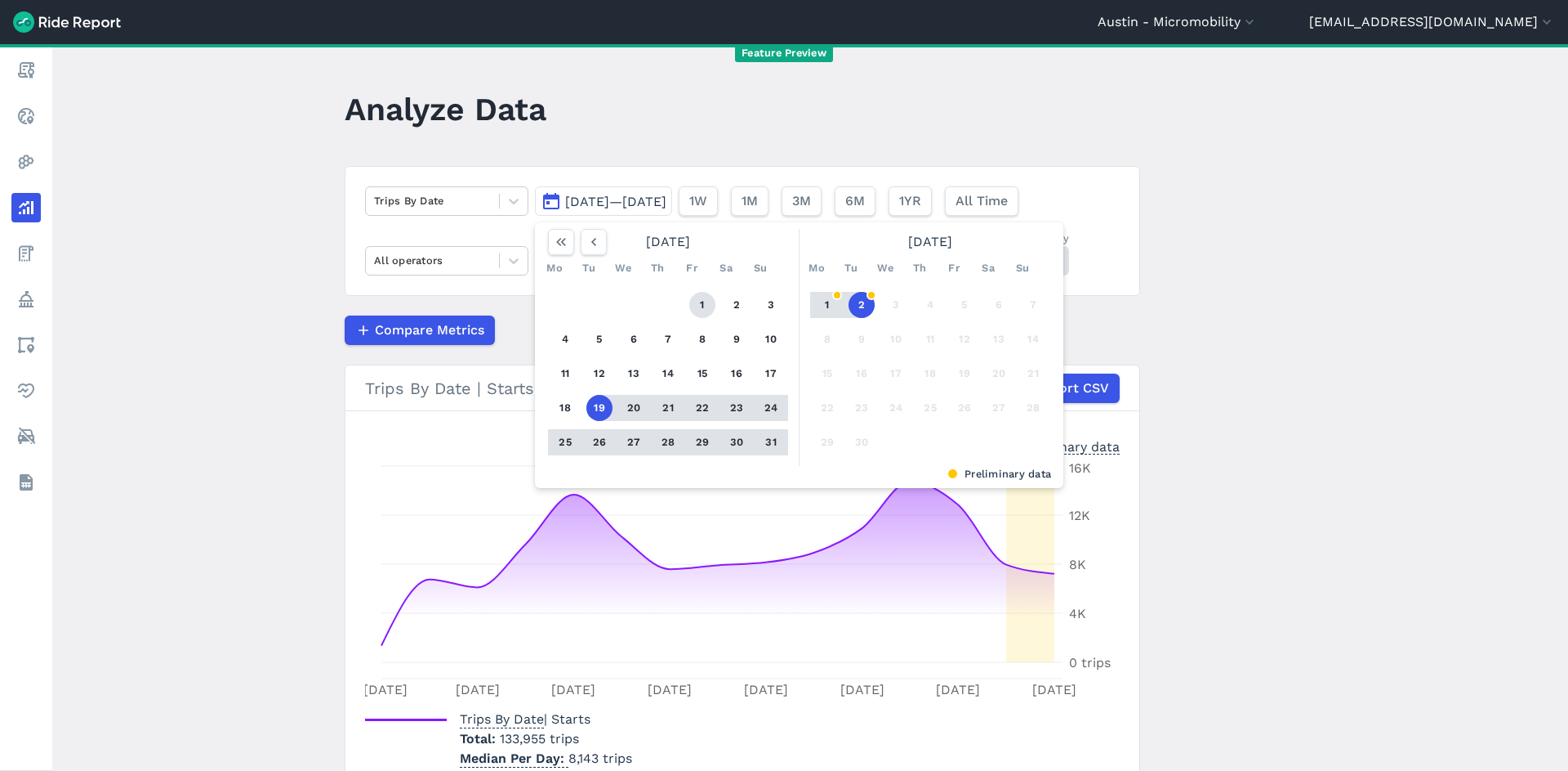
click at [706, 304] on button "1" at bounding box center [703, 305] width 26 height 26
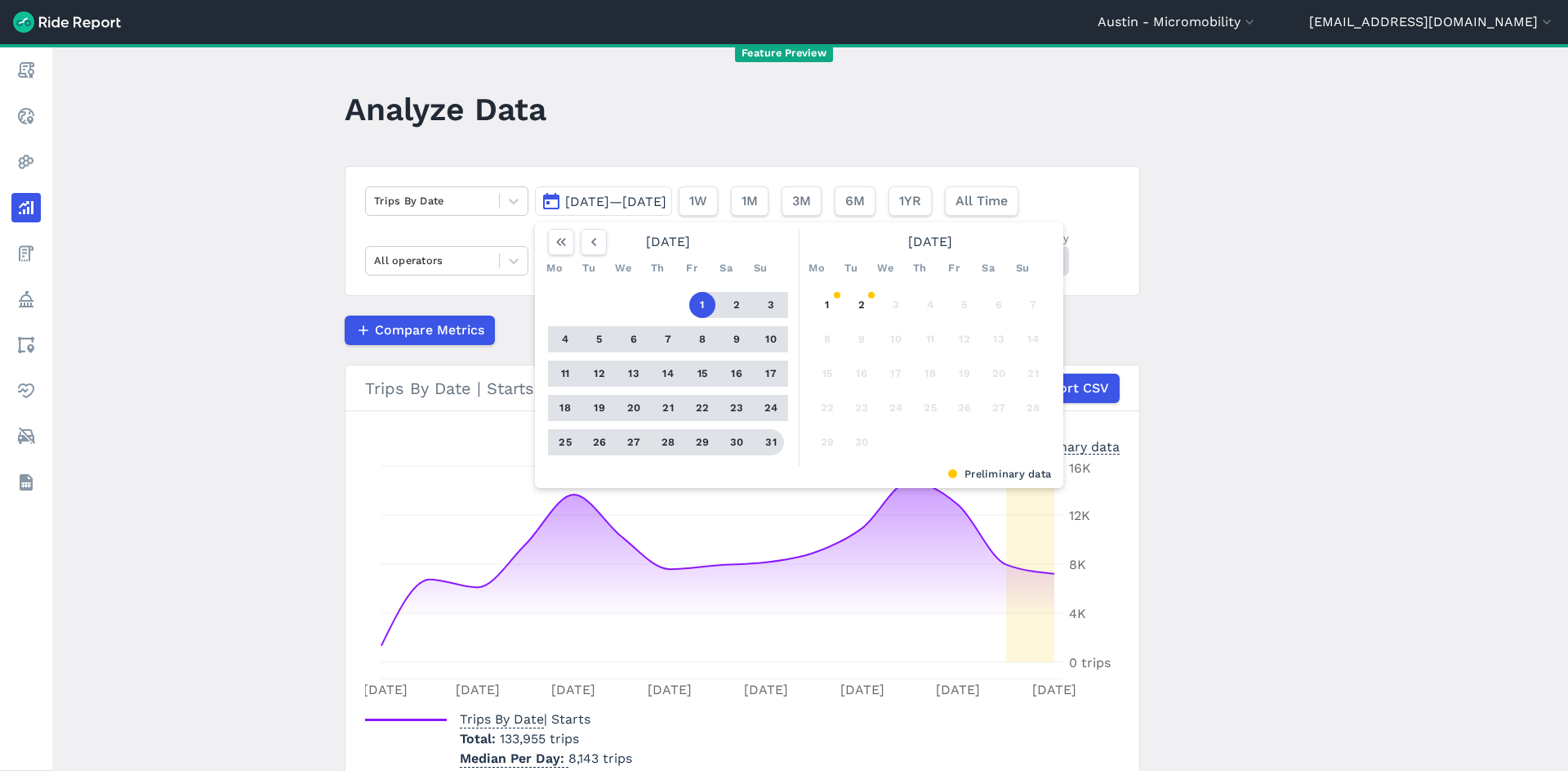
click at [765, 437] on button "31" at bounding box center [771, 442] width 26 height 26
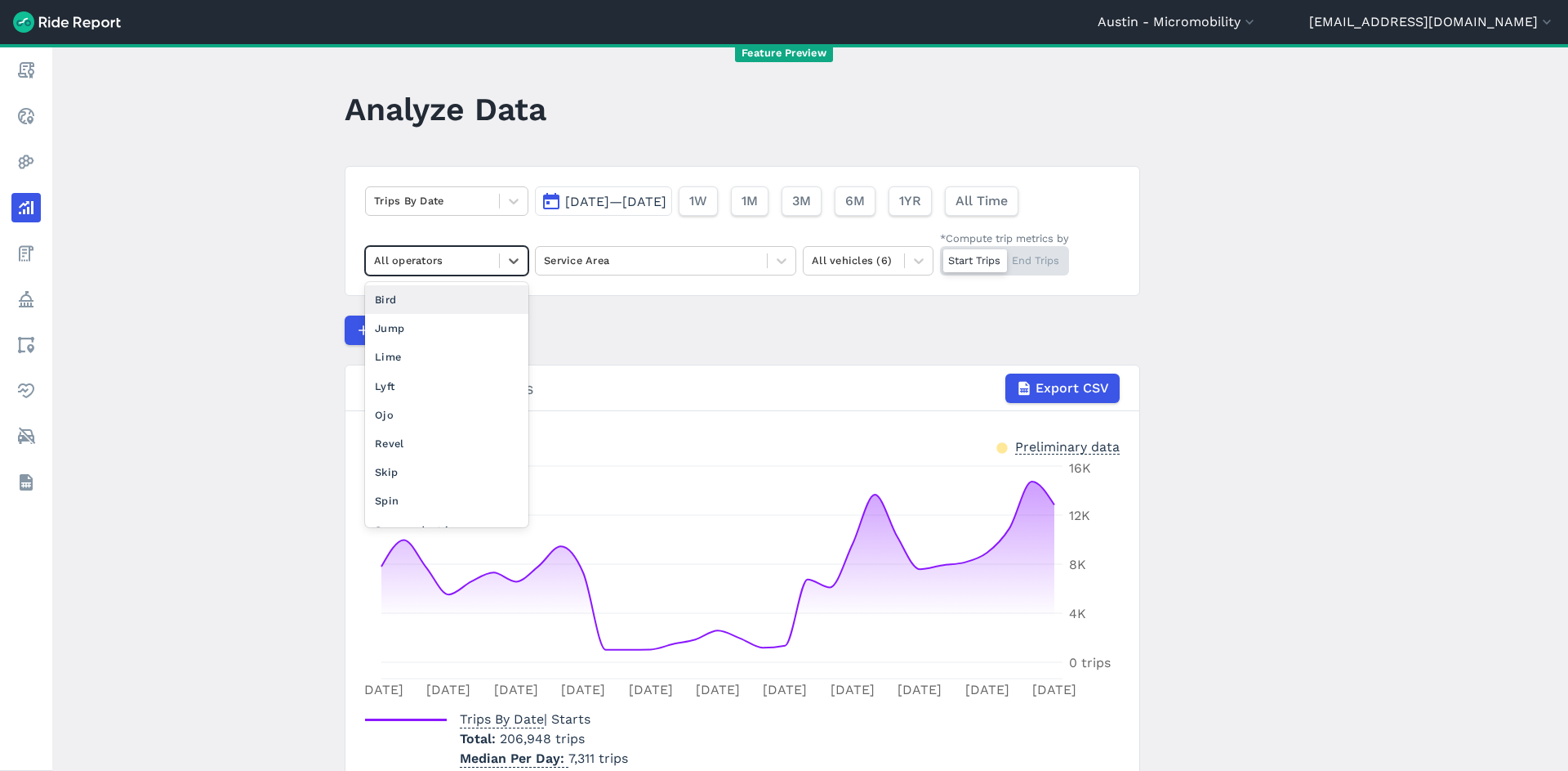
click at [455, 262] on div at bounding box center [432, 260] width 117 height 19
click at [462, 367] on div "Lime" at bounding box center [447, 356] width 163 height 29
